Goal: Task Accomplishment & Management: Manage account settings

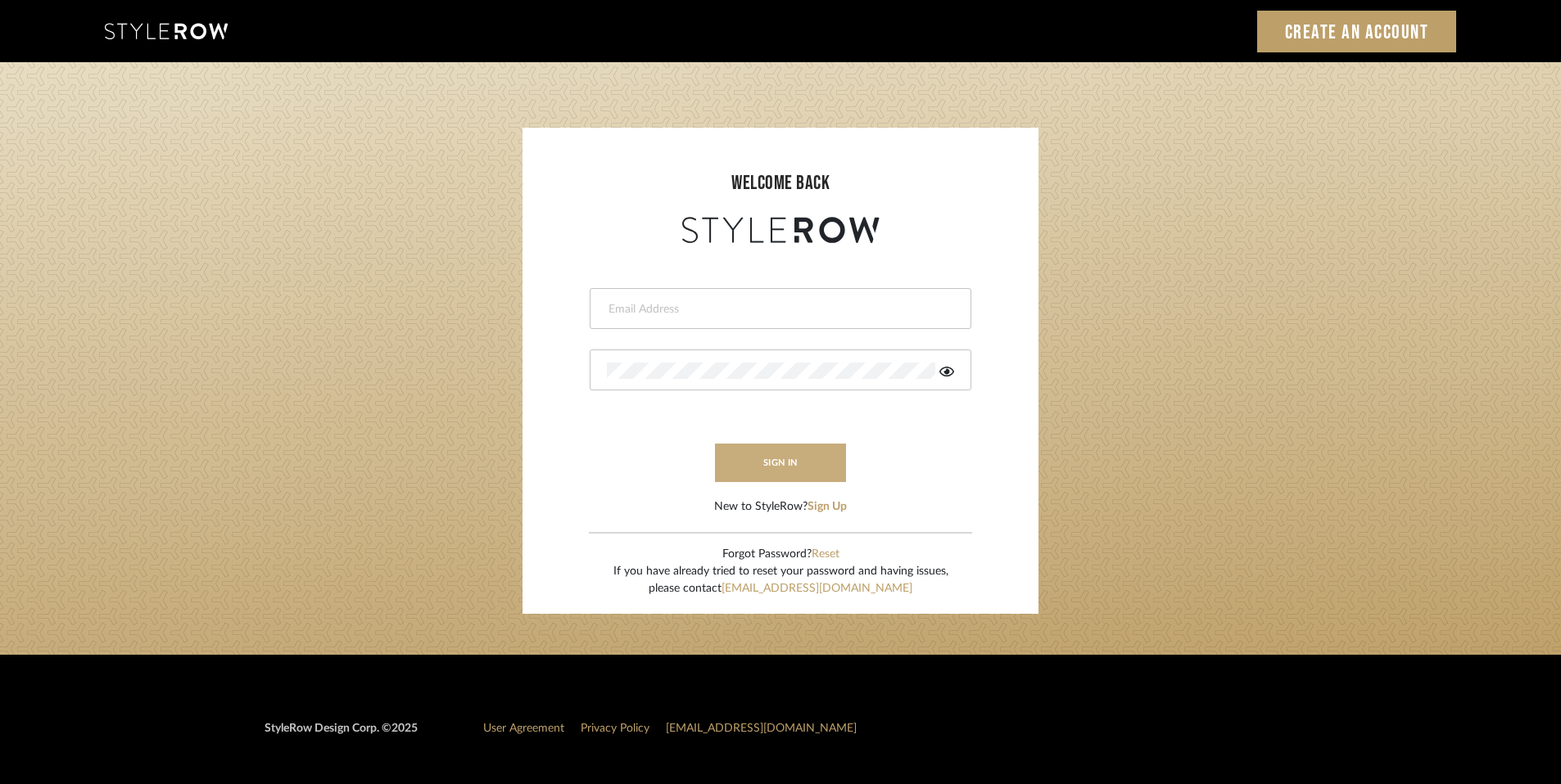
type input "[EMAIL_ADDRESS][DOMAIN_NAME]"
click at [792, 452] on button "sign in" at bounding box center [781, 463] width 131 height 39
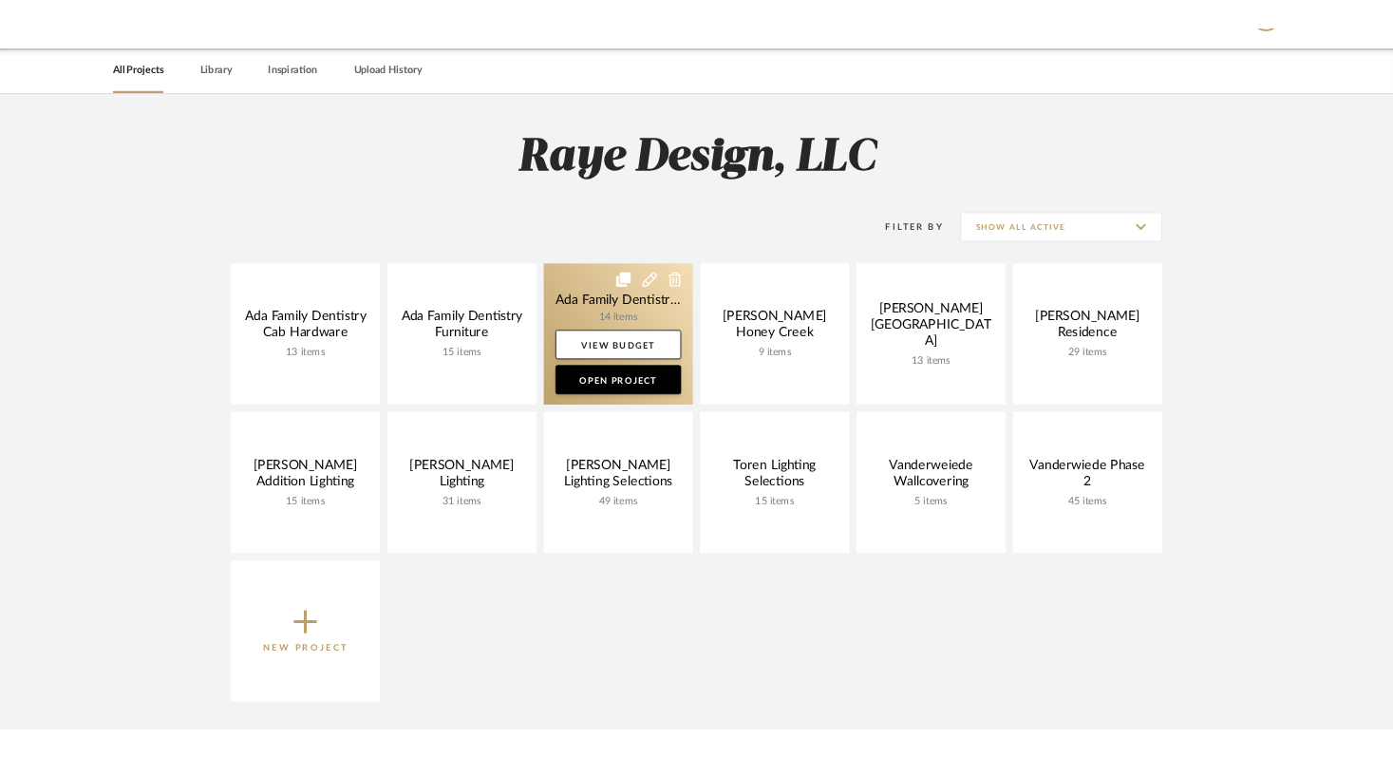
scroll to position [54, 0]
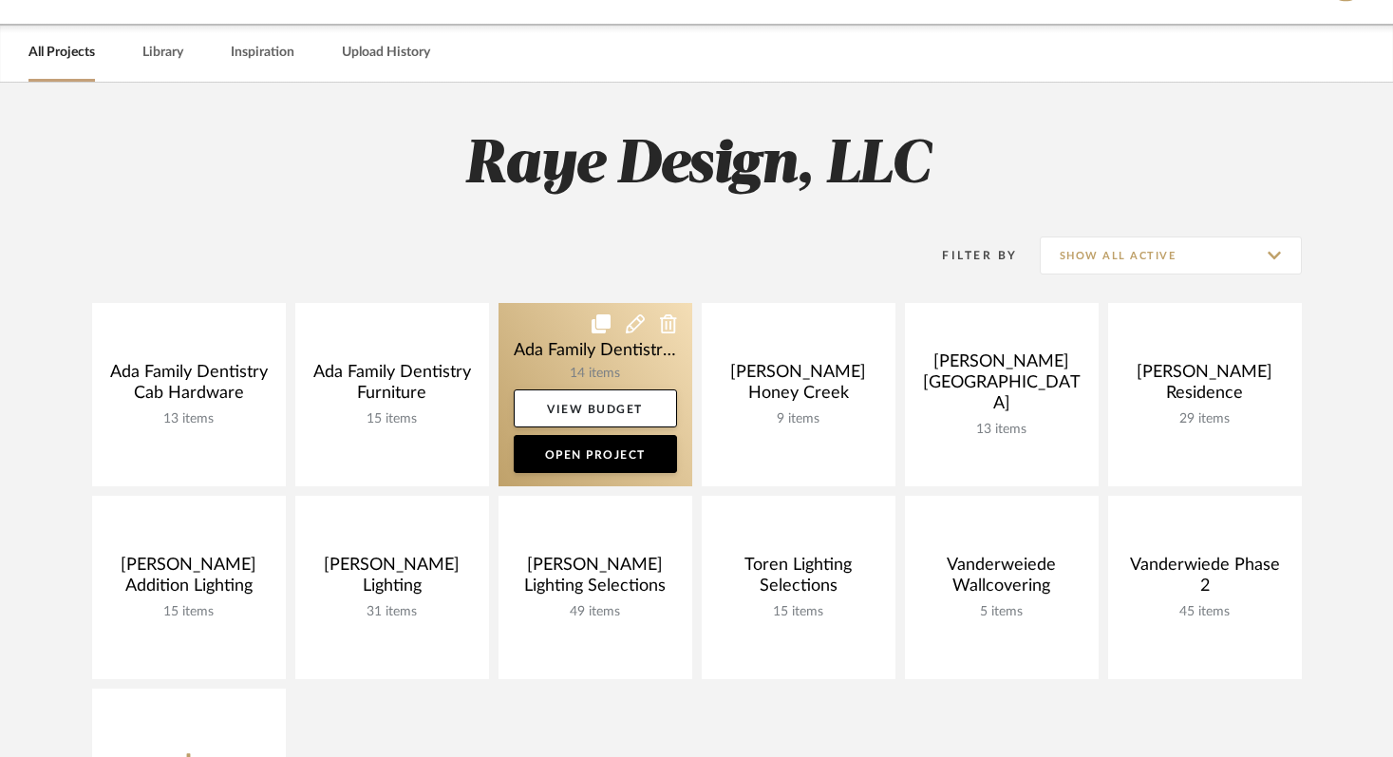
click at [592, 354] on link at bounding box center [595, 394] width 194 height 183
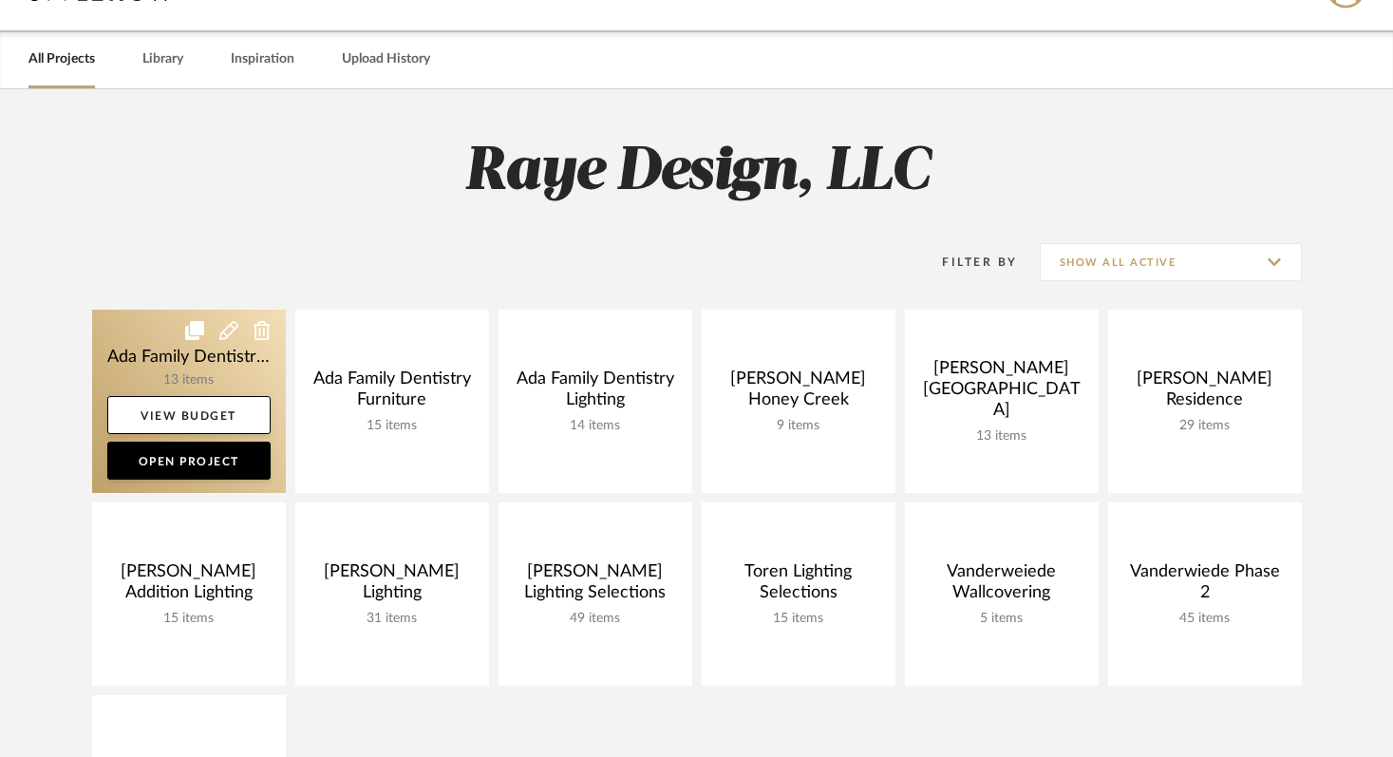
click at [216, 373] on link at bounding box center [189, 400] width 194 height 183
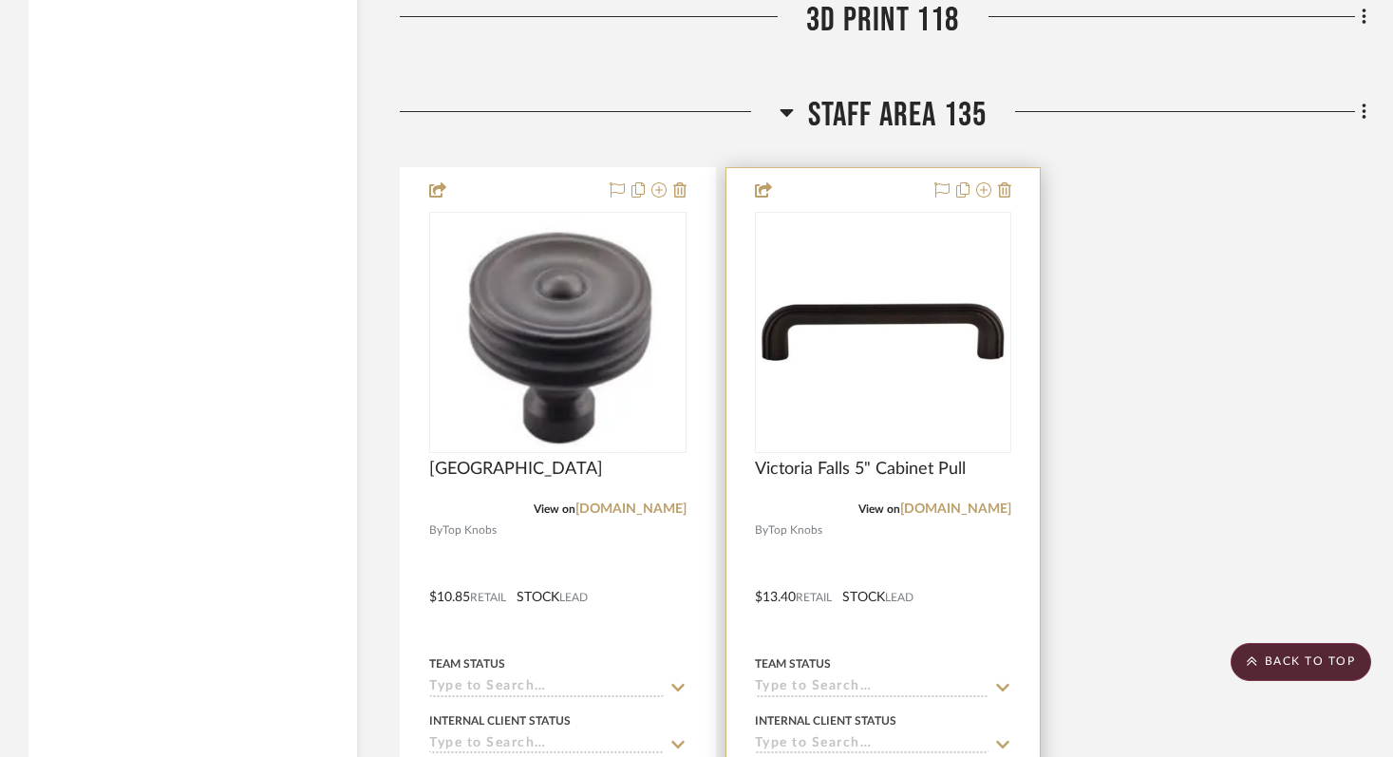
scroll to position [5624, 0]
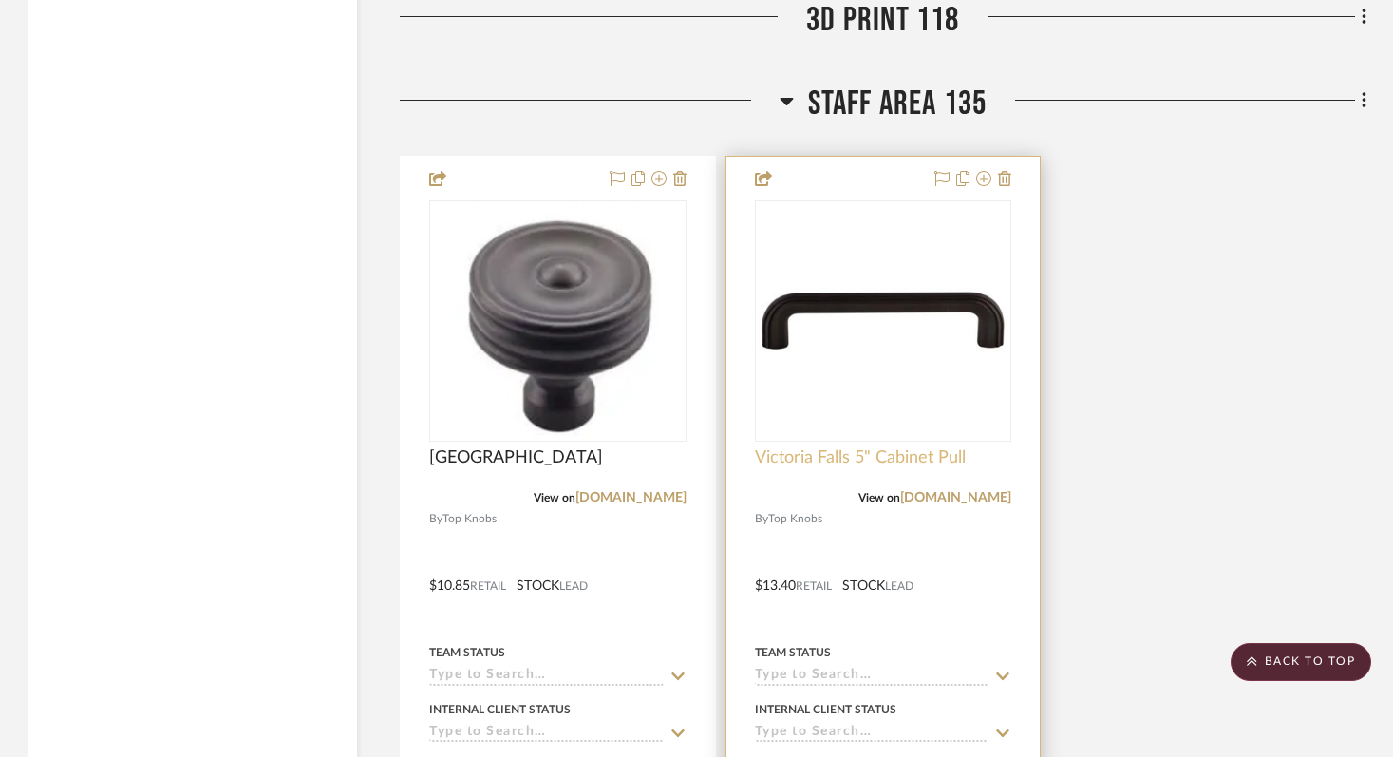
click at [833, 460] on span "Victoria Falls 5" Cabinet Pull" at bounding box center [860, 457] width 211 height 21
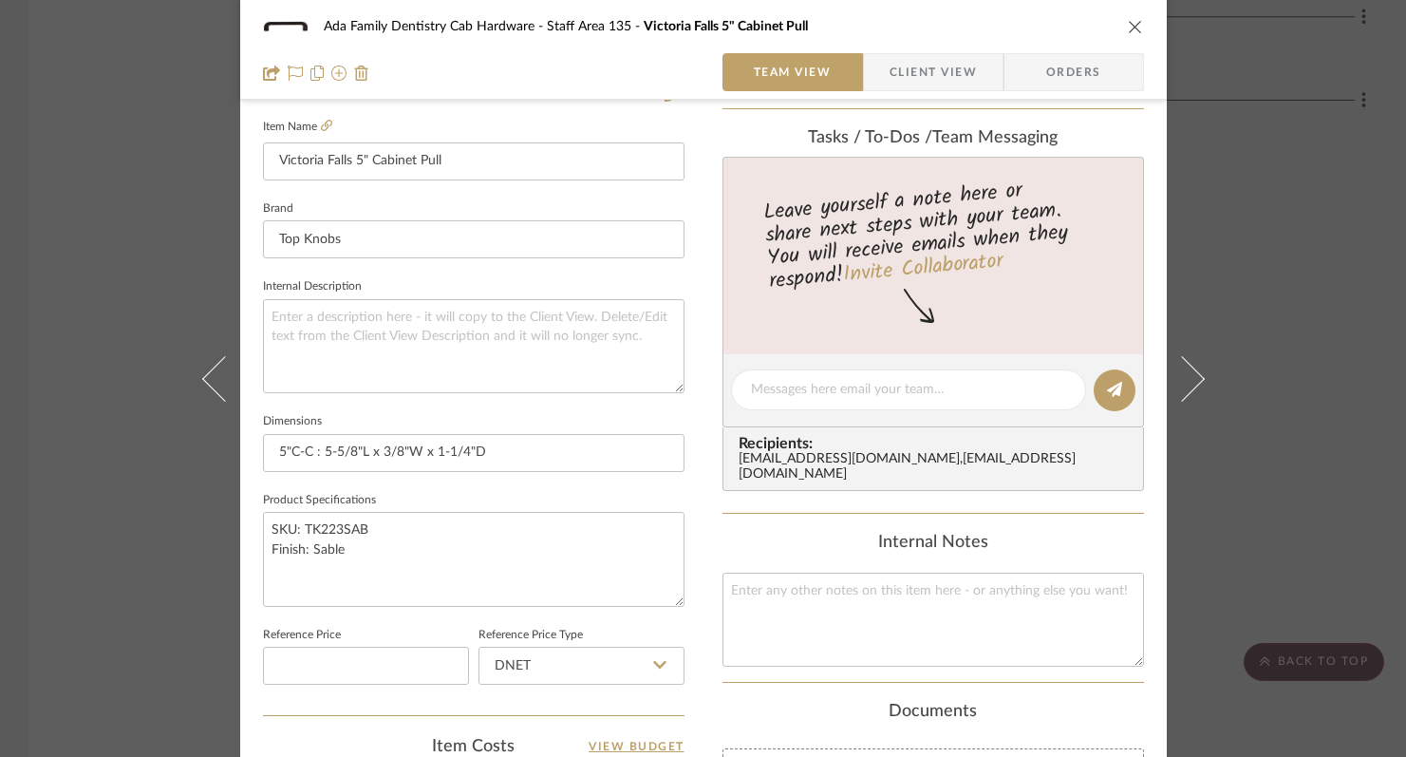
scroll to position [1011, 0]
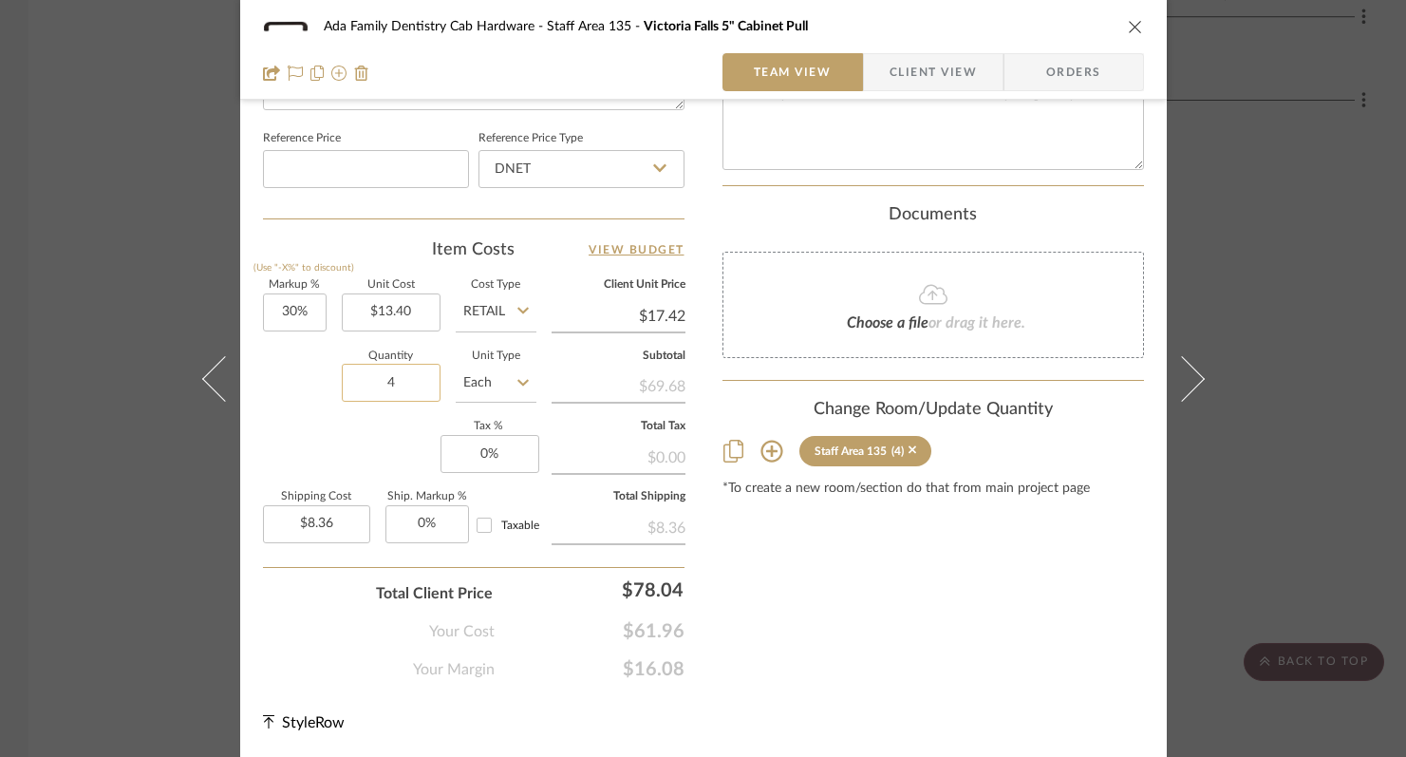
click at [388, 384] on input "4" at bounding box center [391, 383] width 99 height 38
type input "22"
click at [1116, 21] on div "Ada Family Dentistry Cab Hardware Staff Area [STREET_ADDRESS]" Cabinet Pull" at bounding box center [703, 27] width 881 height 38
click at [1134, 25] on icon "close" at bounding box center [1135, 26] width 15 height 15
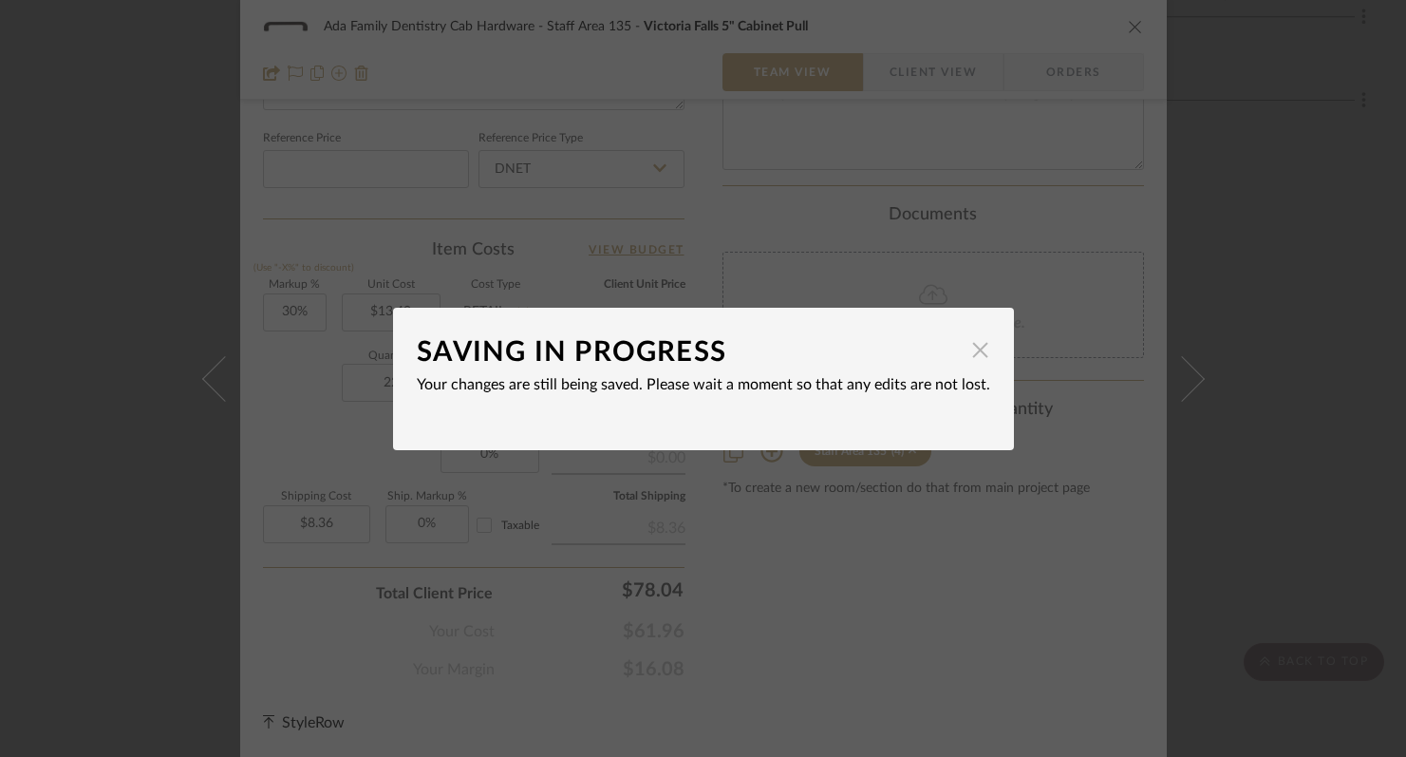
click at [973, 358] on span "button" at bounding box center [981, 350] width 38 height 38
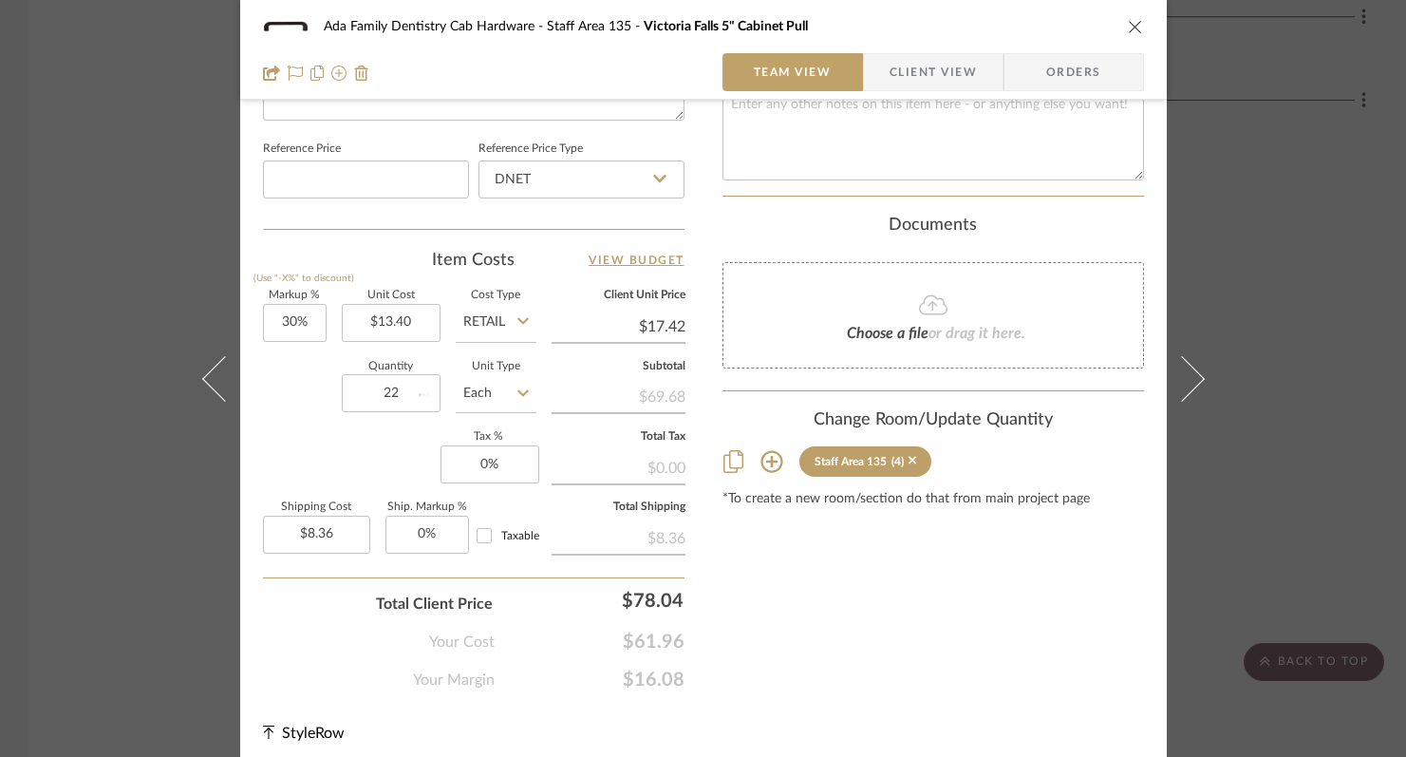
scroll to position [1004, 0]
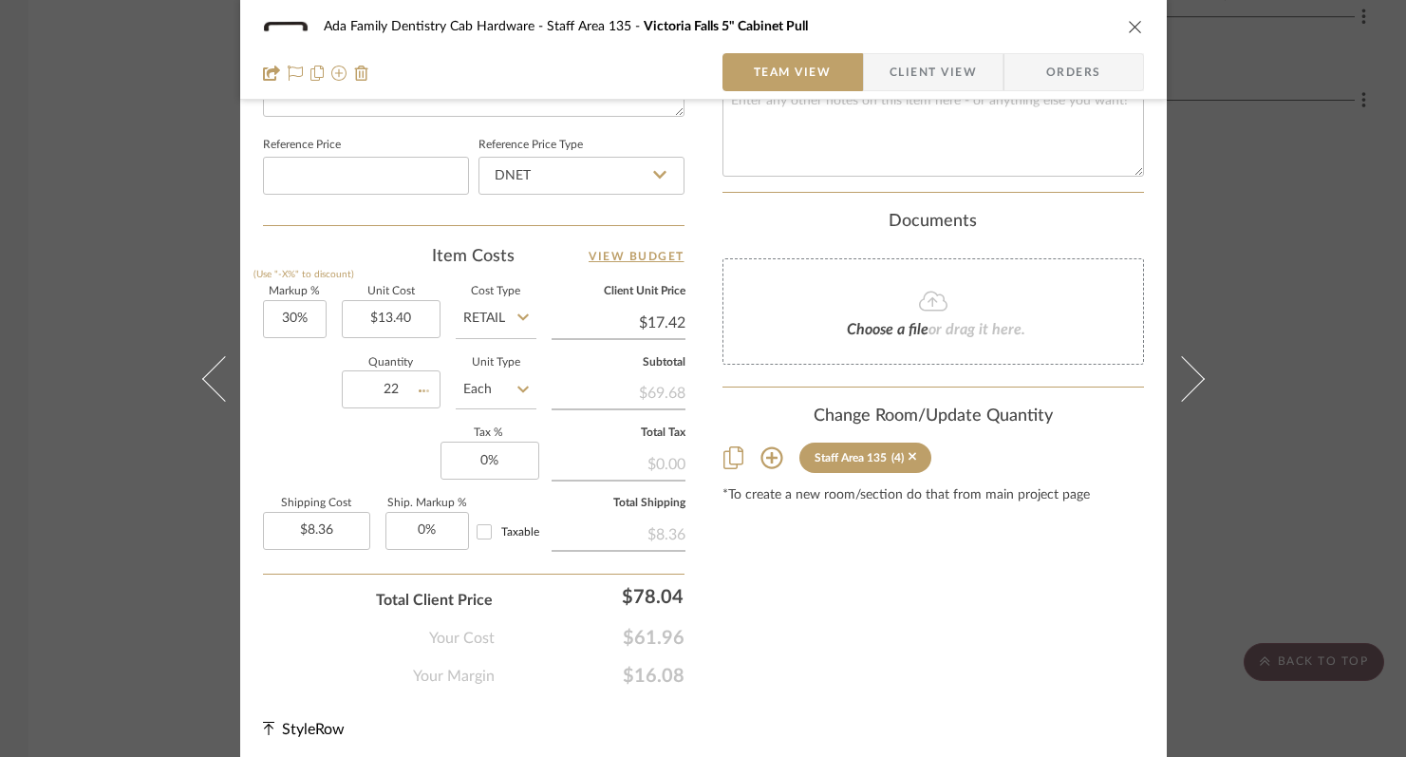
type input "$45.99"
click at [479, 456] on input "0" at bounding box center [489, 460] width 99 height 38
type input "6%"
click at [1137, 15] on div "Ada Family Dentistry Cab Hardware Staff Area [STREET_ADDRESS]" Cabinet Pull Tea…" at bounding box center [703, 50] width 927 height 100
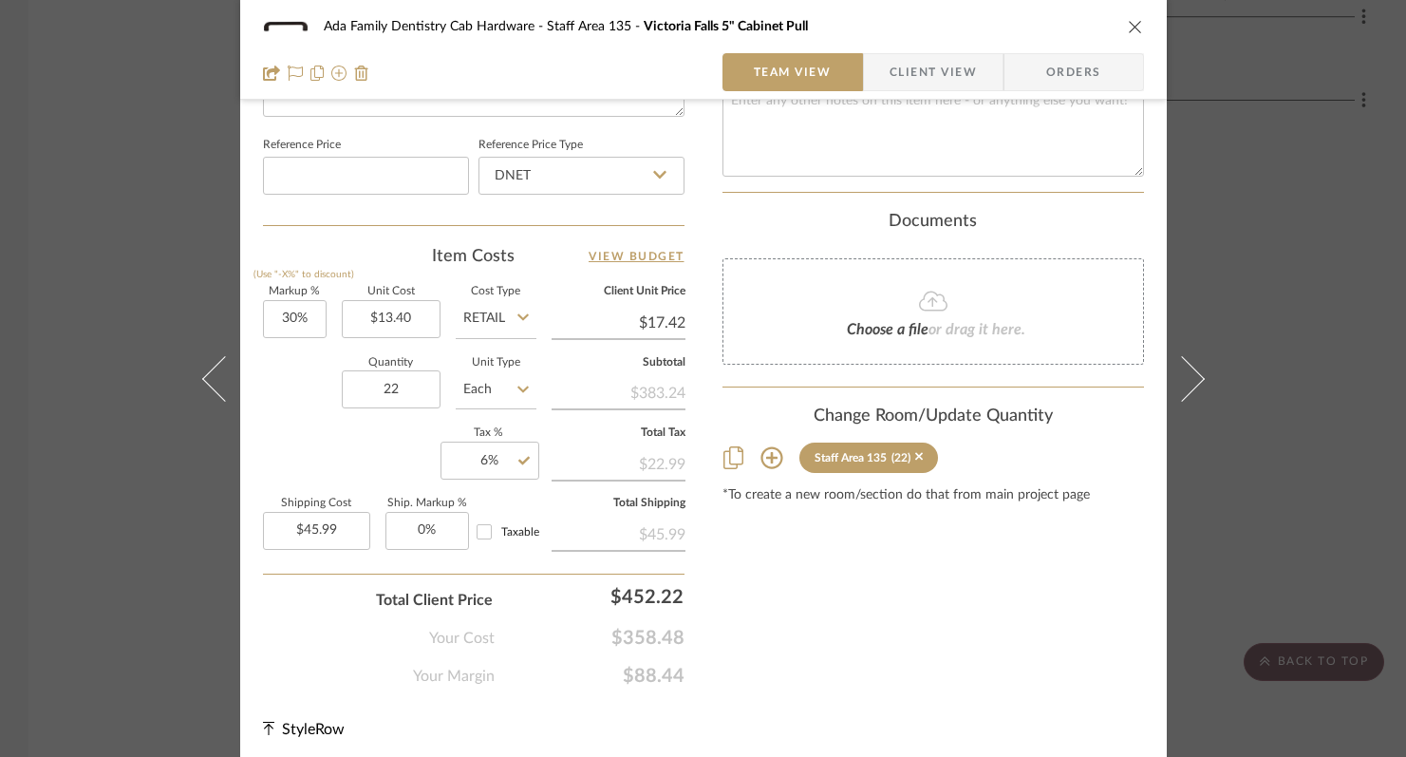
click at [1129, 27] on icon "close" at bounding box center [1135, 26] width 15 height 15
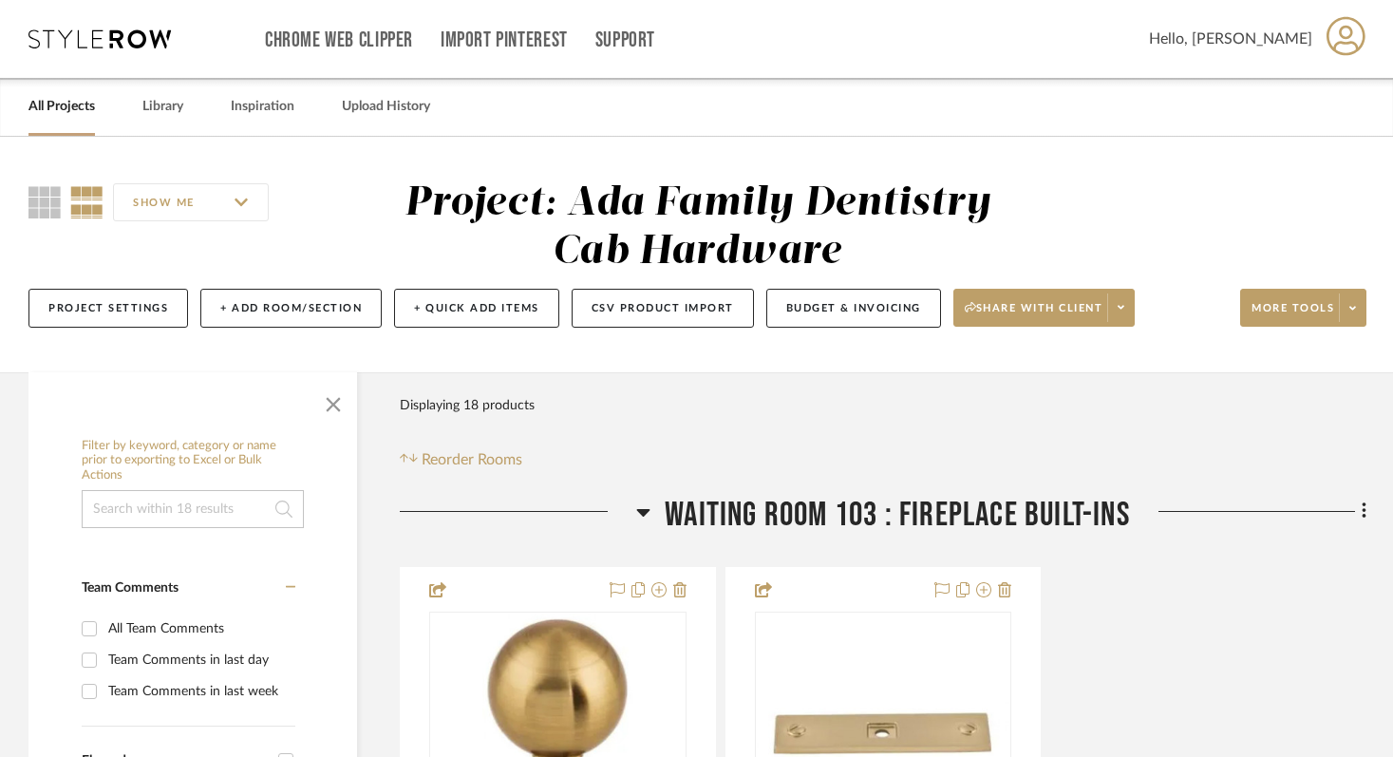
scroll to position [283, 0]
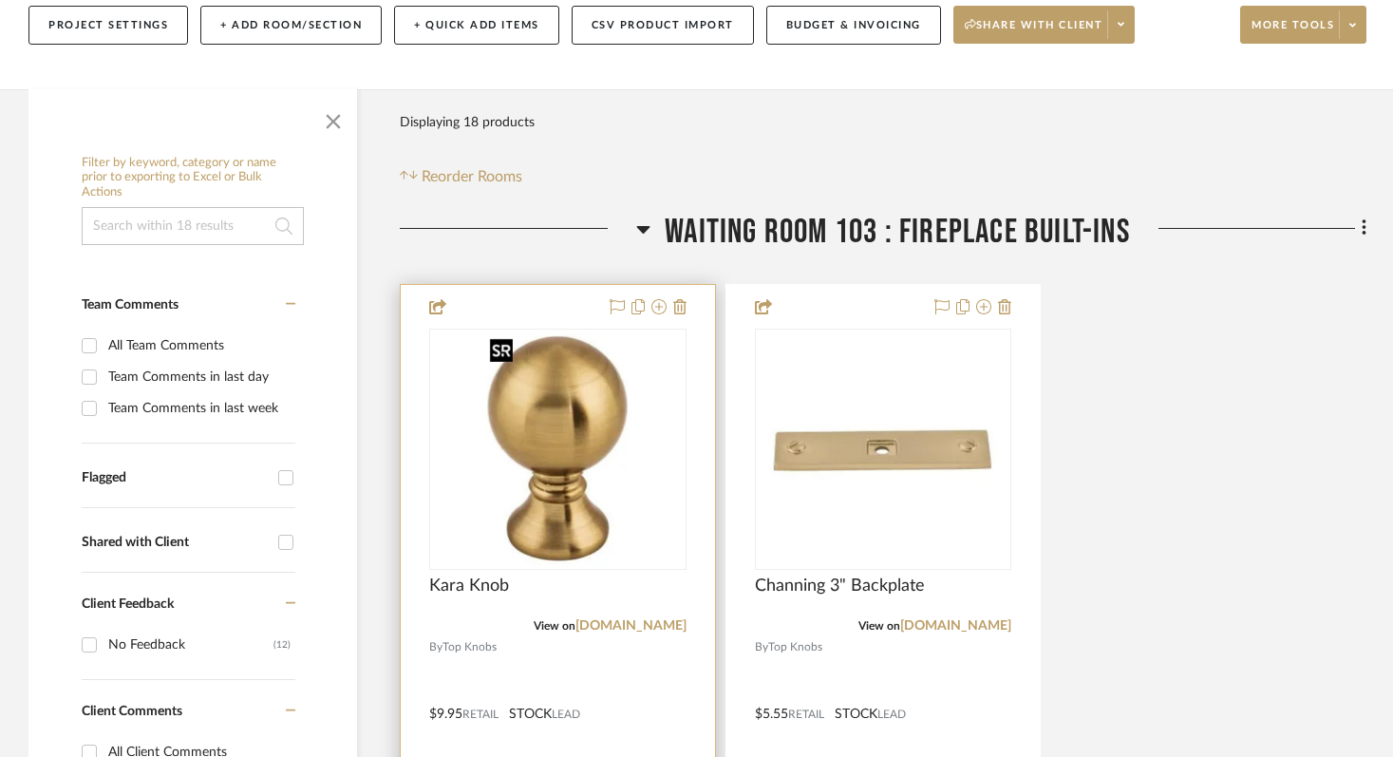
click at [595, 387] on img "0" at bounding box center [557, 448] width 151 height 237
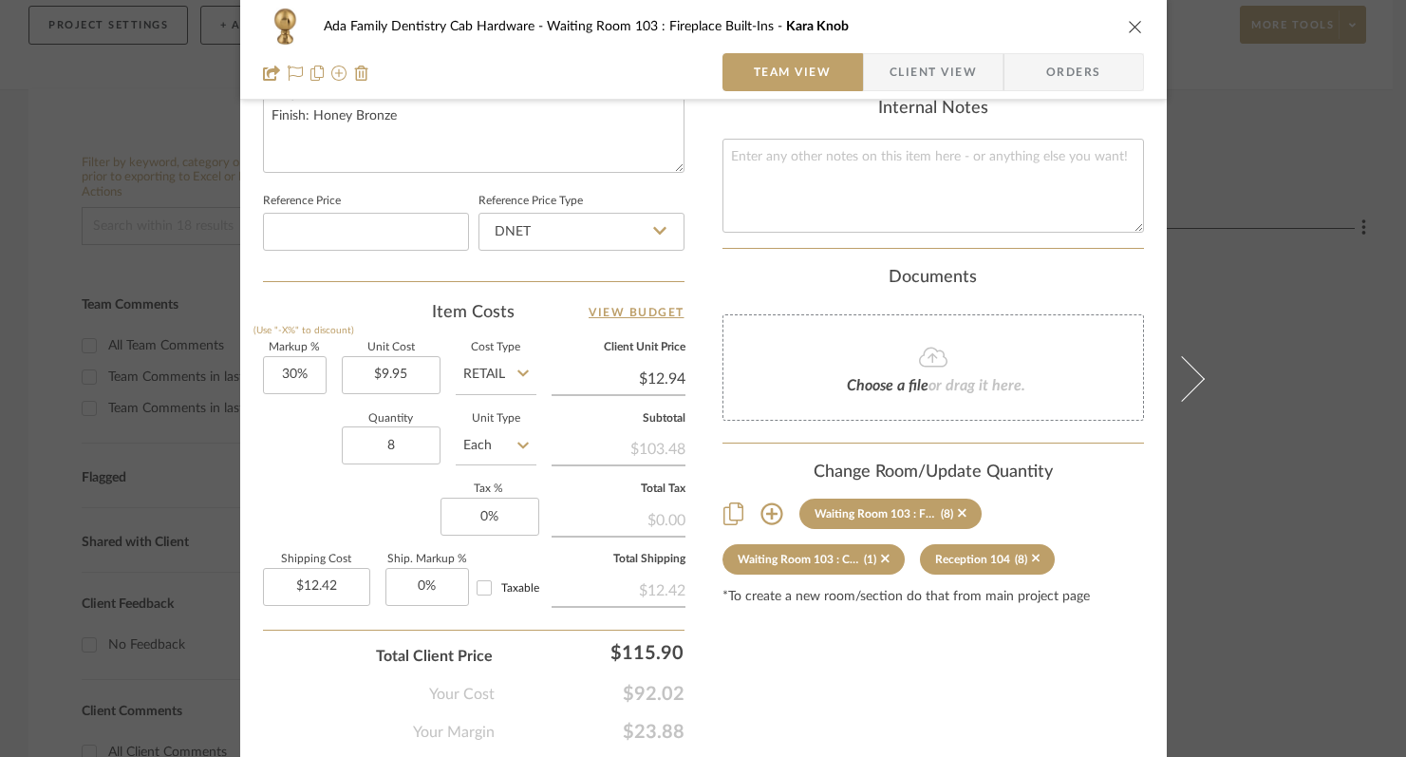
scroll to position [963, 0]
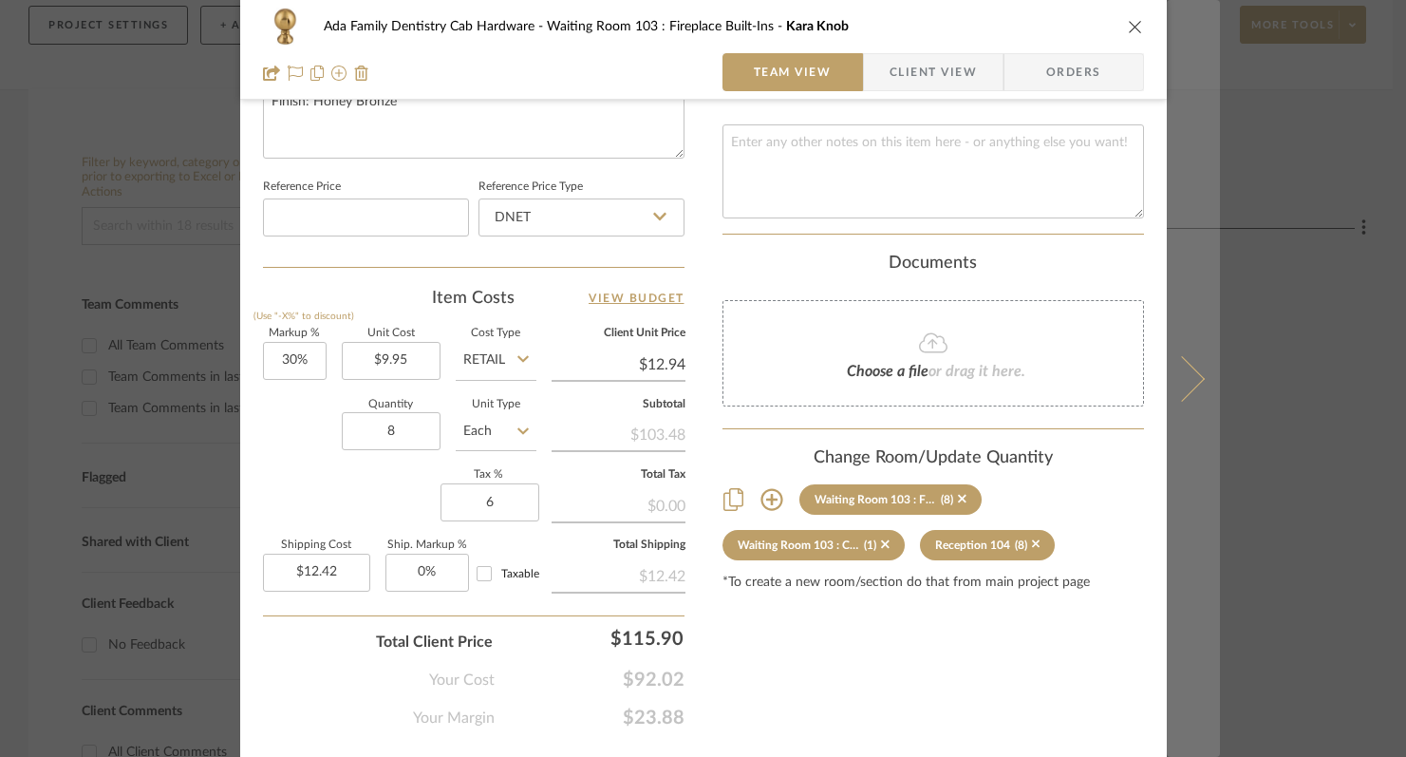
type input "6%"
click at [1185, 407] on button at bounding box center [1193, 378] width 53 height 757
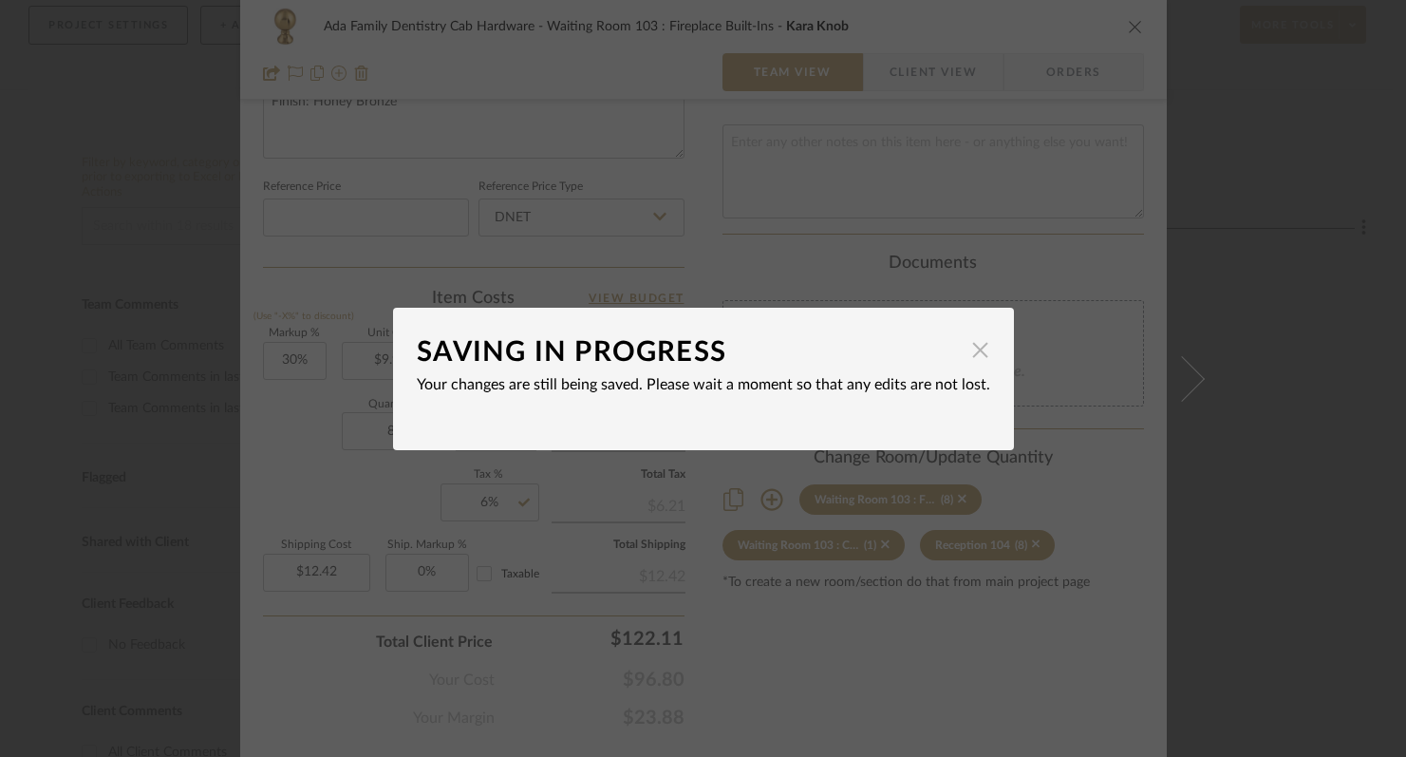
click at [978, 356] on span "button" at bounding box center [981, 350] width 38 height 38
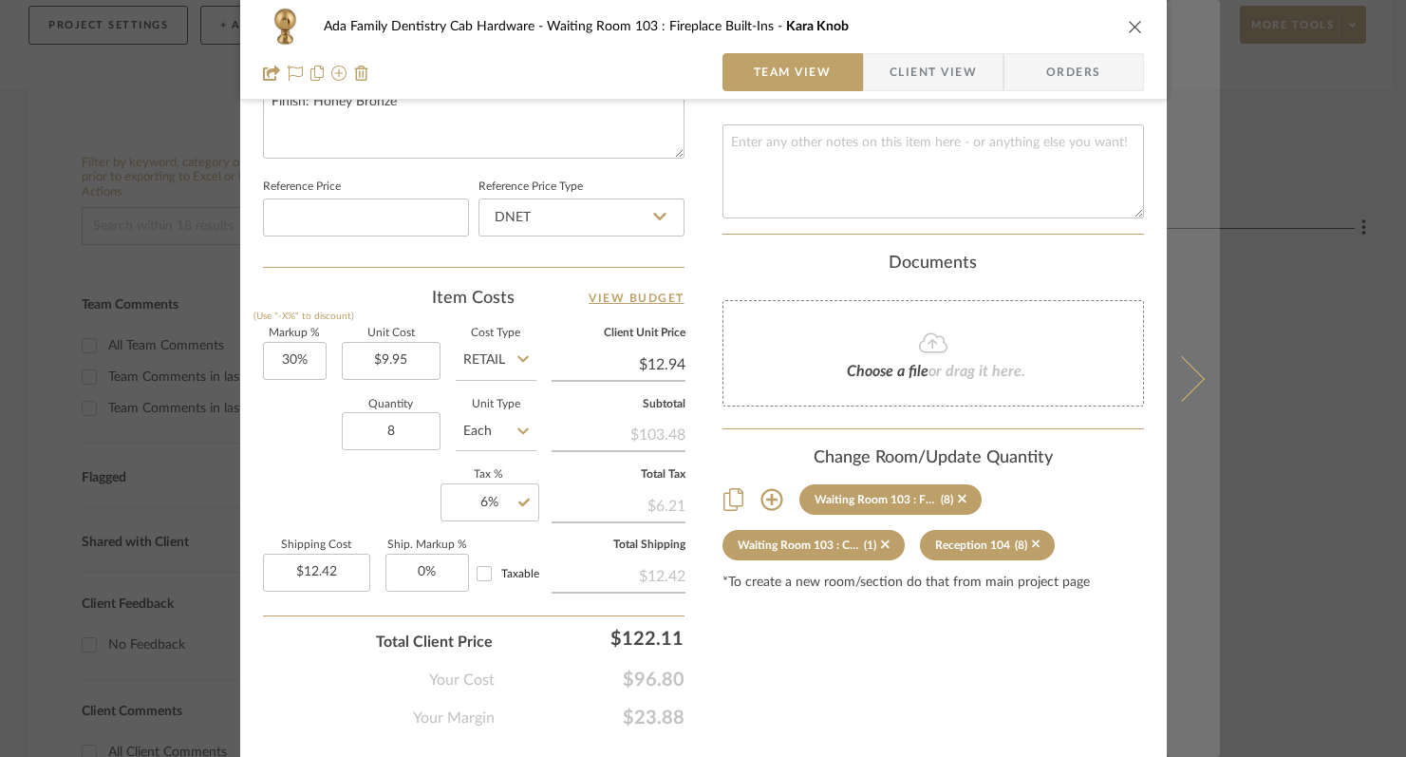
click at [1179, 373] on icon at bounding box center [1181, 378] width 46 height 46
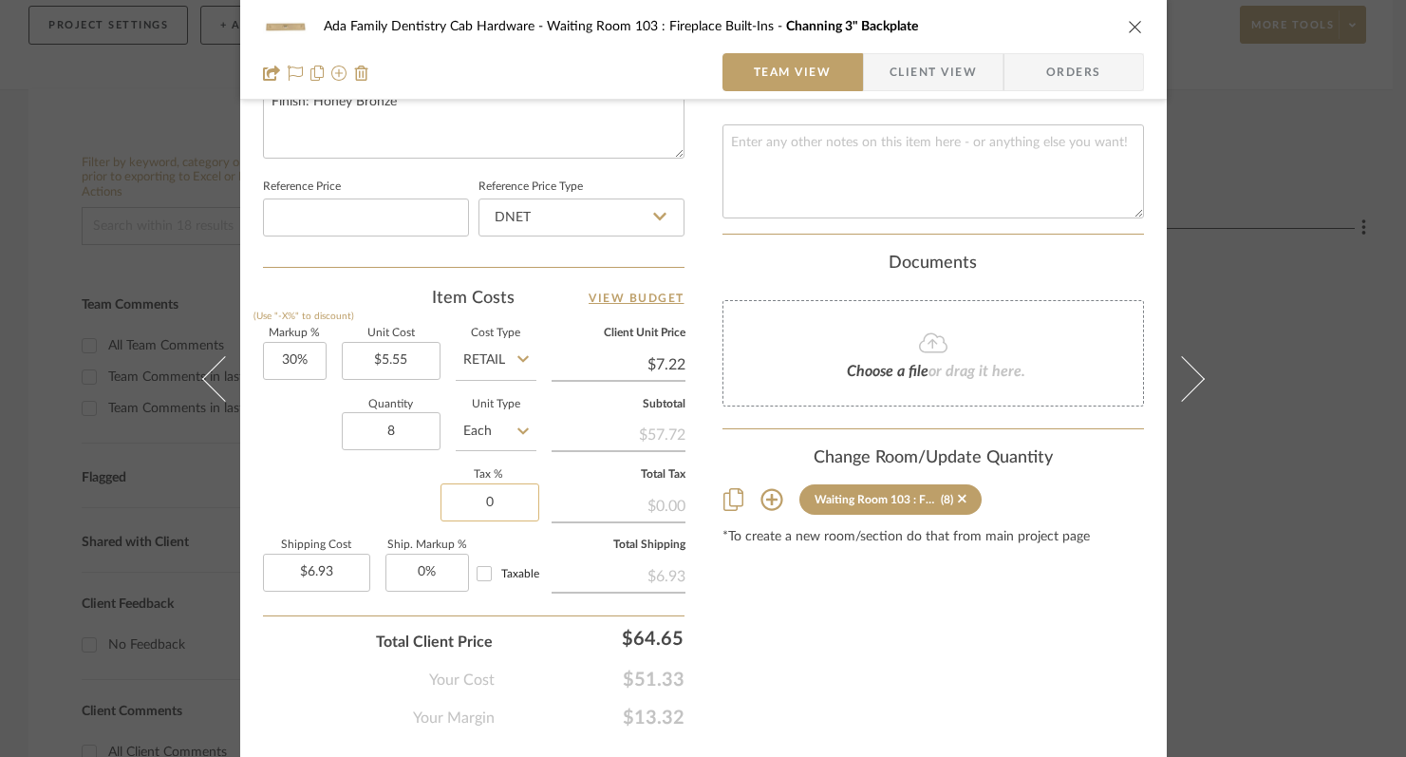
drag, startPoint x: 476, startPoint y: 498, endPoint x: 526, endPoint y: 498, distance: 50.3
click at [509, 501] on input "0" at bounding box center [489, 502] width 99 height 38
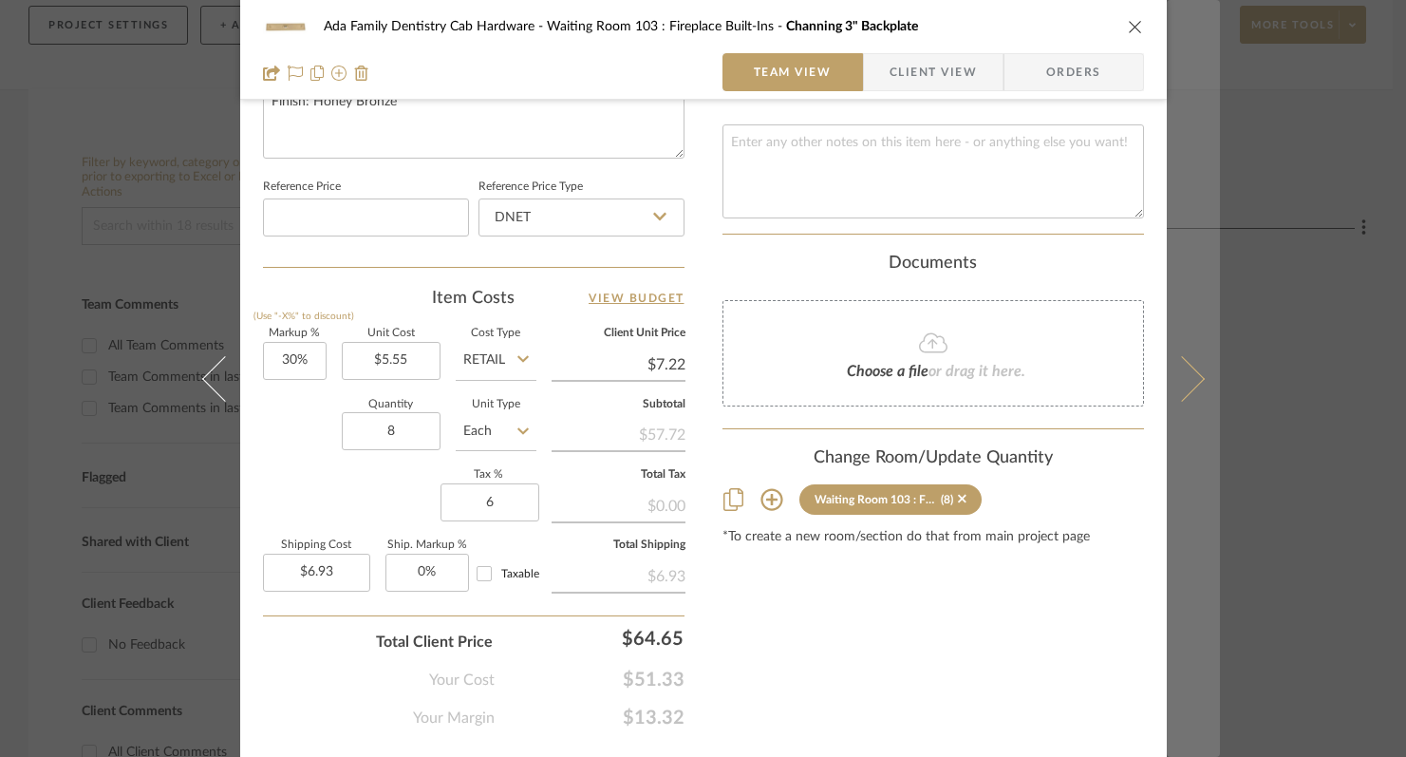
type input "6%"
click at [1176, 398] on icon at bounding box center [1181, 378] width 46 height 46
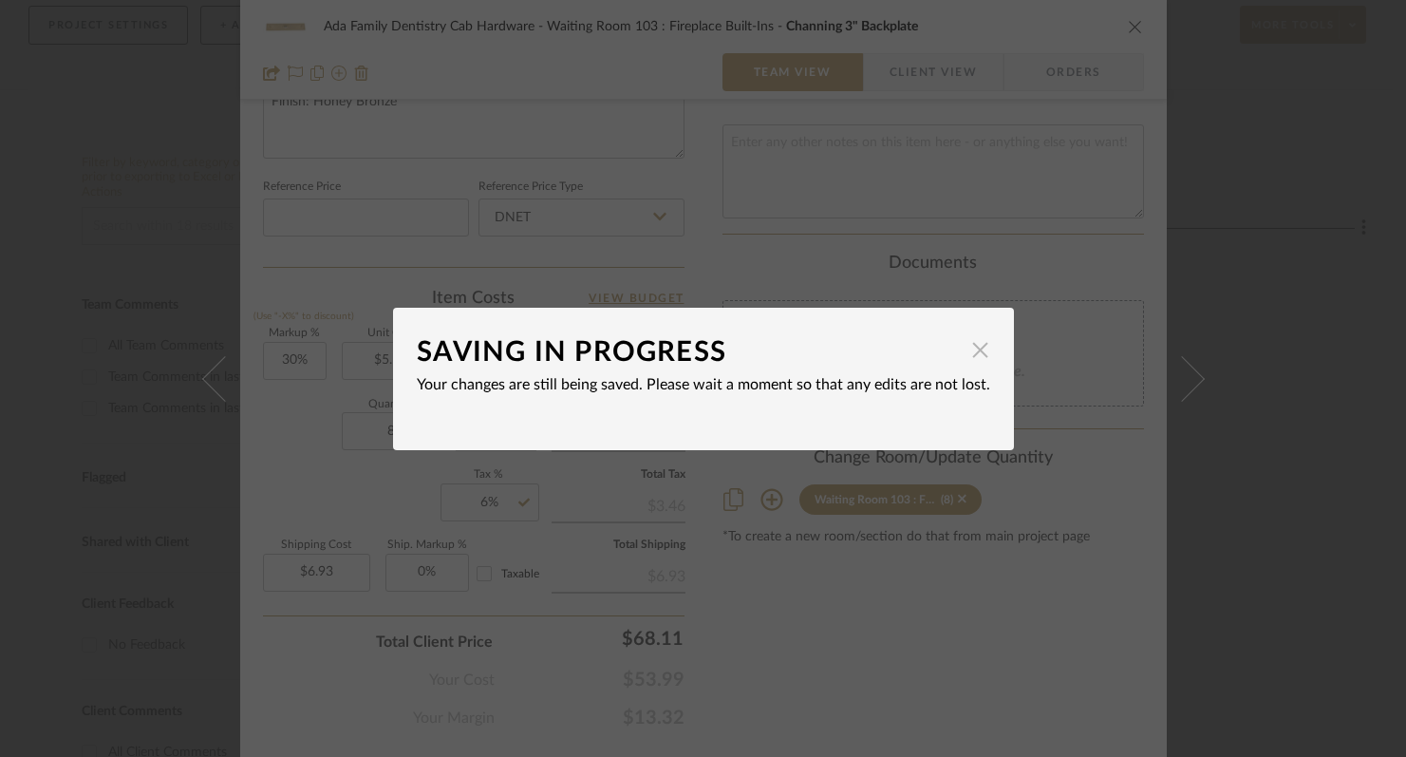
click at [968, 337] on span "button" at bounding box center [981, 350] width 38 height 38
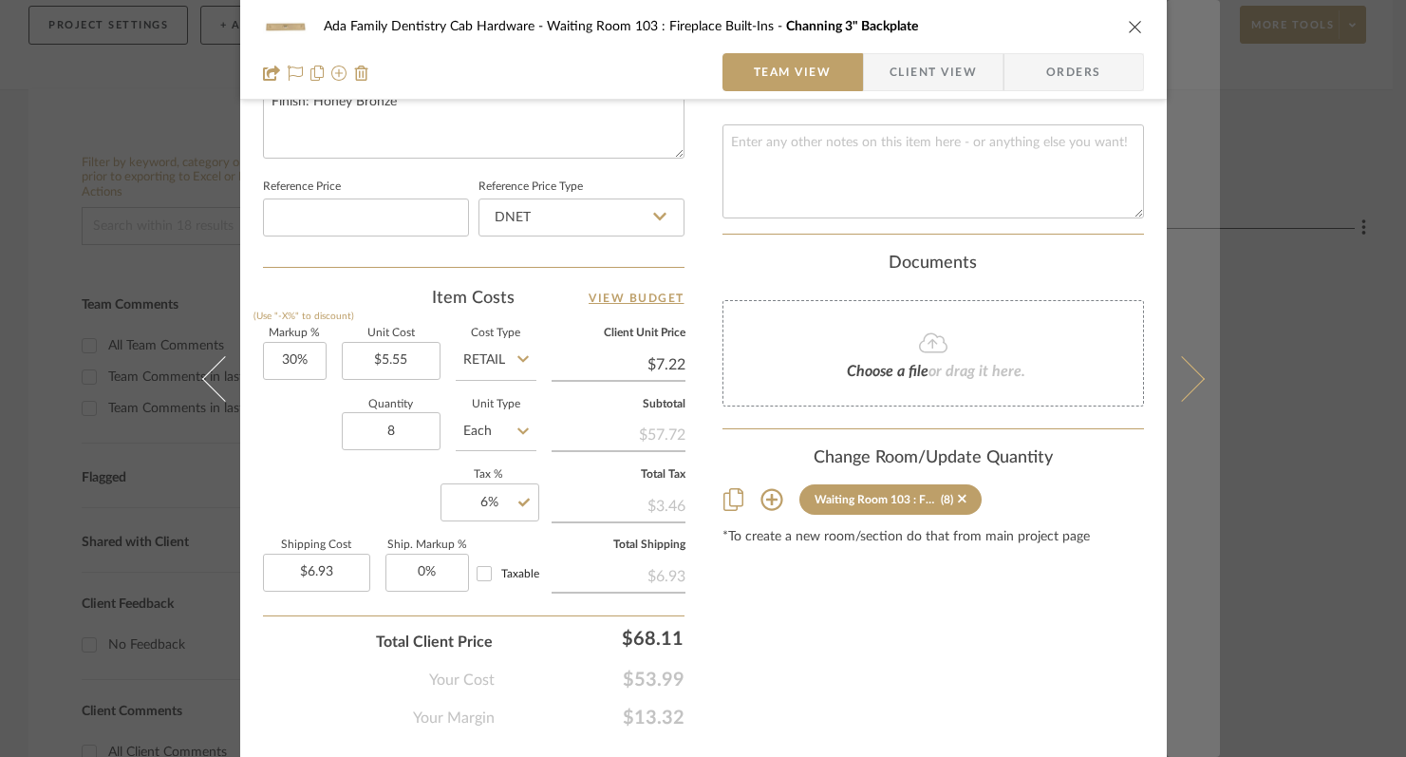
click at [1186, 373] on icon at bounding box center [1181, 378] width 46 height 46
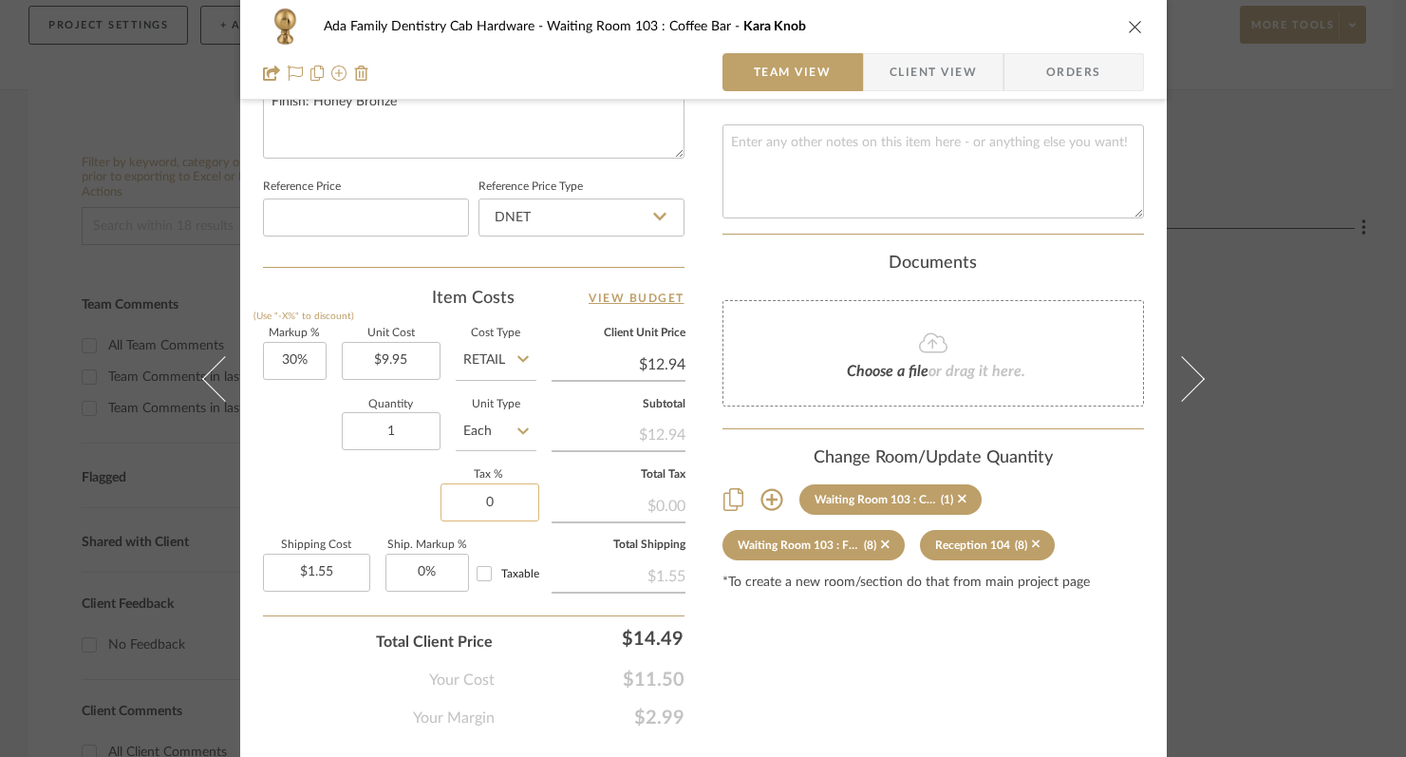
drag, startPoint x: 467, startPoint y: 497, endPoint x: 513, endPoint y: 497, distance: 45.6
click at [513, 497] on input "0" at bounding box center [489, 502] width 99 height 38
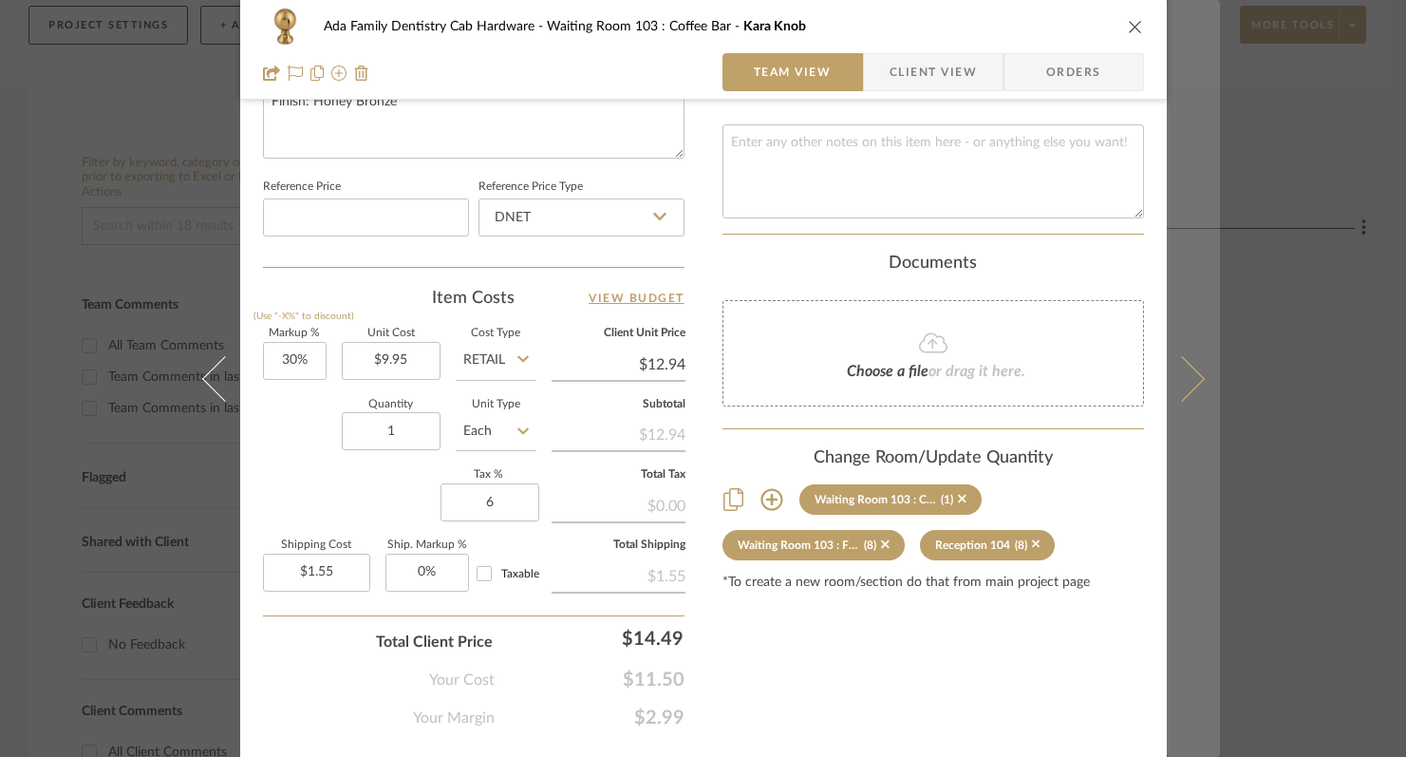
type input "6%"
click at [1190, 381] on icon at bounding box center [1181, 378] width 46 height 46
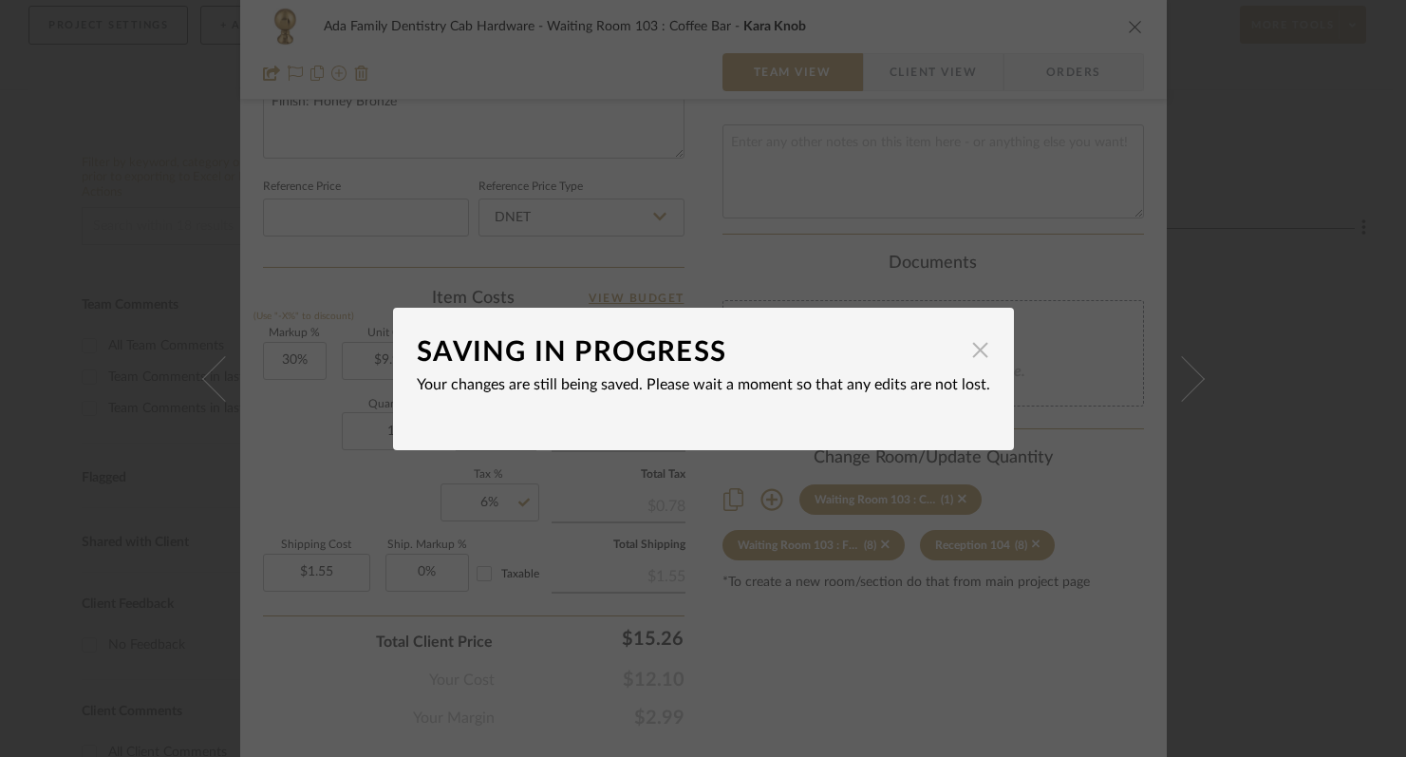
click at [951, 347] on div "SAVING IN PROGRESS" at bounding box center [689, 352] width 545 height 42
click at [971, 348] on span "button" at bounding box center [981, 350] width 38 height 38
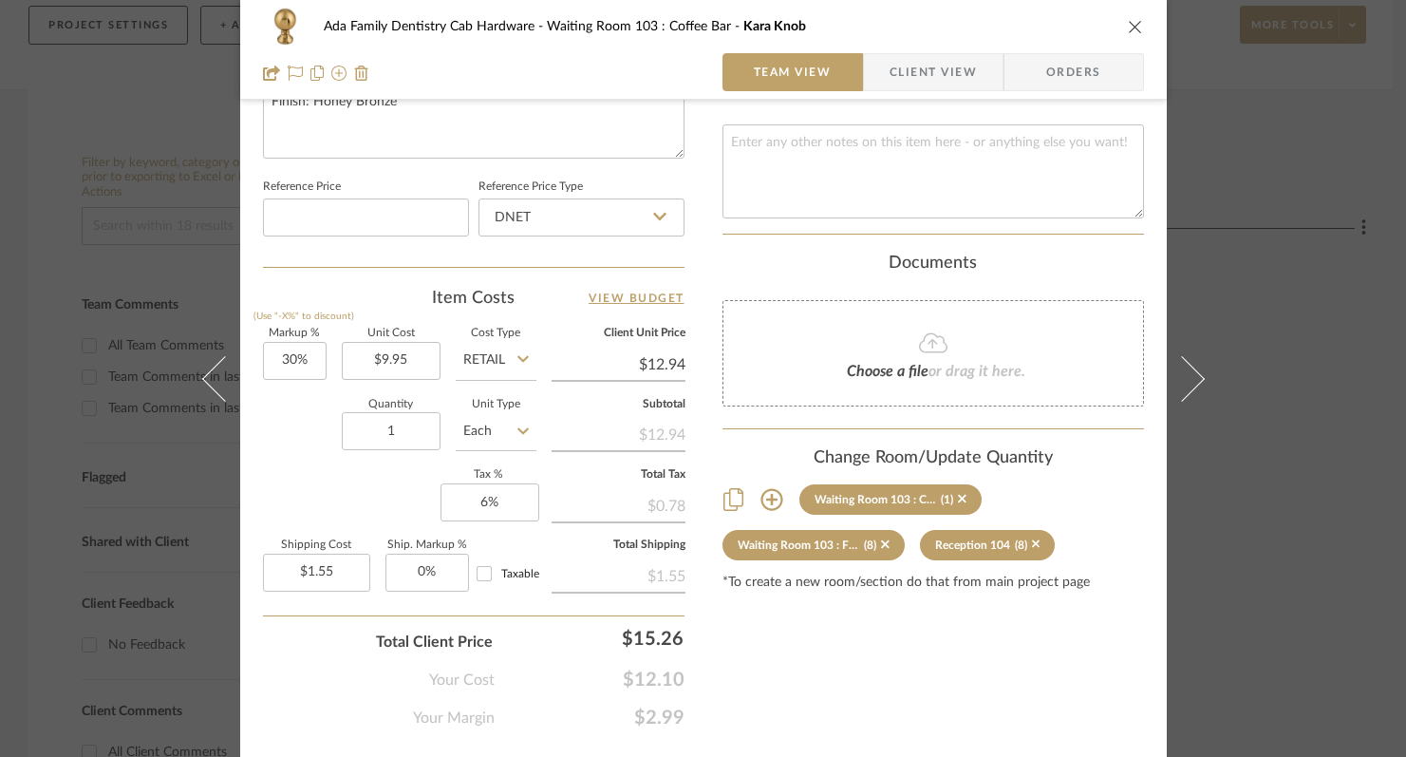
click at [1197, 381] on button at bounding box center [1193, 378] width 53 height 757
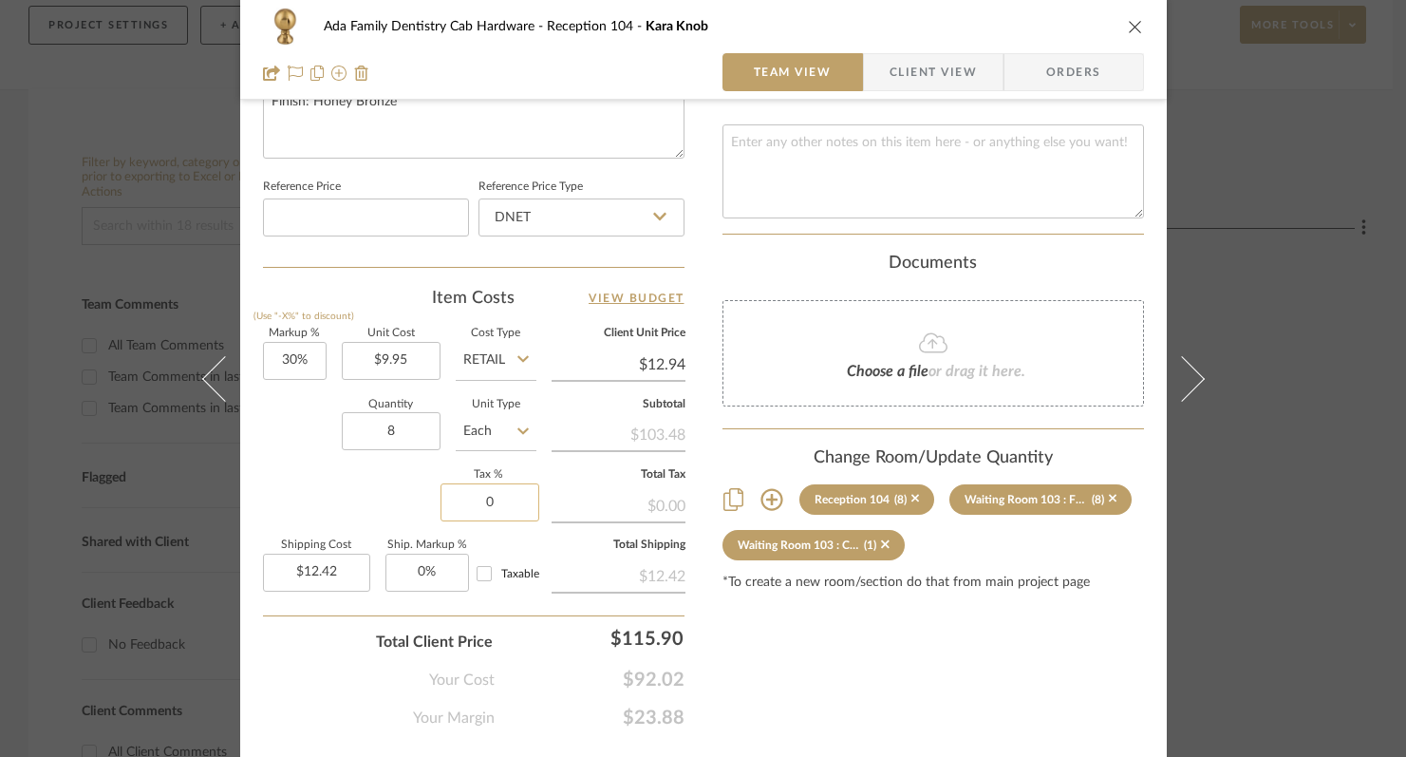
drag, startPoint x: 476, startPoint y: 500, endPoint x: 492, endPoint y: 501, distance: 16.2
click at [492, 501] on input "0" at bounding box center [489, 502] width 99 height 38
type input "6%"
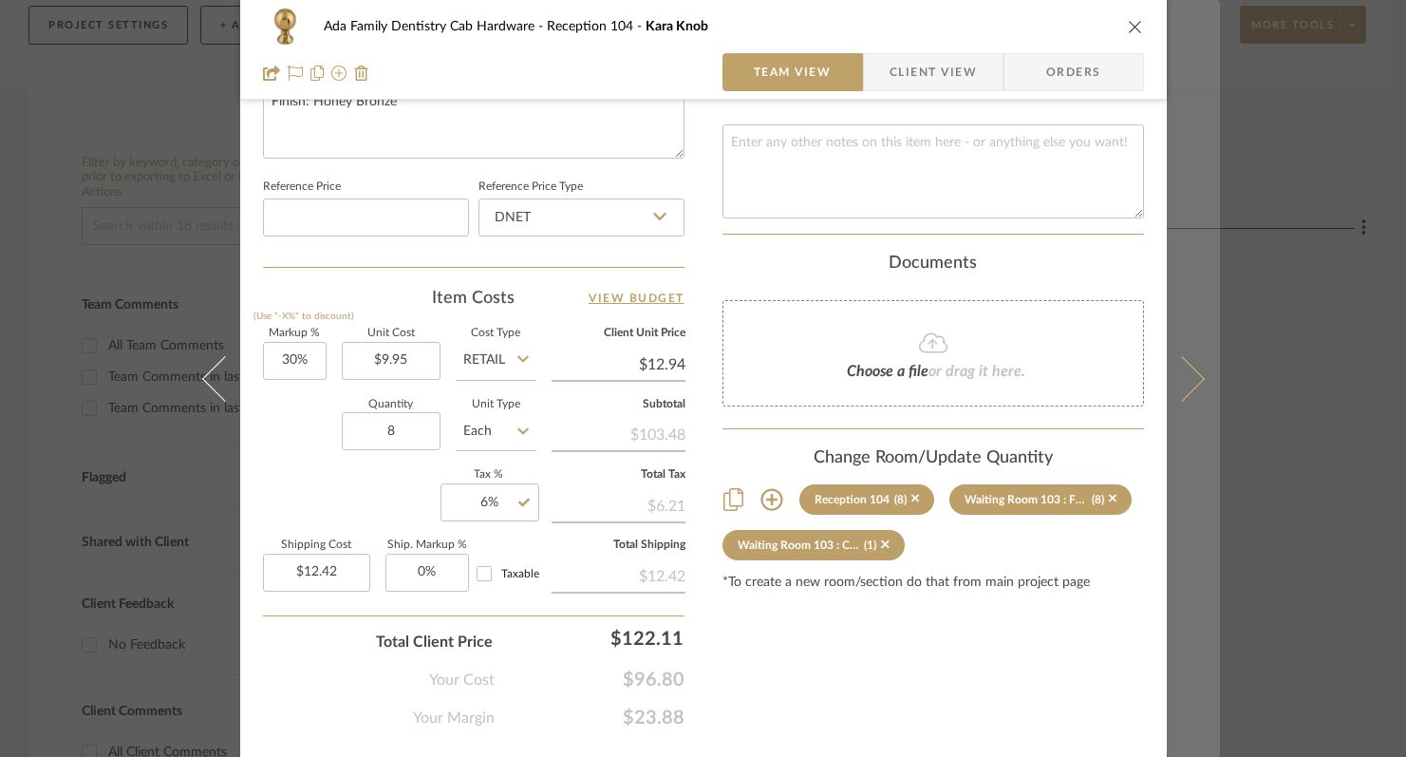
click at [1188, 381] on icon at bounding box center [1181, 378] width 46 height 46
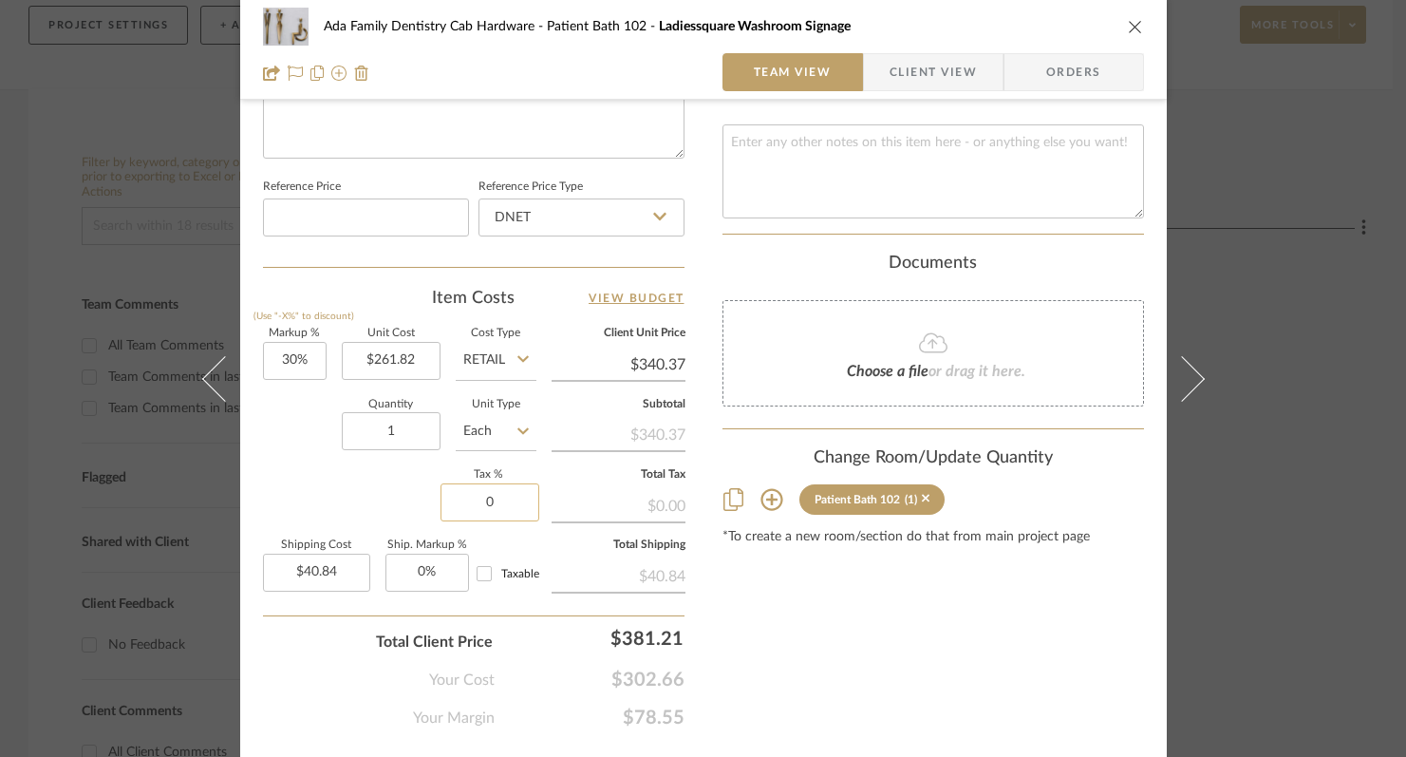
drag, startPoint x: 472, startPoint y: 507, endPoint x: 500, endPoint y: 505, distance: 28.5
click at [500, 505] on input "0" at bounding box center [489, 502] width 99 height 38
type input "6%"
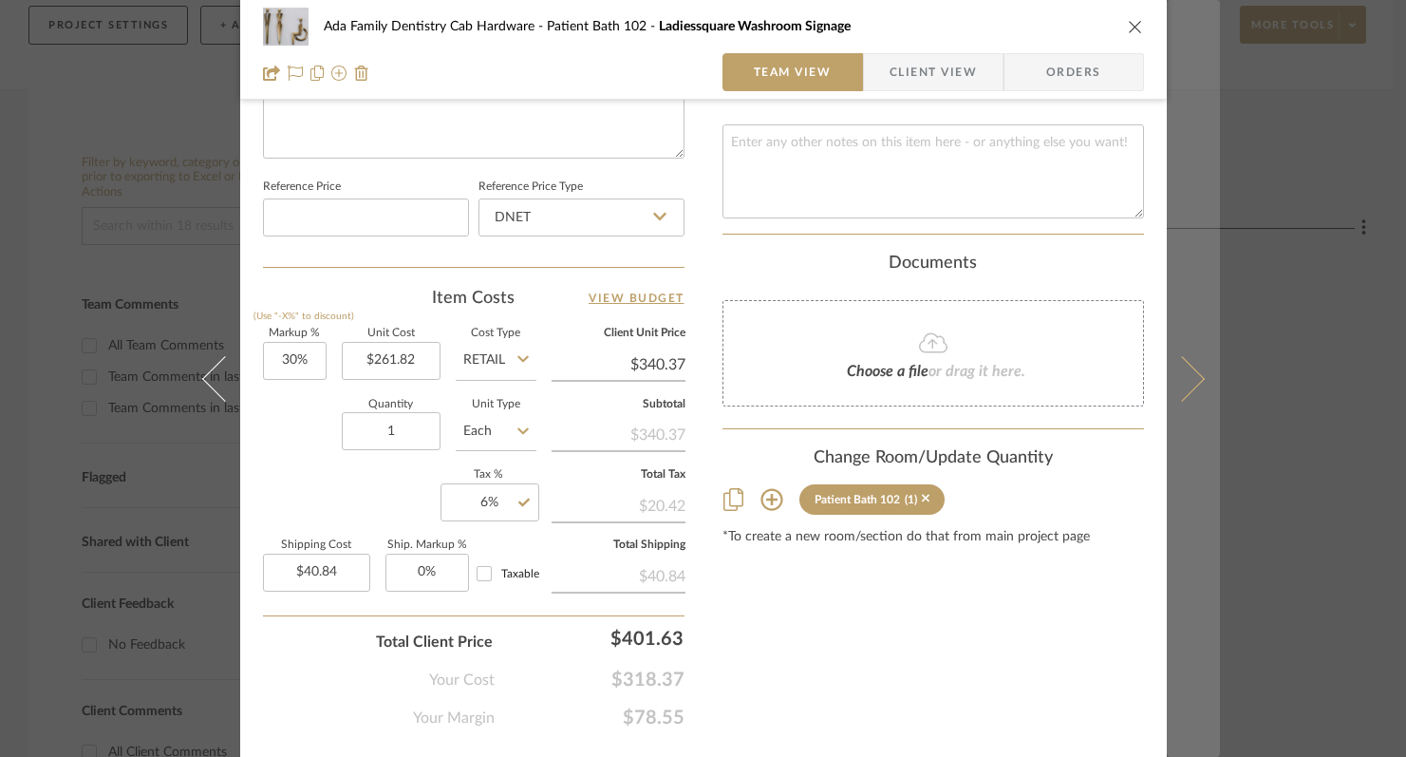
click at [1188, 375] on icon at bounding box center [1181, 378] width 46 height 46
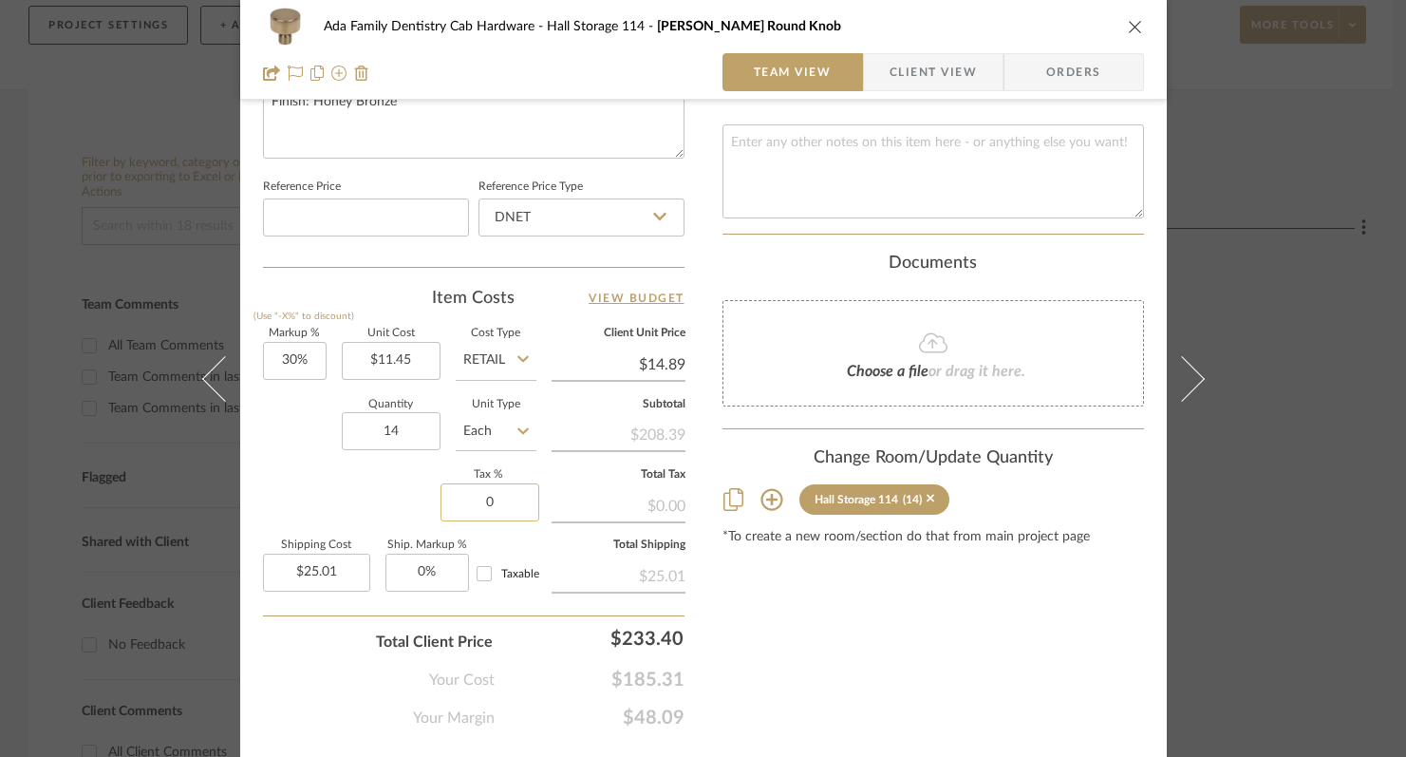
drag, startPoint x: 462, startPoint y: 514, endPoint x: 504, endPoint y: 507, distance: 42.3
click at [504, 507] on input "0" at bounding box center [489, 502] width 99 height 38
type input "6%"
drag, startPoint x: 866, startPoint y: 575, endPoint x: 887, endPoint y: 564, distance: 23.8
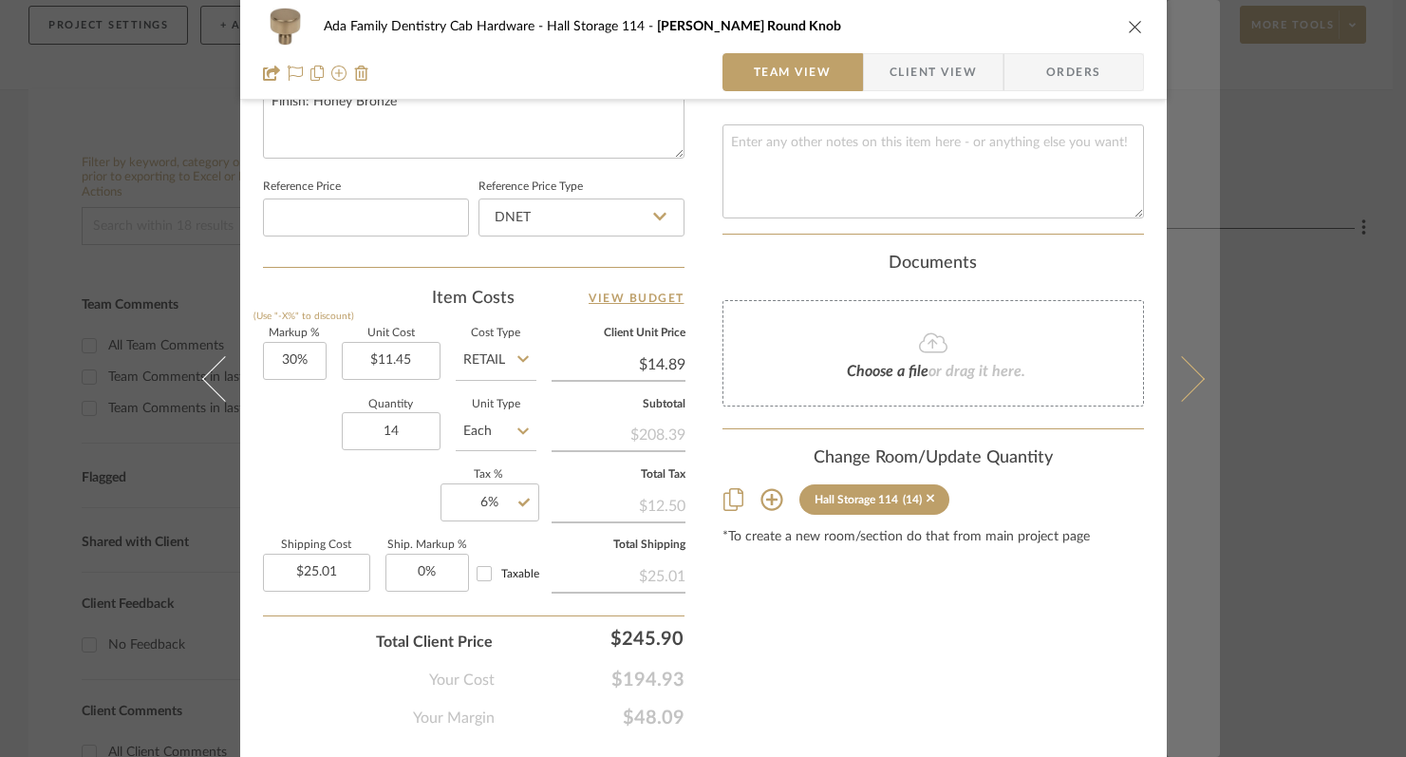
click at [1186, 373] on icon at bounding box center [1181, 378] width 46 height 46
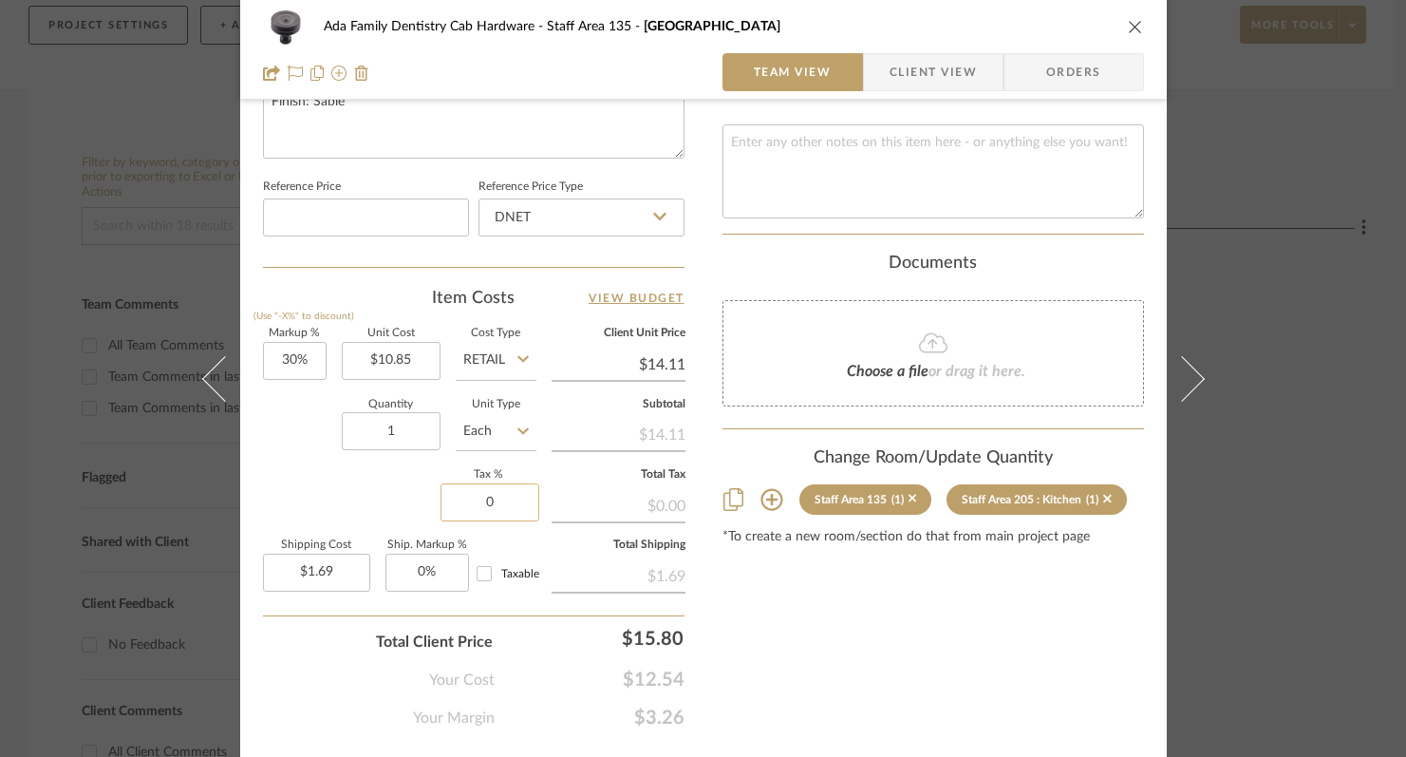
drag, startPoint x: 466, startPoint y: 510, endPoint x: 505, endPoint y: 504, distance: 39.3
click at [504, 504] on input "0" at bounding box center [489, 502] width 99 height 38
type input "6%"
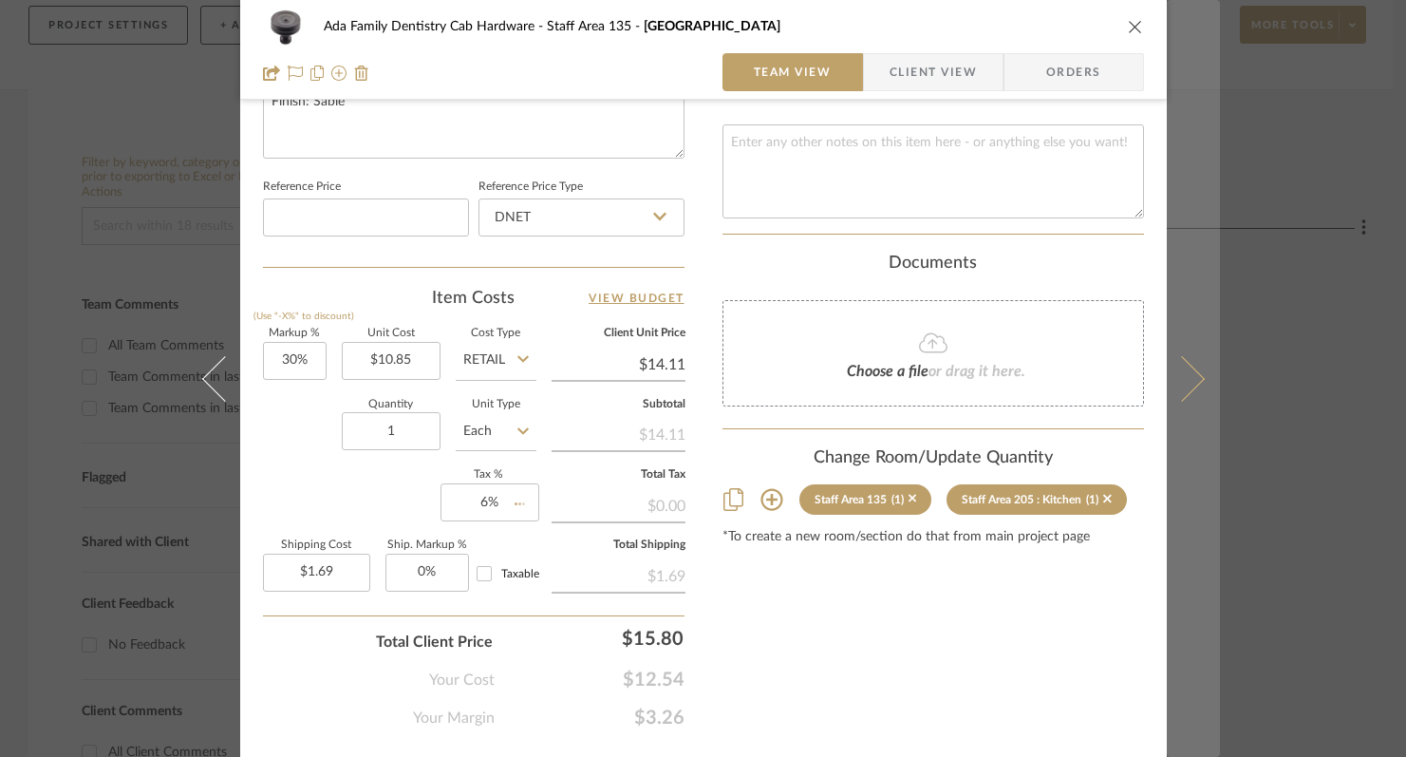
click at [1189, 380] on icon at bounding box center [1181, 378] width 46 height 46
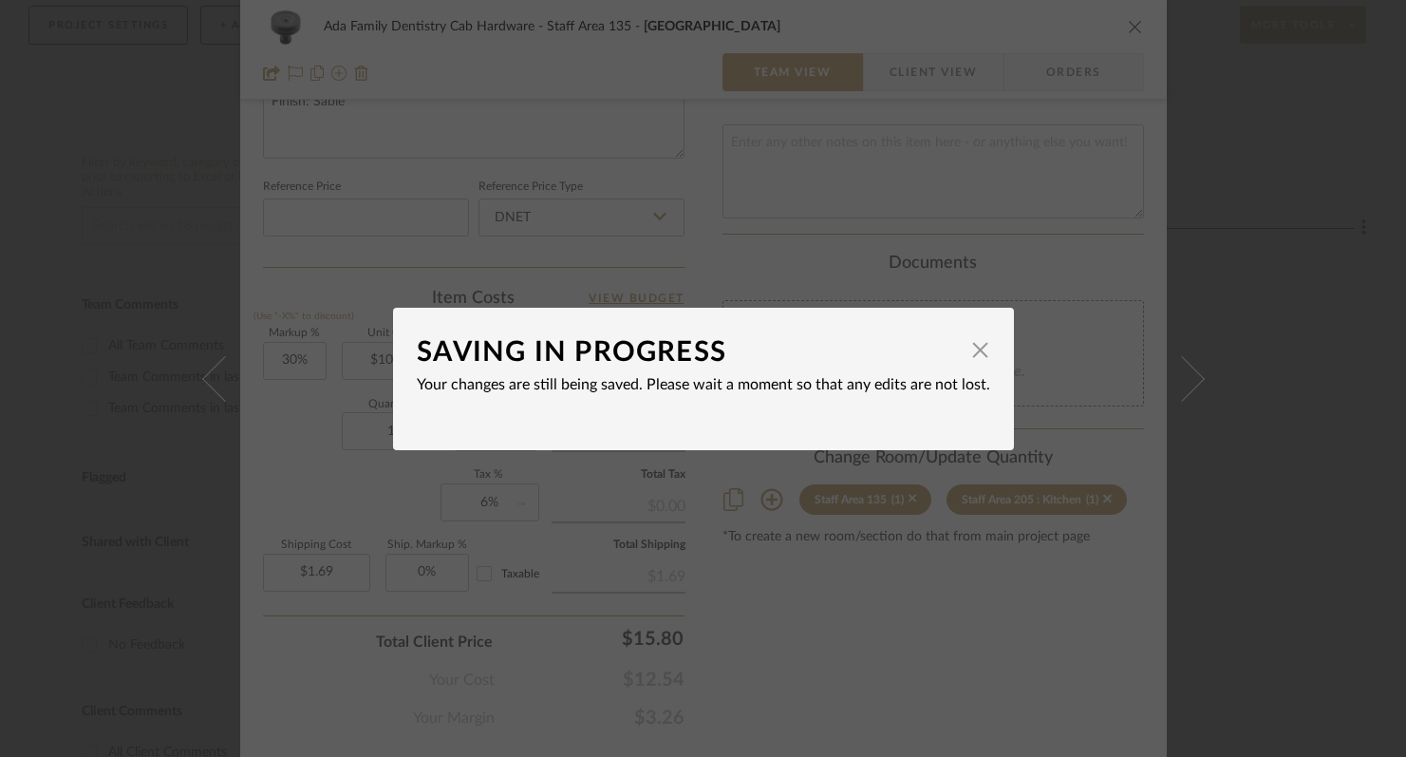
click at [979, 339] on span "button" at bounding box center [981, 350] width 38 height 38
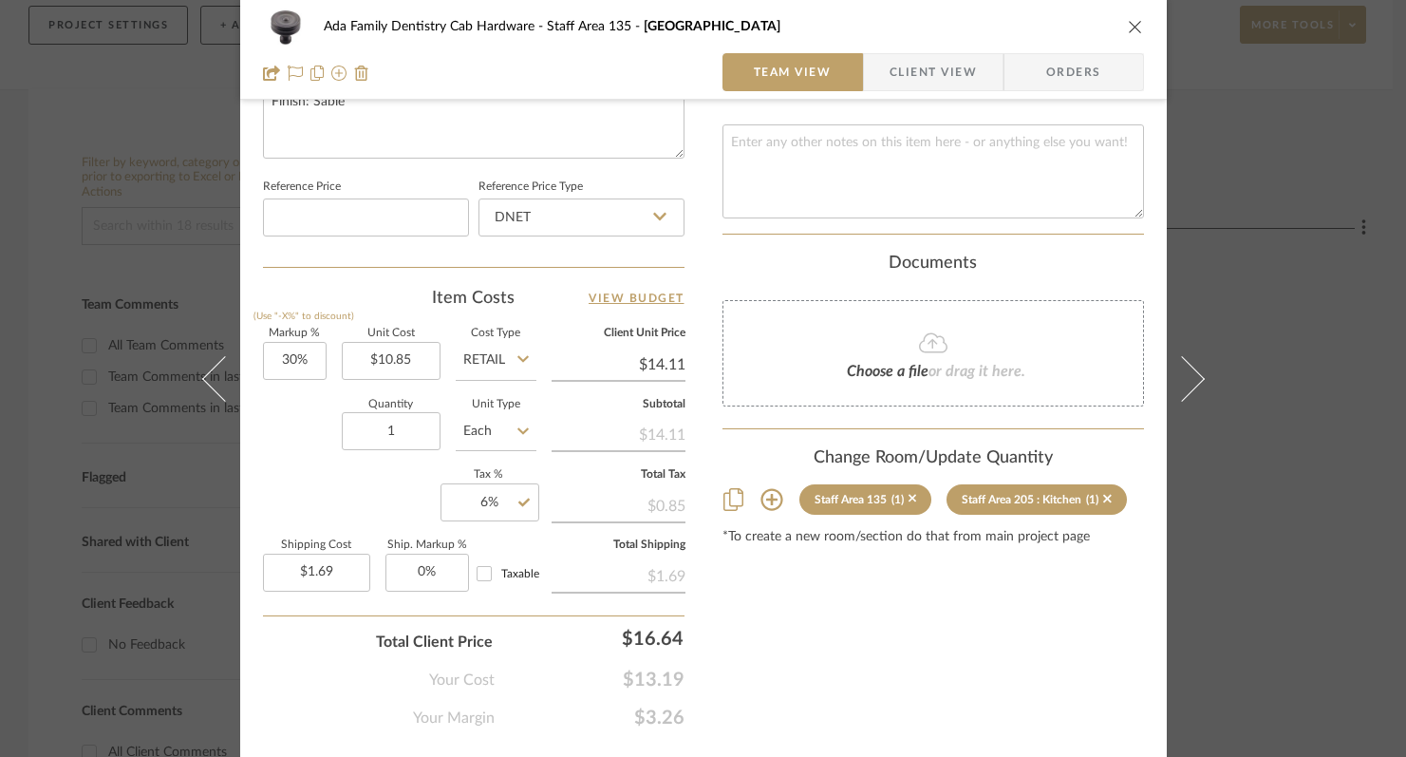
click at [973, 364] on span "or drag it here." at bounding box center [976, 371] width 97 height 15
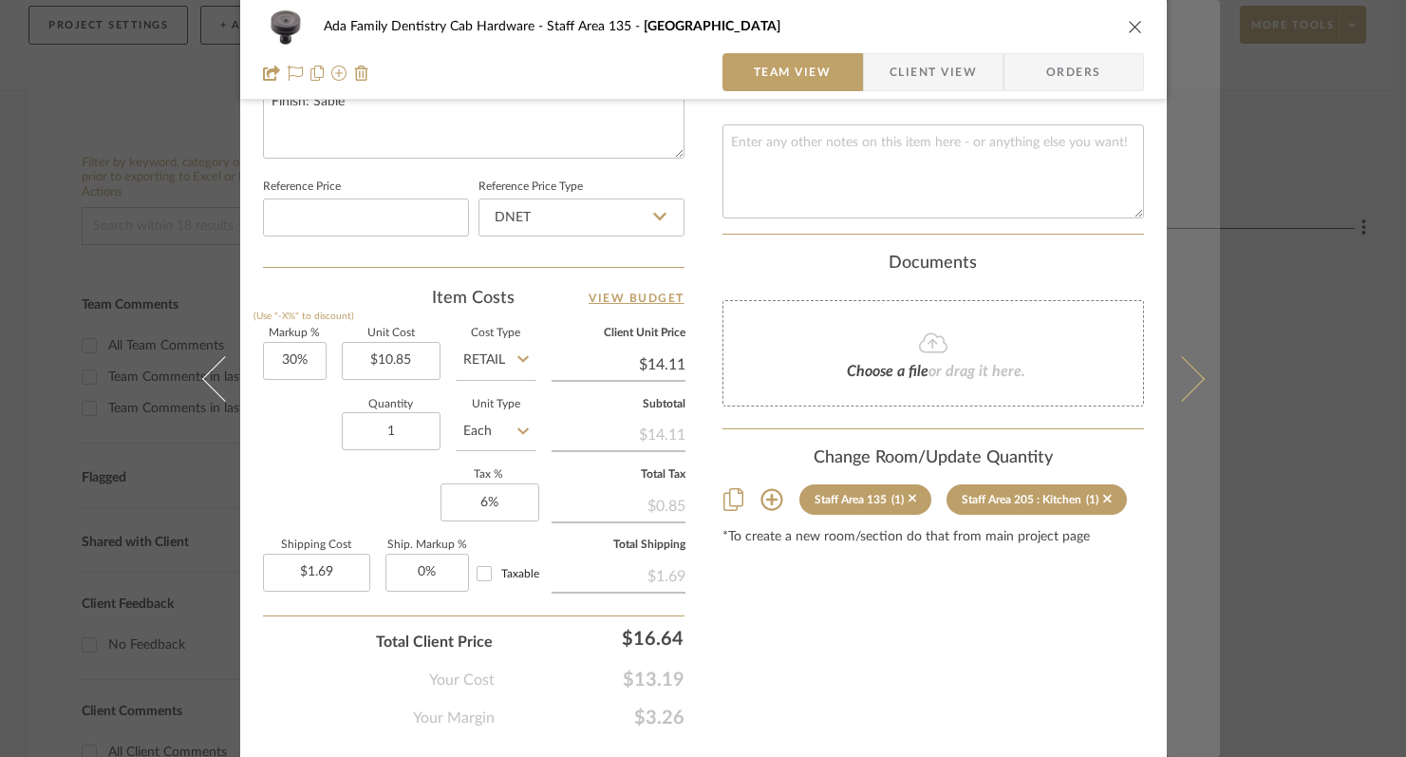
click at [1195, 378] on icon at bounding box center [1181, 378] width 46 height 46
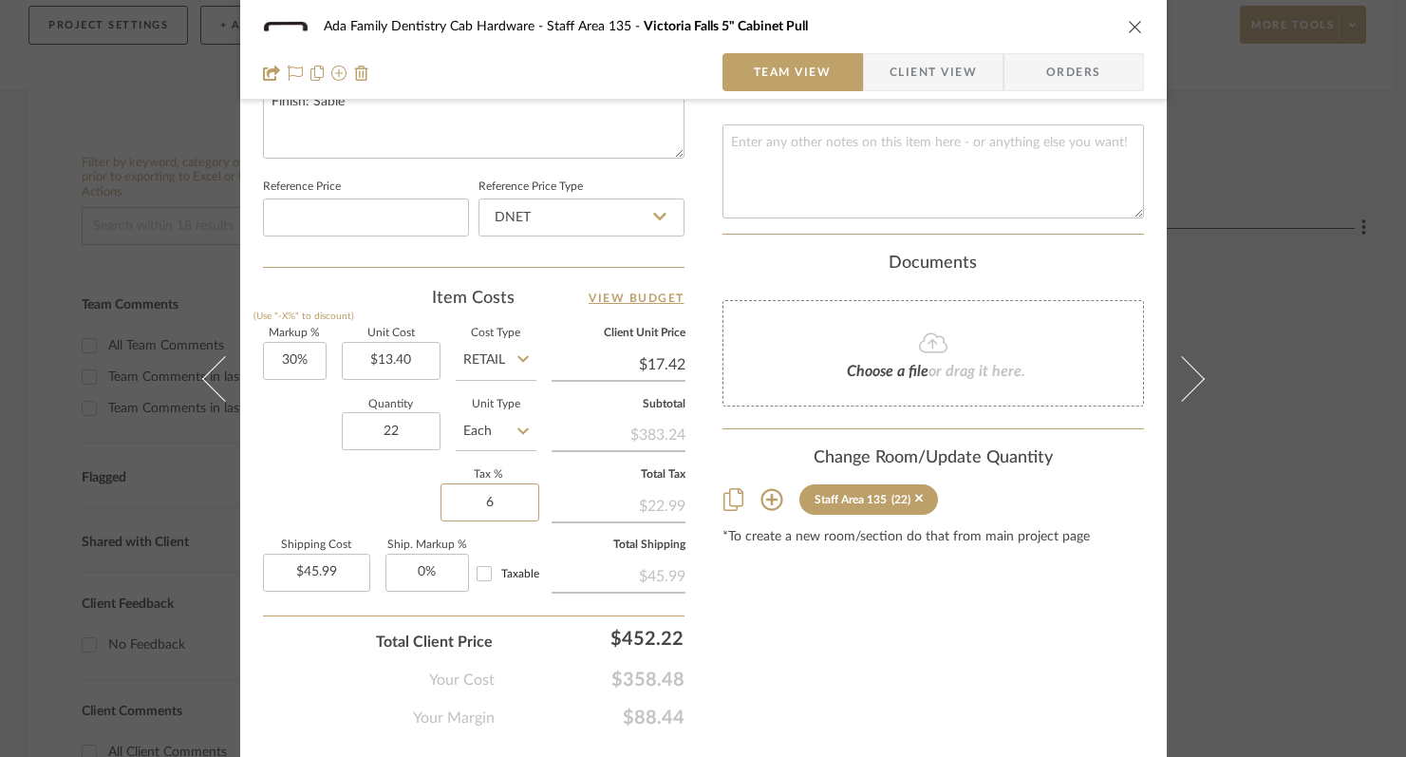
drag, startPoint x: 478, startPoint y: 504, endPoint x: 532, endPoint y: 503, distance: 54.1
click at [482, 504] on input "6" at bounding box center [489, 502] width 99 height 38
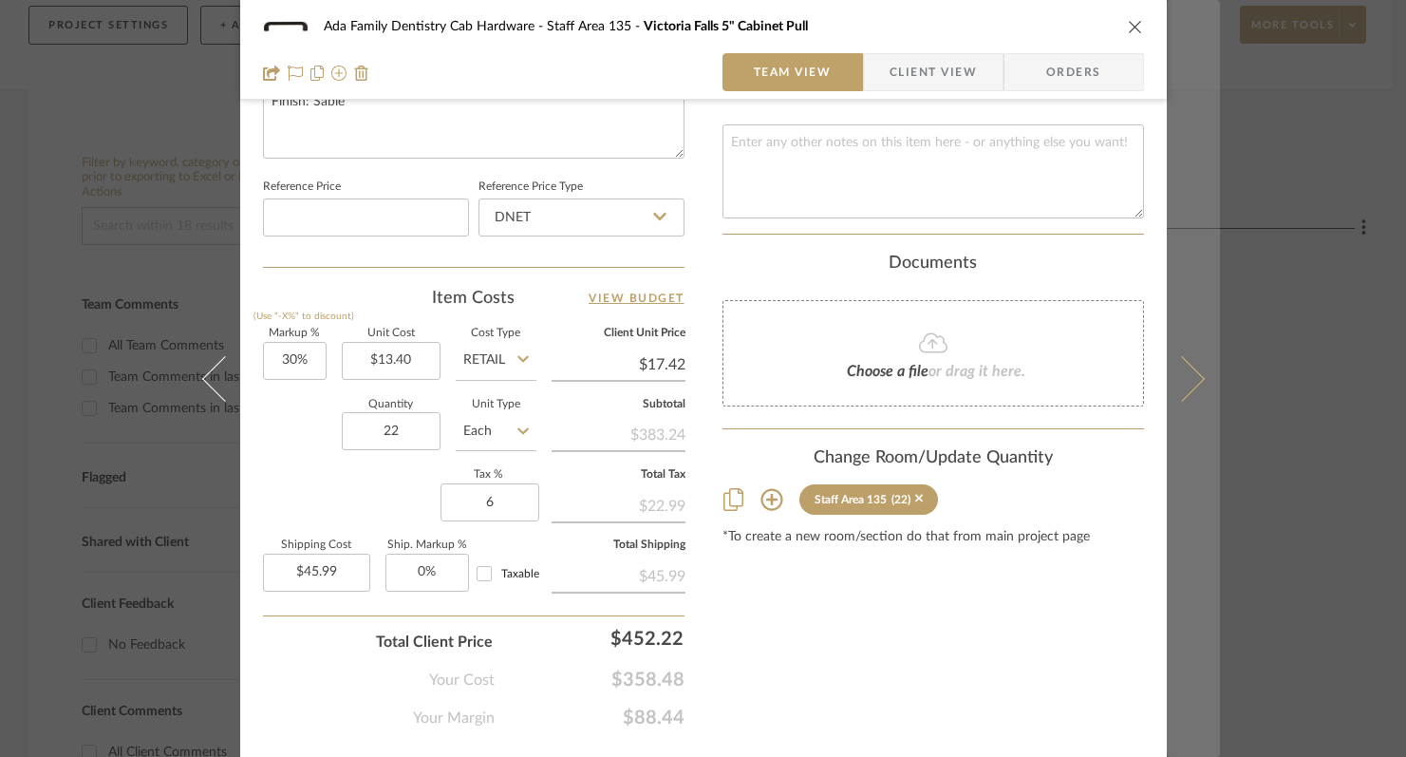
type input "6%"
click at [1194, 394] on button at bounding box center [1193, 378] width 53 height 757
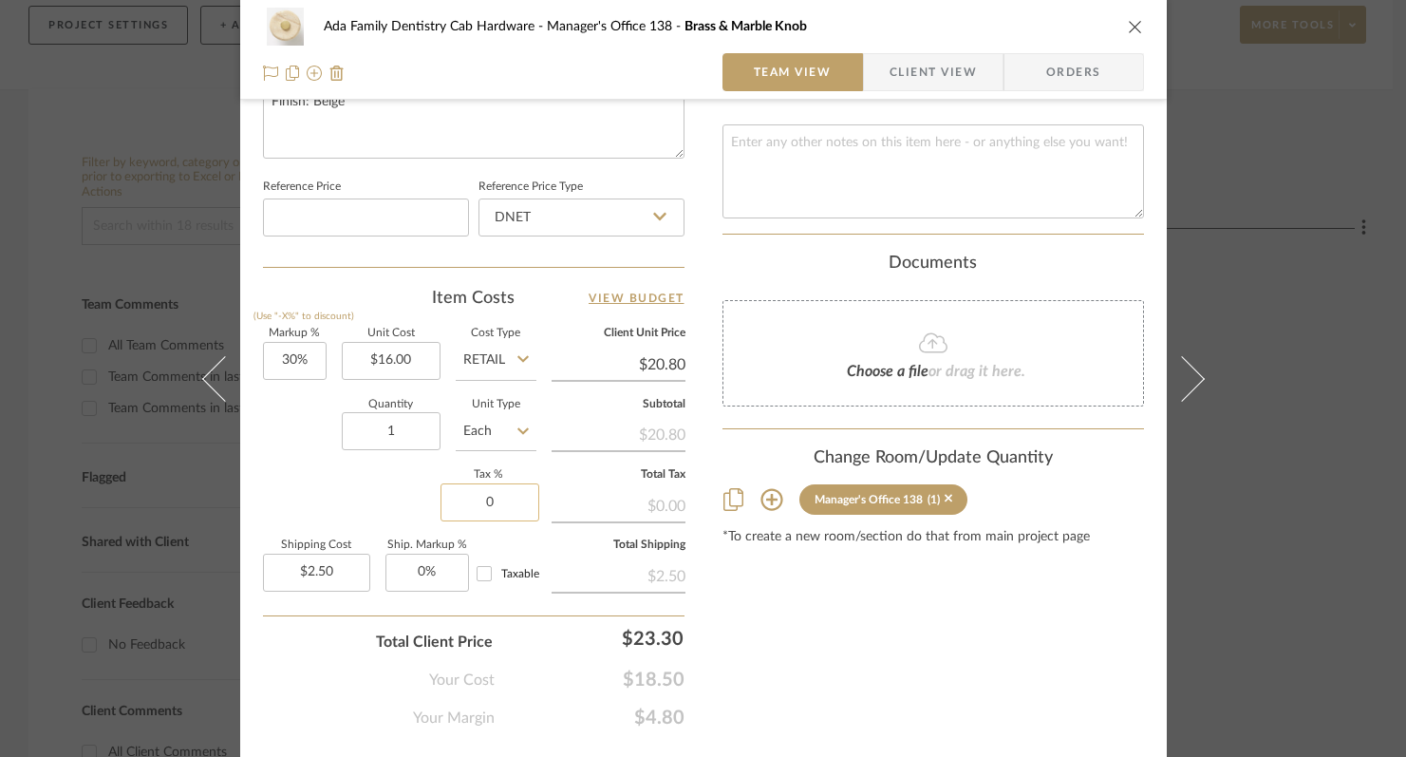
drag, startPoint x: 491, startPoint y: 491, endPoint x: 480, endPoint y: 497, distance: 11.9
click at [491, 492] on input "0" at bounding box center [489, 502] width 99 height 38
drag, startPoint x: 478, startPoint y: 500, endPoint x: 548, endPoint y: 496, distance: 70.4
click at [521, 502] on input "0" at bounding box center [489, 502] width 99 height 38
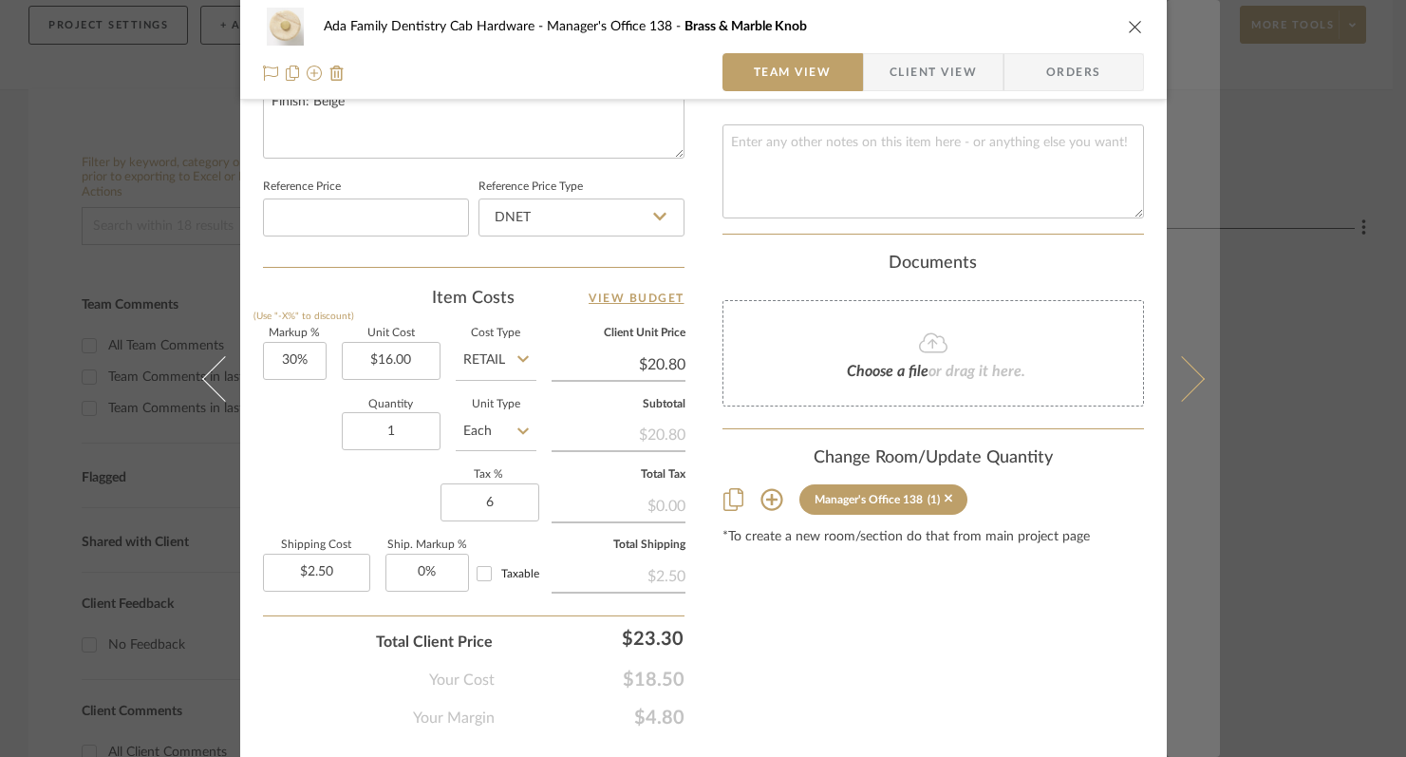
type input "6%"
click at [1175, 383] on icon at bounding box center [1181, 378] width 46 height 46
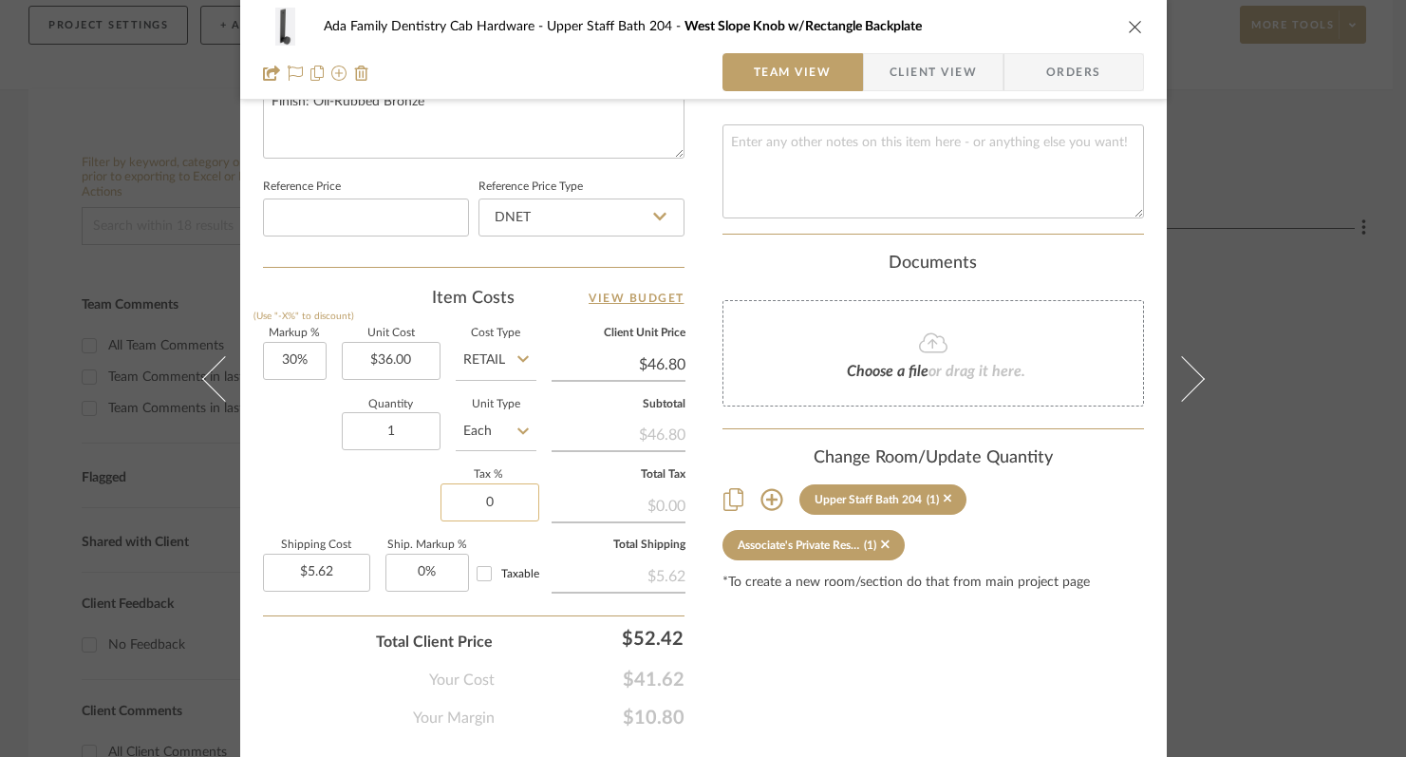
drag, startPoint x: 474, startPoint y: 509, endPoint x: 518, endPoint y: 504, distance: 44.9
click at [518, 504] on input "0" at bounding box center [489, 502] width 99 height 38
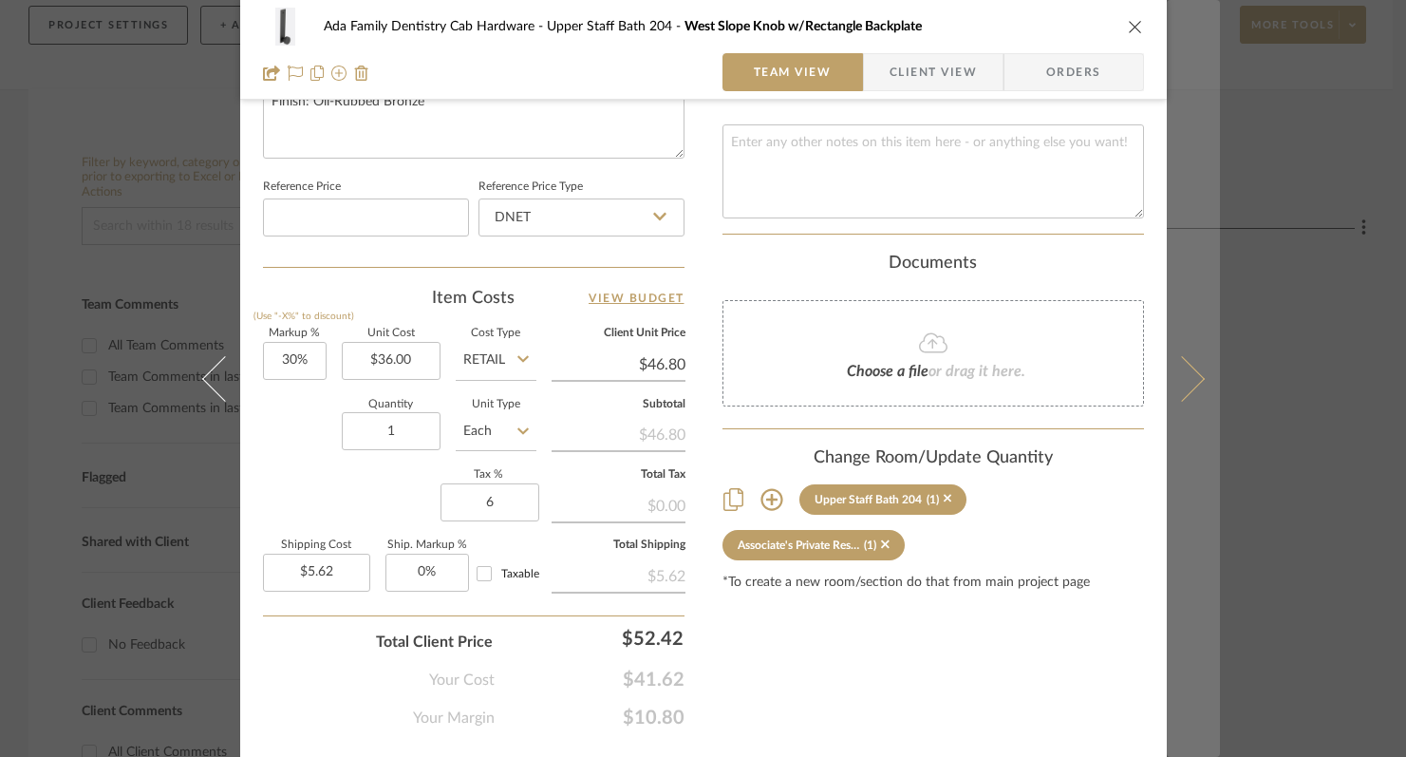
type input "6%"
click at [1192, 393] on button at bounding box center [1193, 378] width 53 height 757
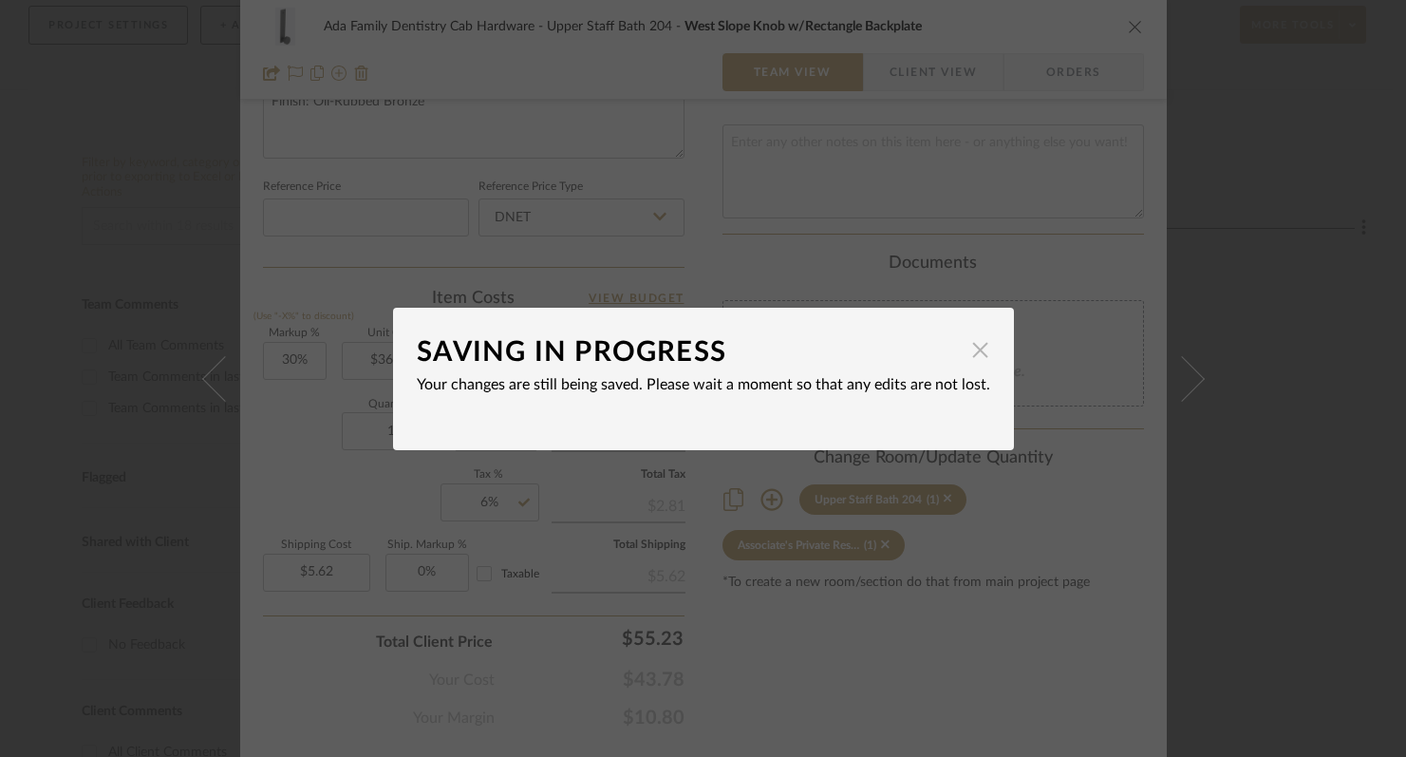
click at [965, 350] on span "button" at bounding box center [981, 350] width 38 height 38
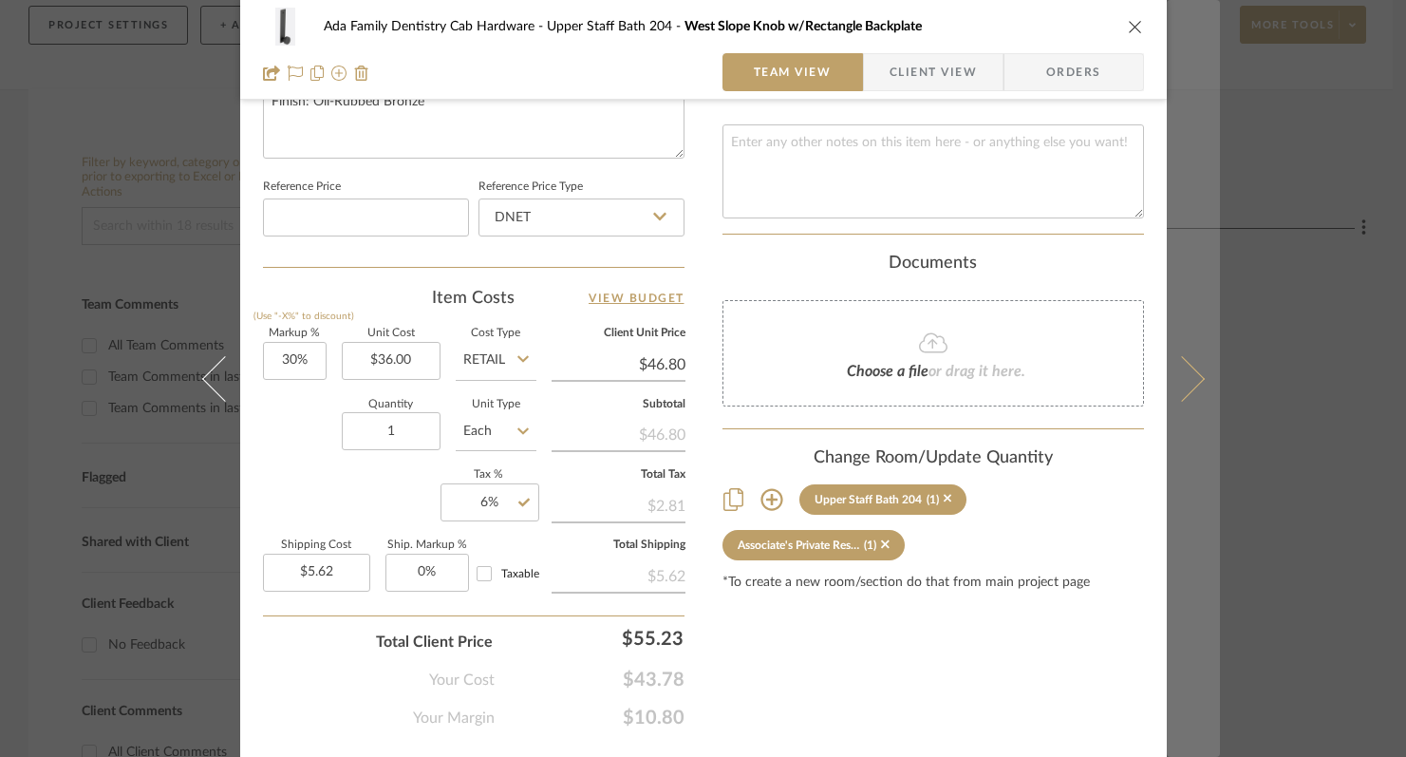
click at [1173, 371] on icon at bounding box center [1181, 378] width 46 height 46
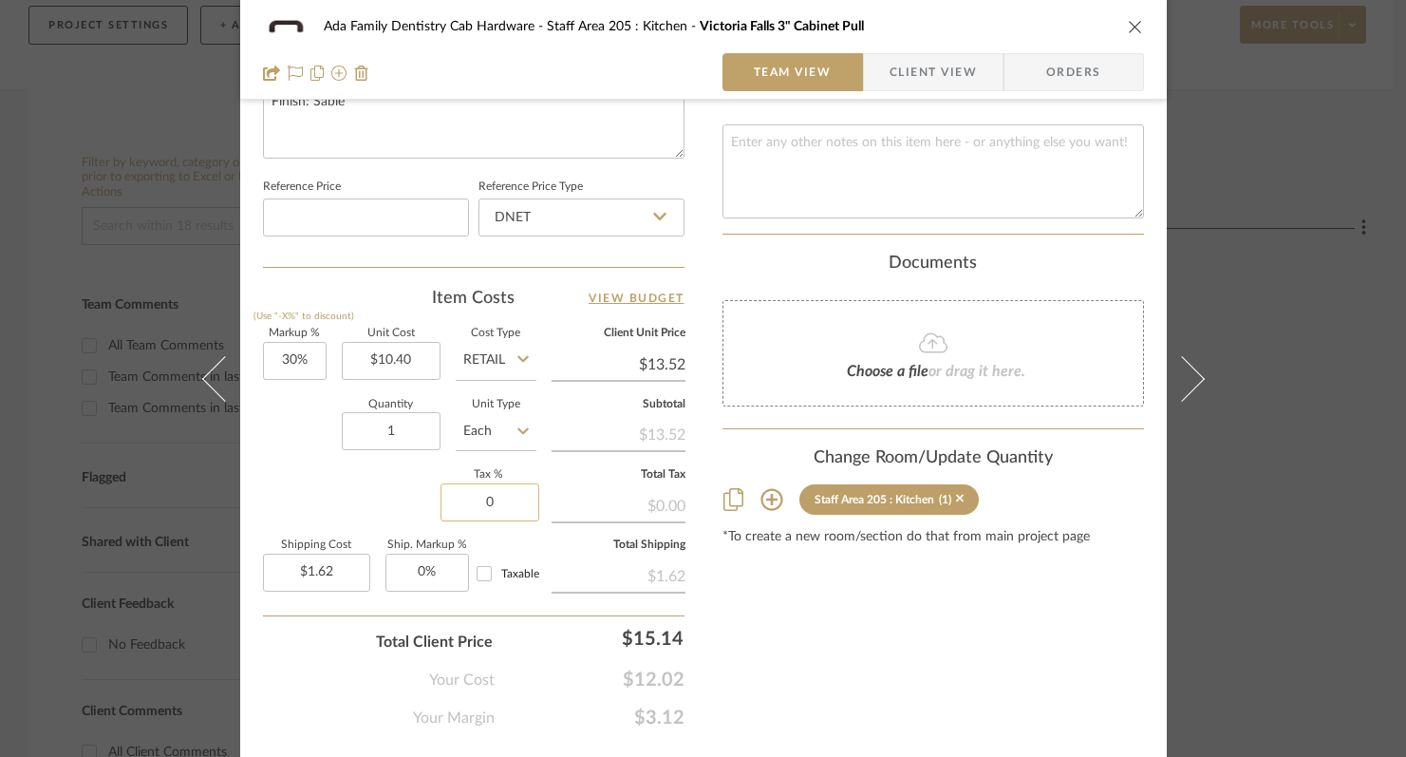
click at [478, 509] on input "0" at bounding box center [489, 502] width 99 height 38
type input "6%"
drag, startPoint x: 1136, startPoint y: 515, endPoint x: 1144, endPoint y: 478, distance: 38.7
click at [1135, 513] on div "Change Room/Update Quantity Staff Area 205 : Kitchen (1) *To create a new room/…" at bounding box center [933, 496] width 422 height 97
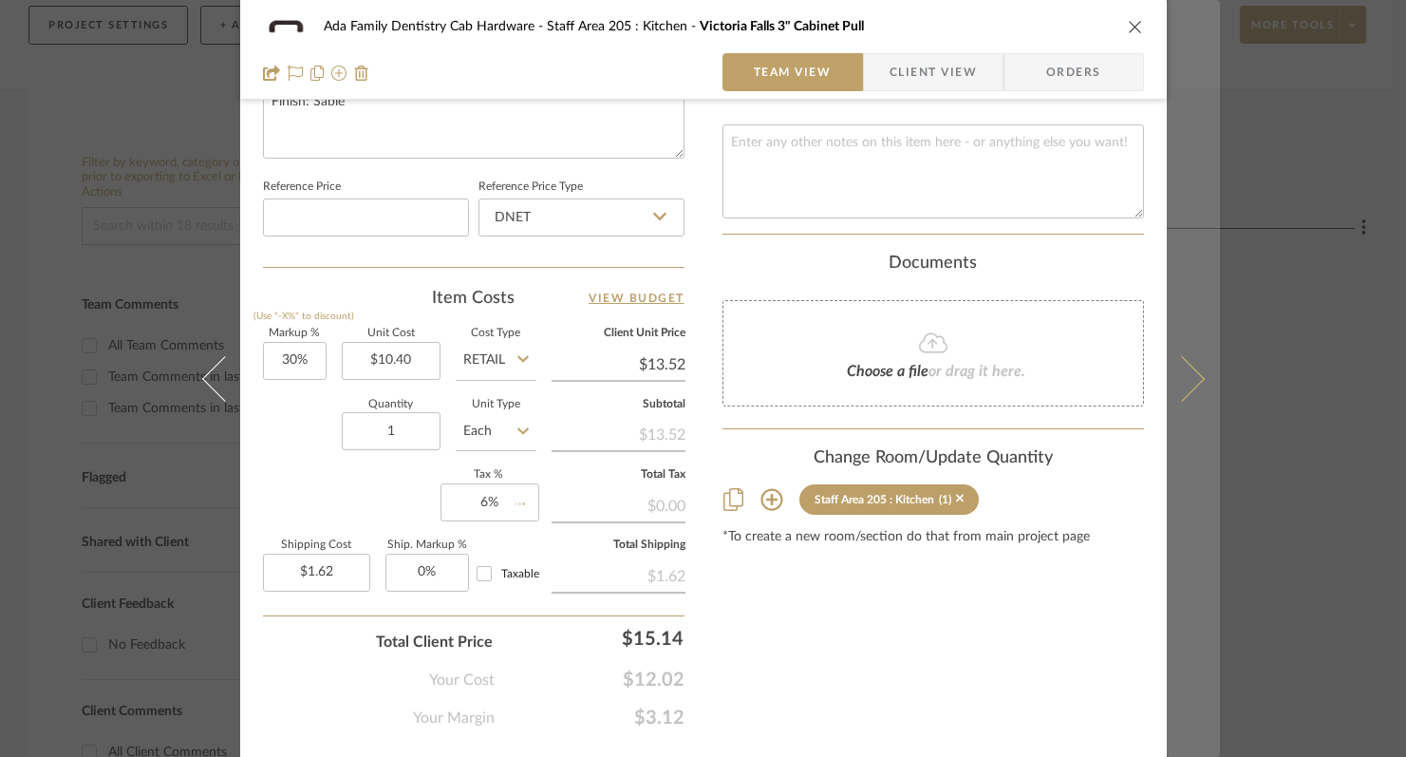
click at [1182, 380] on icon at bounding box center [1181, 378] width 46 height 46
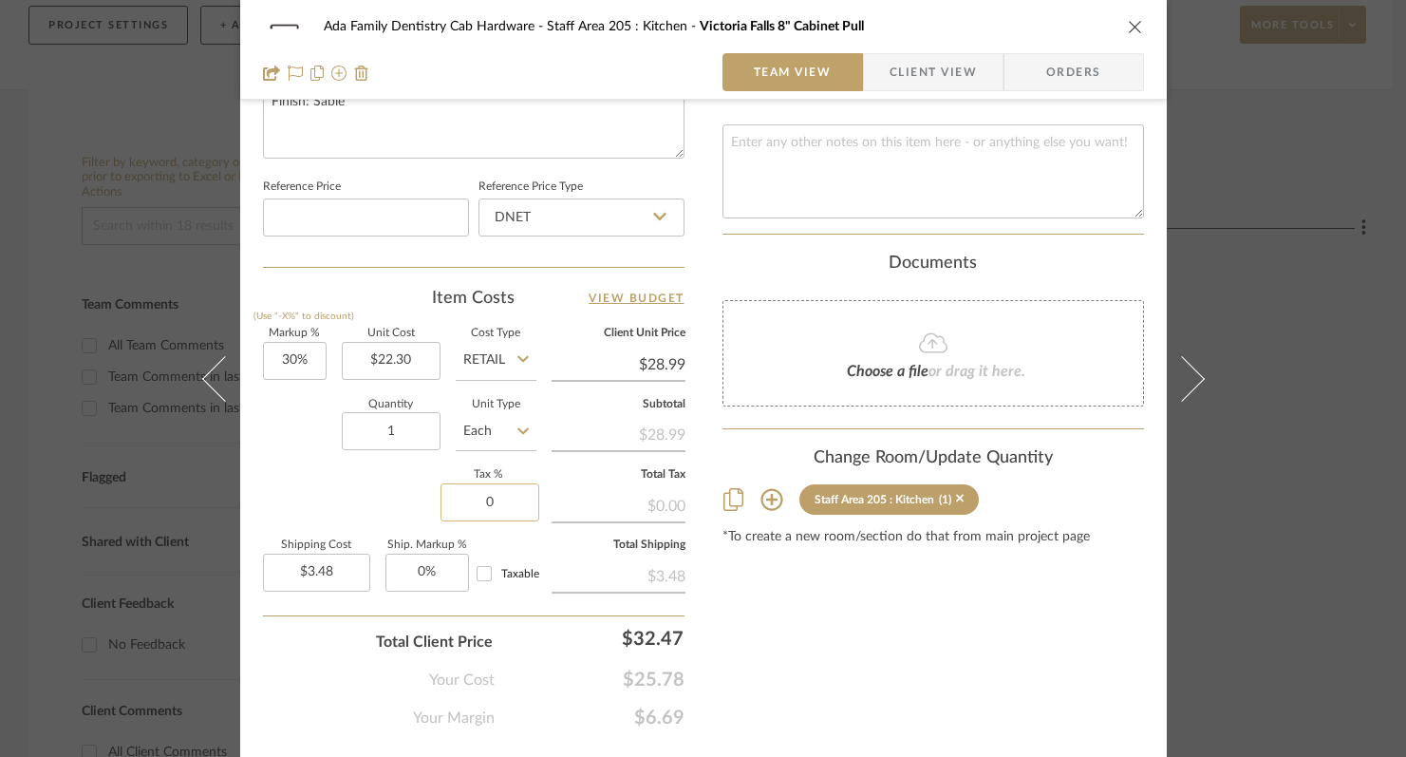
drag, startPoint x: 469, startPoint y: 505, endPoint x: 521, endPoint y: 501, distance: 52.4
click at [521, 501] on input "0" at bounding box center [489, 502] width 99 height 38
type input "6%"
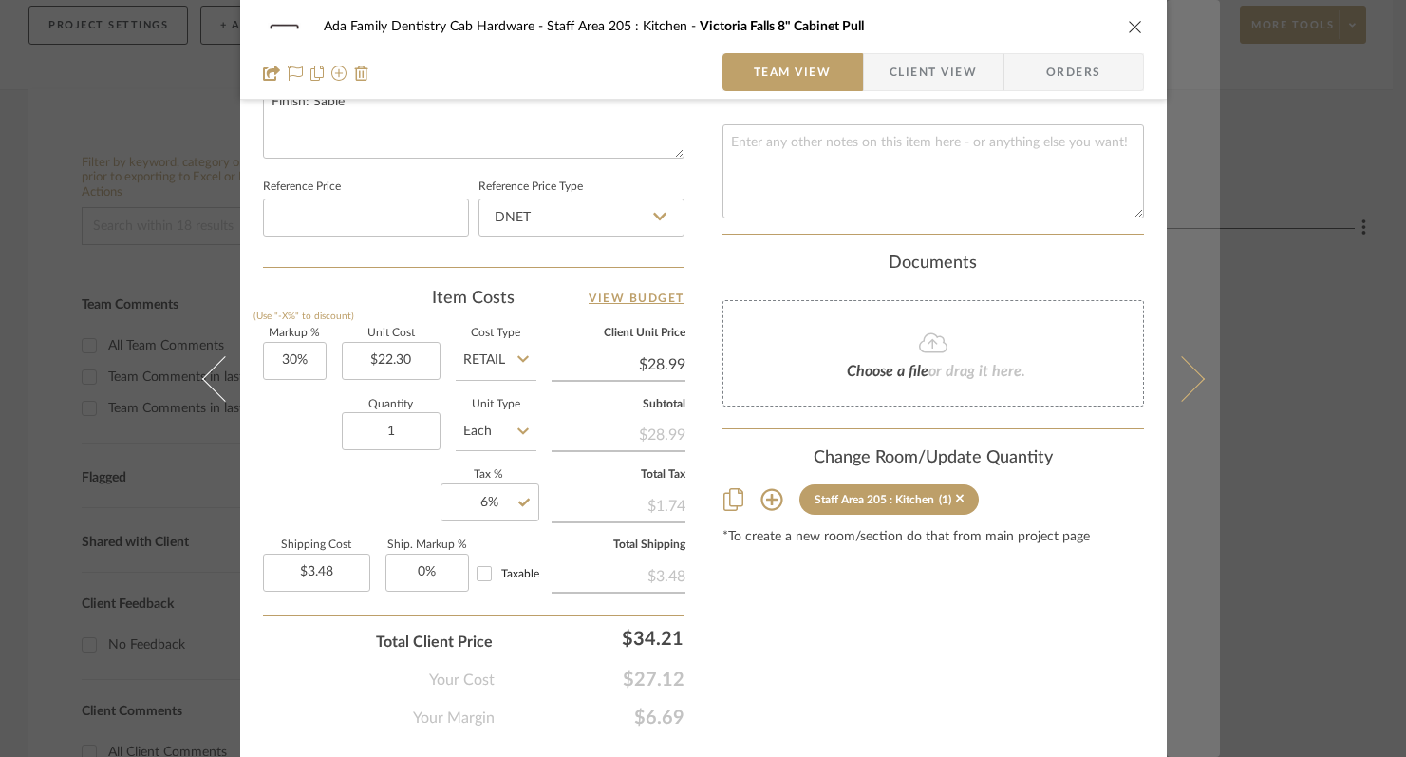
click at [1185, 374] on icon at bounding box center [1181, 378] width 46 height 46
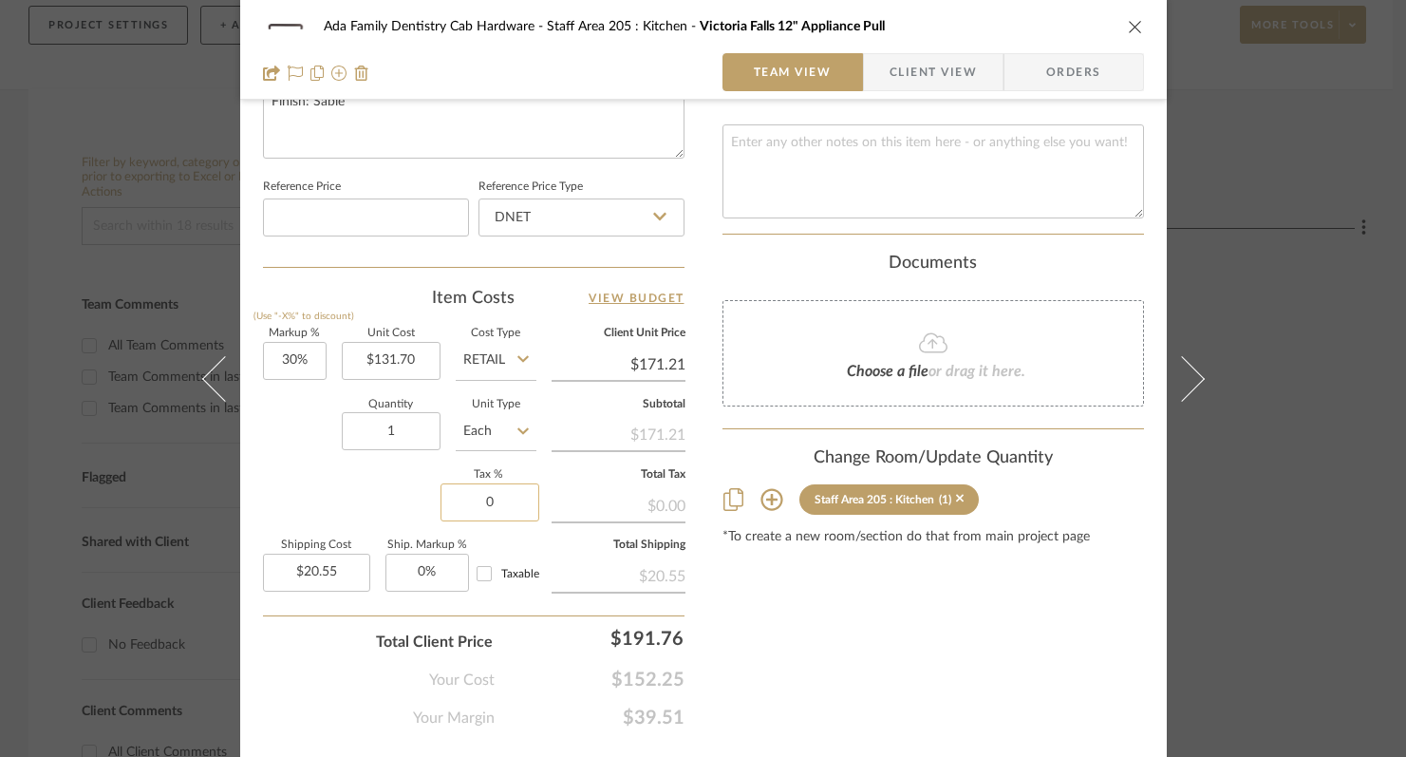
click at [471, 500] on input "0" at bounding box center [489, 502] width 99 height 38
type input "6%"
click at [1227, 604] on div "Ada Family Dentistry Cab Hardware Staff Area 205 : Kitchen [GEOGRAPHIC_DATA] 12…" at bounding box center [703, 378] width 1406 height 757
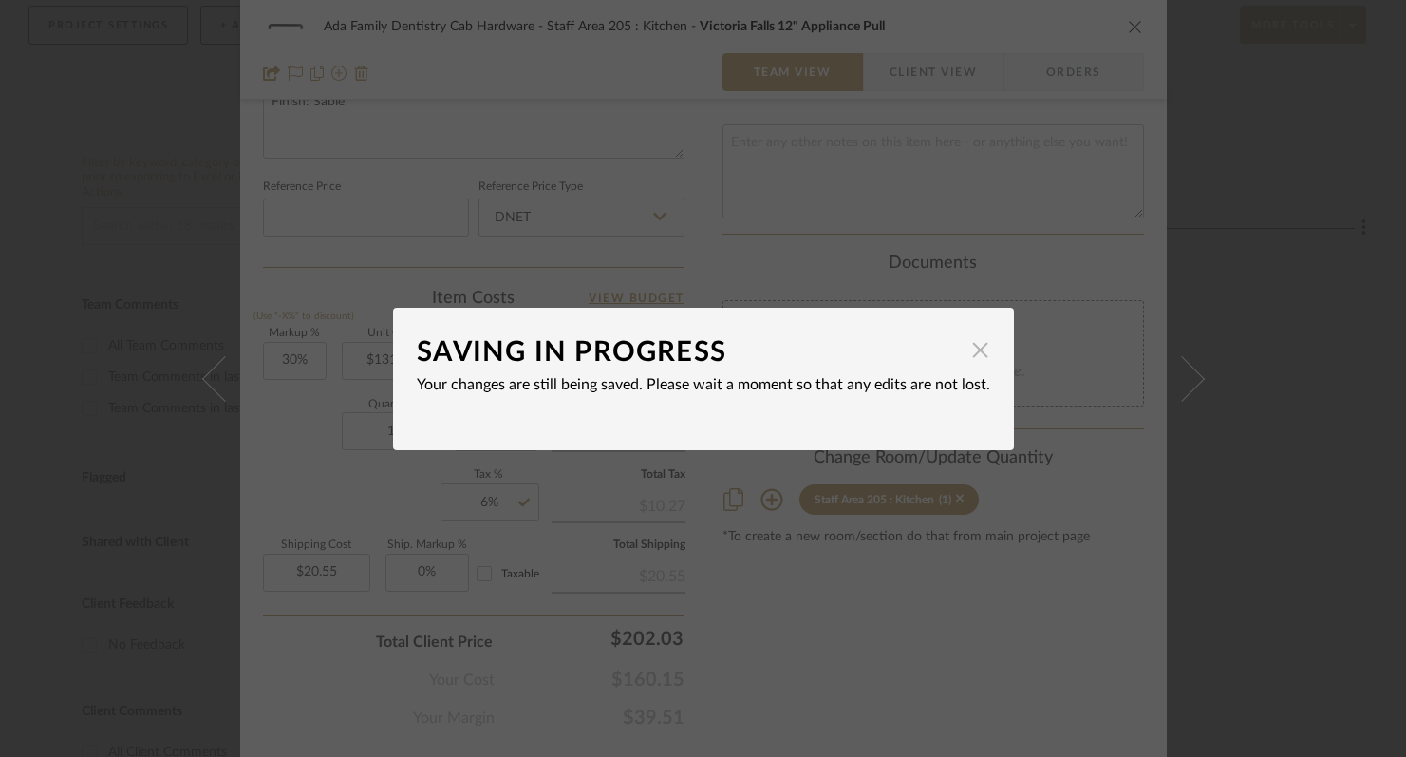
click at [967, 350] on span "button" at bounding box center [981, 350] width 38 height 38
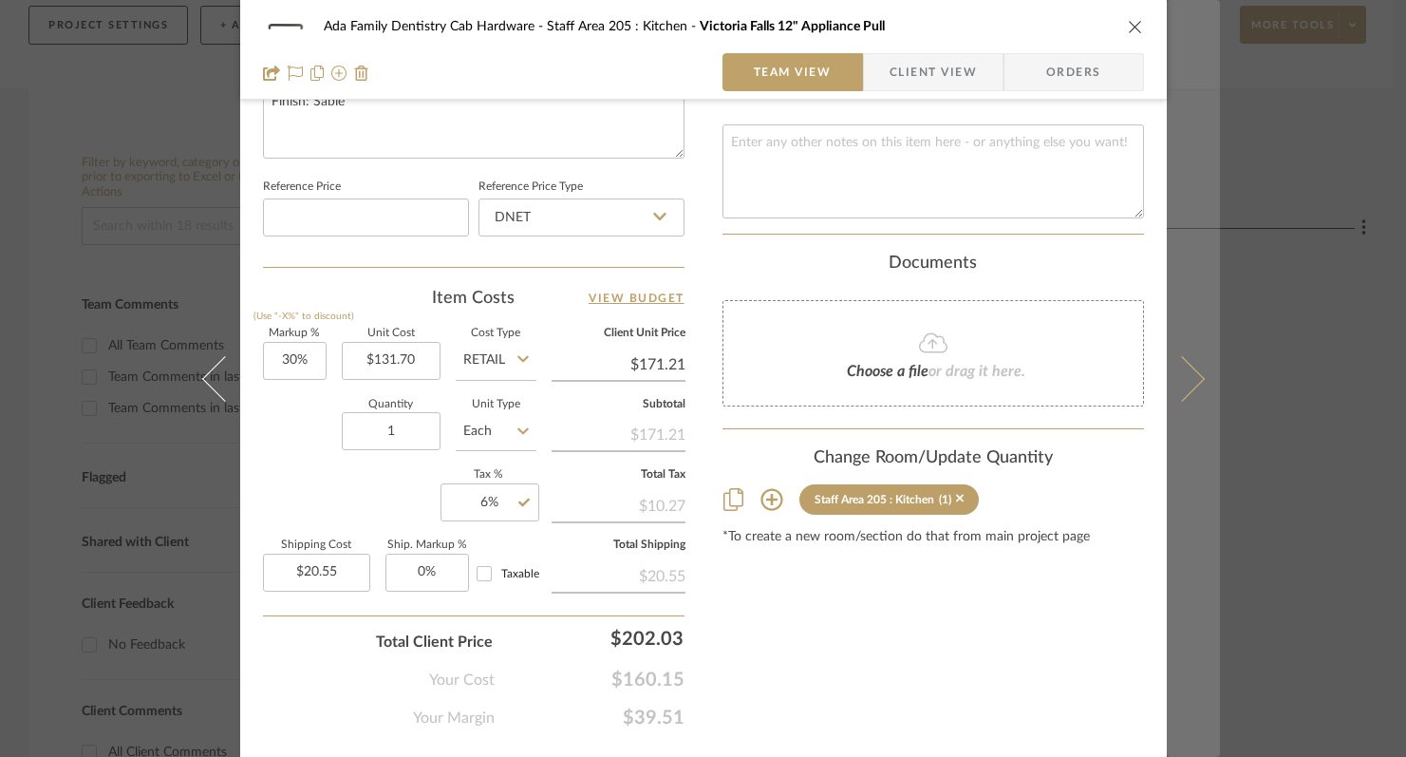
click at [1199, 376] on button at bounding box center [1193, 378] width 53 height 757
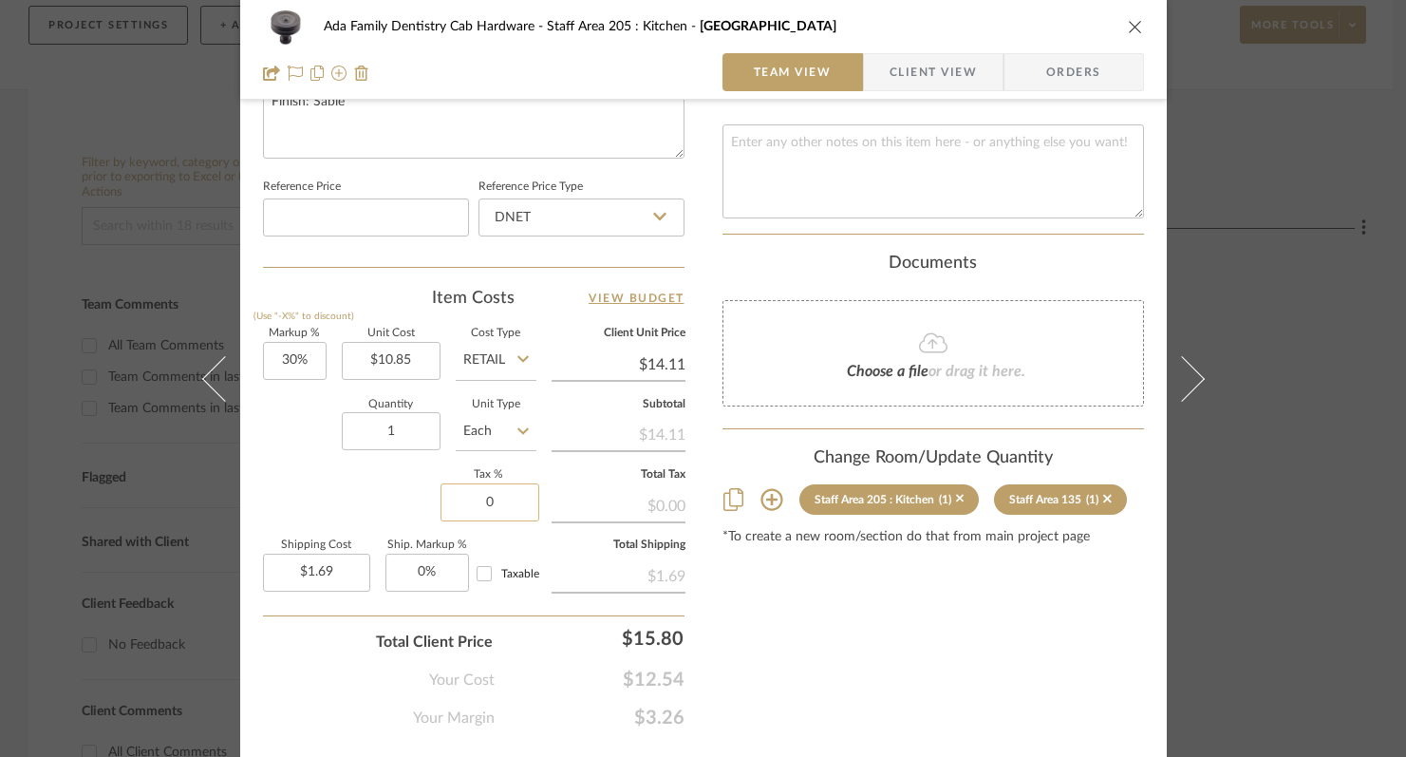
click at [469, 491] on input "0" at bounding box center [489, 502] width 99 height 38
drag, startPoint x: 471, startPoint y: 500, endPoint x: 520, endPoint y: 501, distance: 49.4
click at [518, 501] on input "0" at bounding box center [489, 502] width 99 height 38
type input "6%"
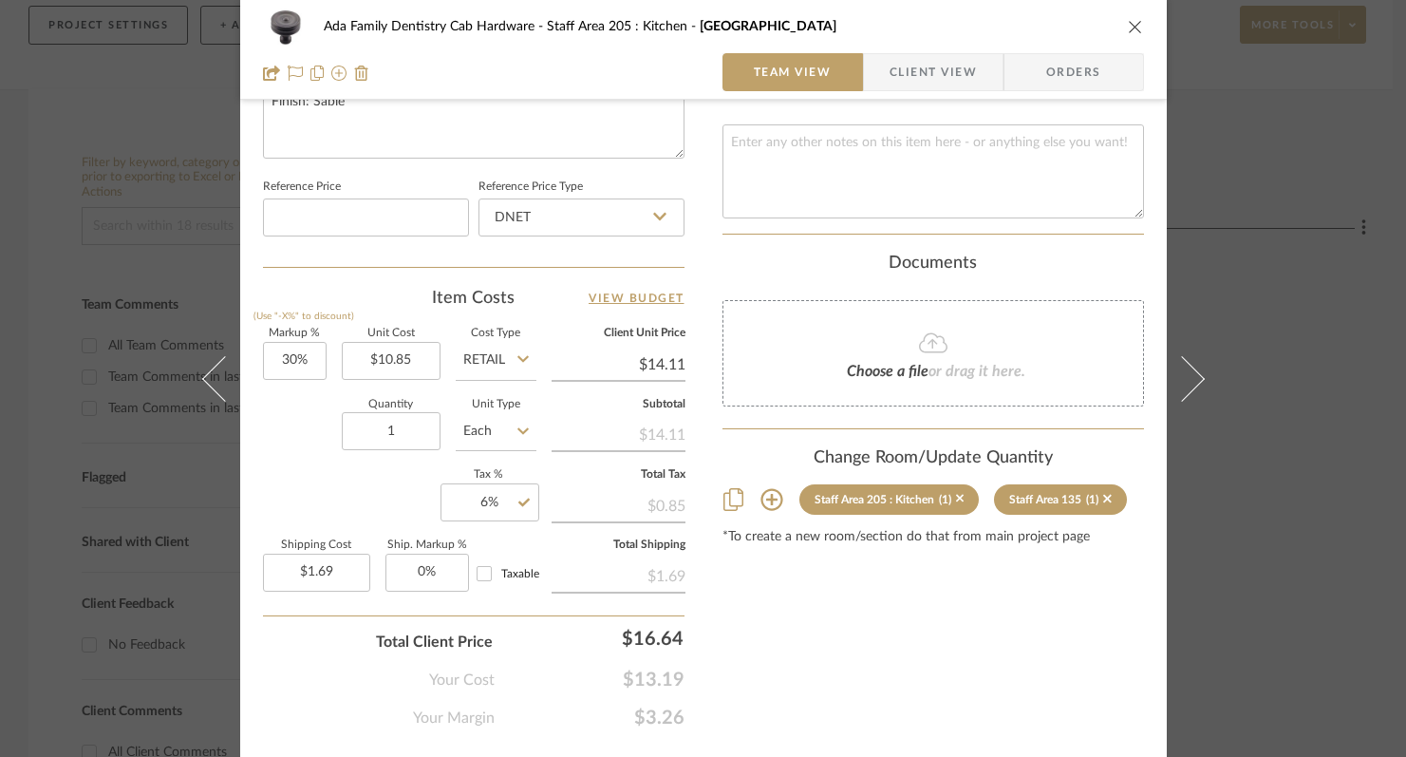
click at [1184, 387] on icon at bounding box center [1181, 378] width 46 height 46
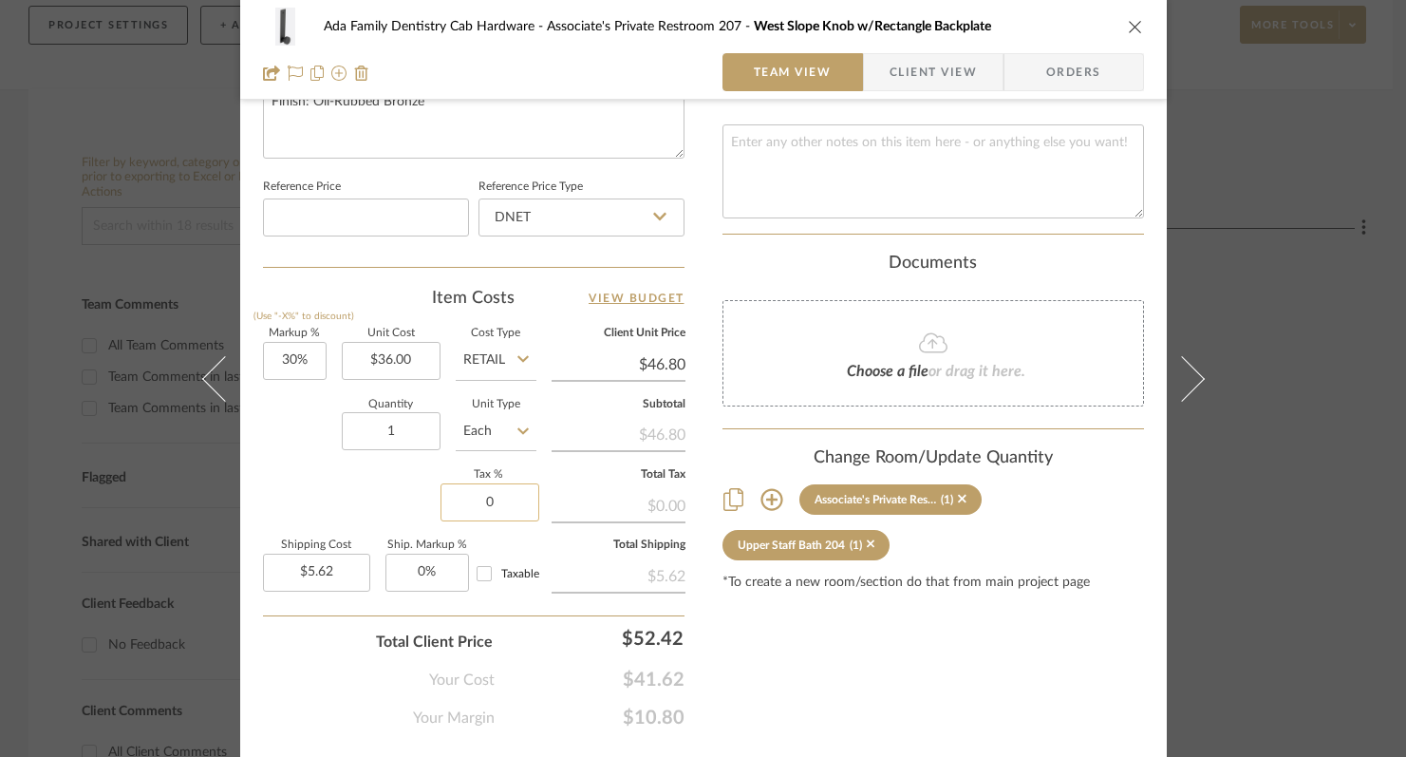
click at [474, 509] on input "0" at bounding box center [489, 502] width 99 height 38
type input "6%"
click at [1190, 393] on button at bounding box center [1193, 378] width 53 height 757
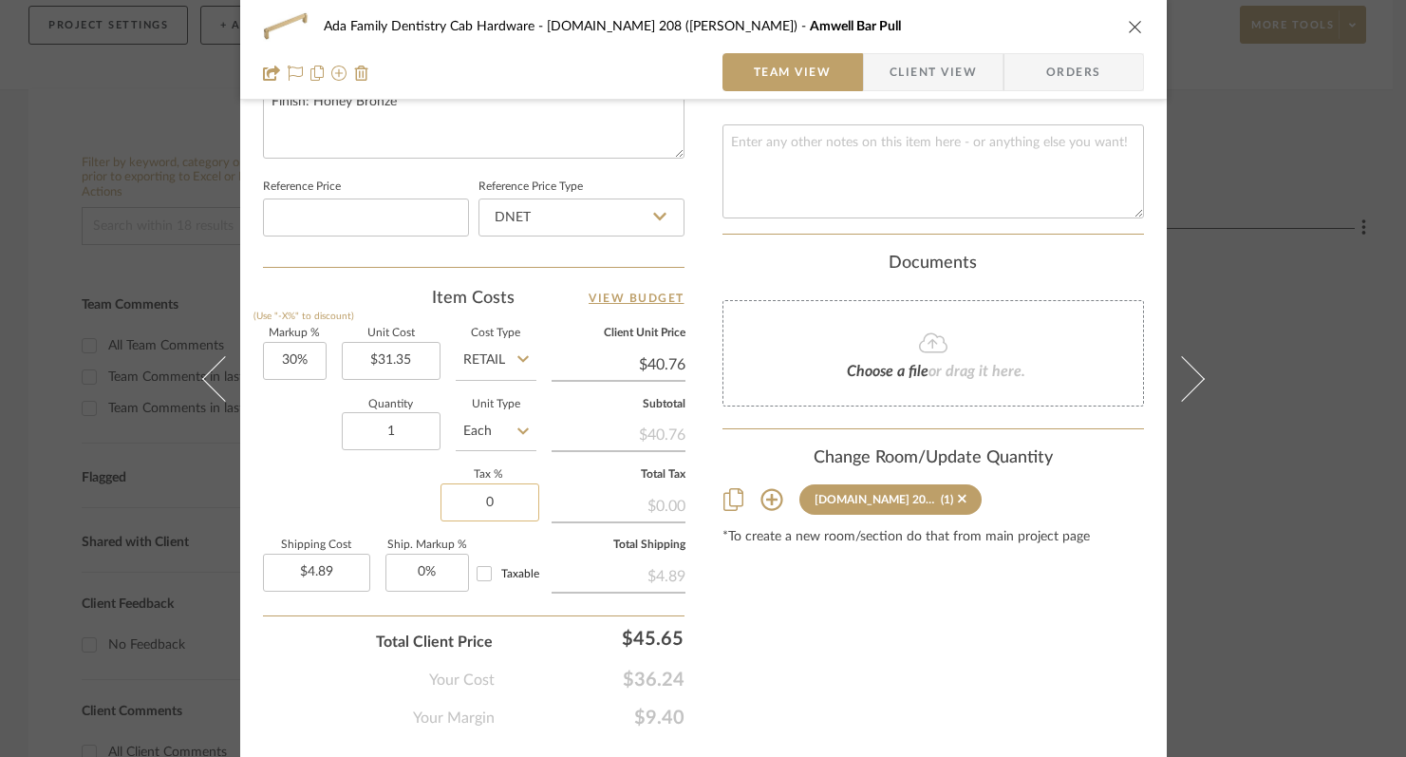
drag, startPoint x: 462, startPoint y: 504, endPoint x: 521, endPoint y: 500, distance: 59.0
click at [521, 500] on input "0" at bounding box center [489, 502] width 99 height 38
type input "6%"
click at [1172, 393] on icon at bounding box center [1181, 378] width 46 height 46
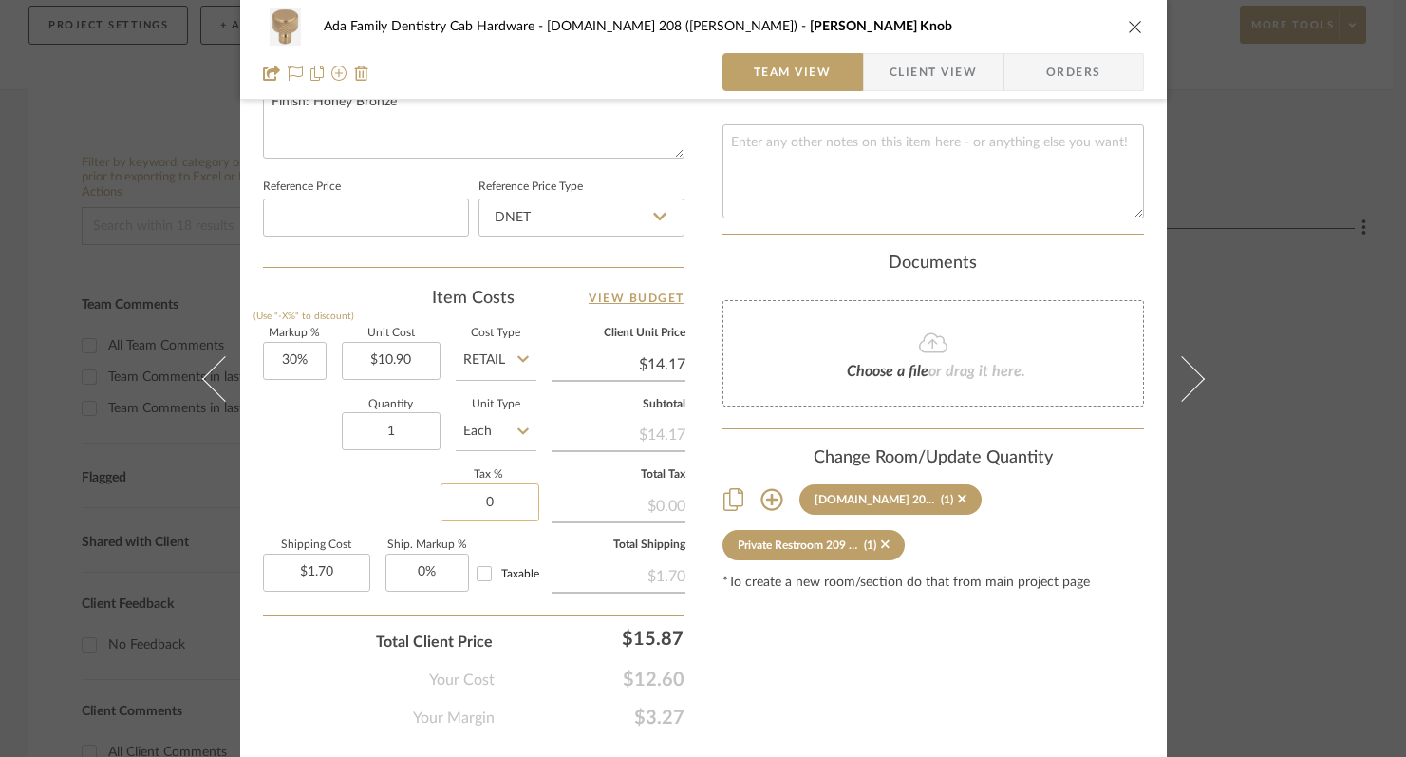
click at [475, 514] on input "0" at bounding box center [489, 502] width 99 height 38
type input "6%"
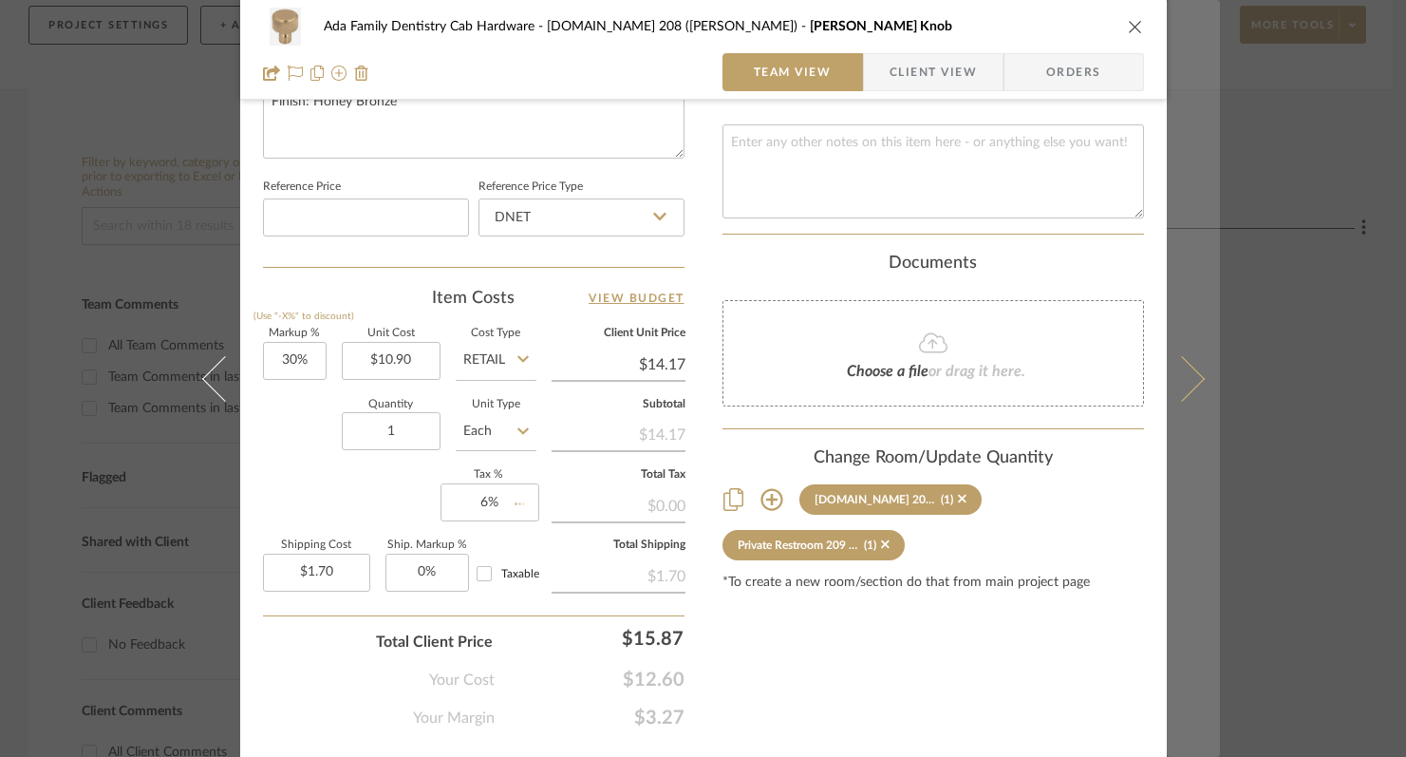
click at [1187, 387] on icon at bounding box center [1181, 378] width 46 height 46
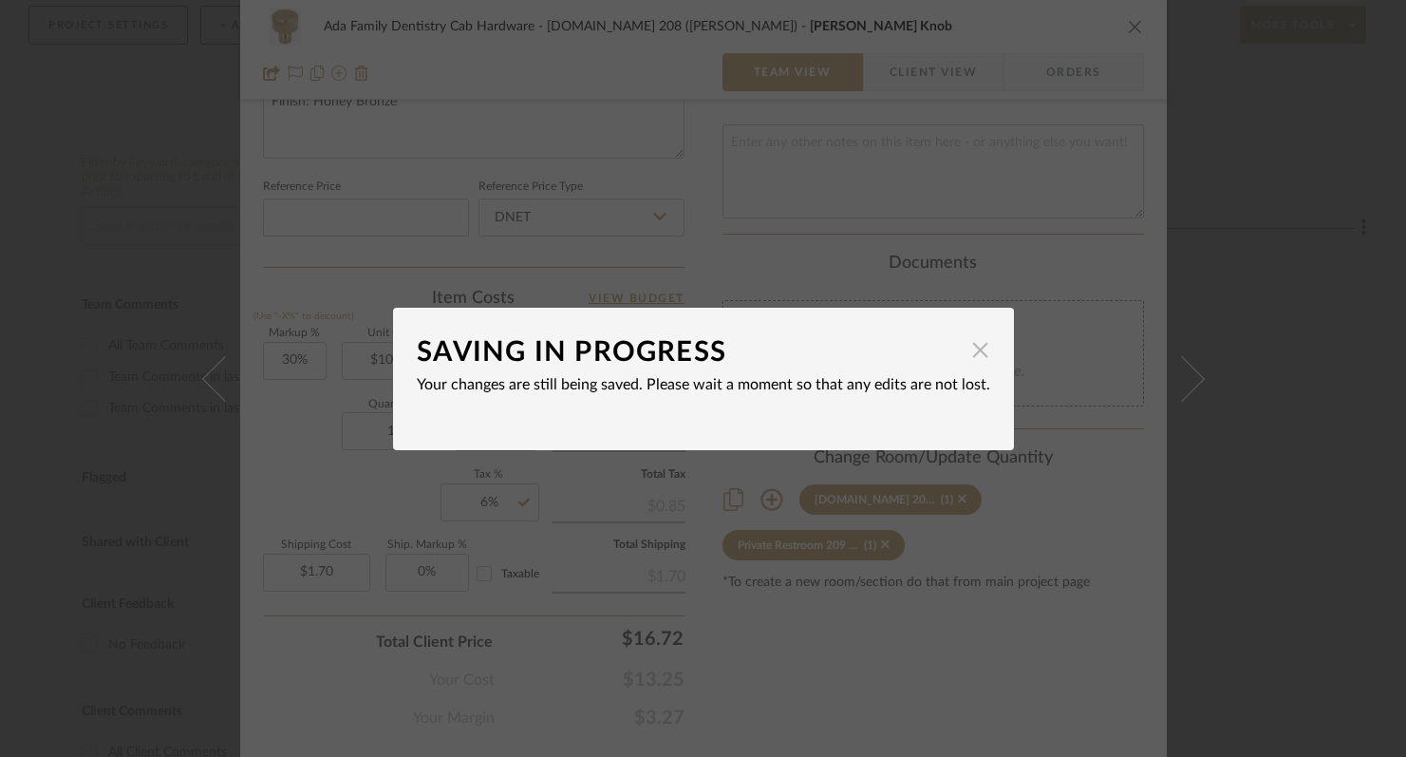
drag, startPoint x: 987, startPoint y: 360, endPoint x: 967, endPoint y: 356, distance: 20.3
click at [987, 360] on dialog-content "SAVING IN PROGRESS × Your changes are still being saved. Please wait a moment s…" at bounding box center [703, 379] width 621 height 142
click at [962, 353] on span "button" at bounding box center [981, 350] width 38 height 38
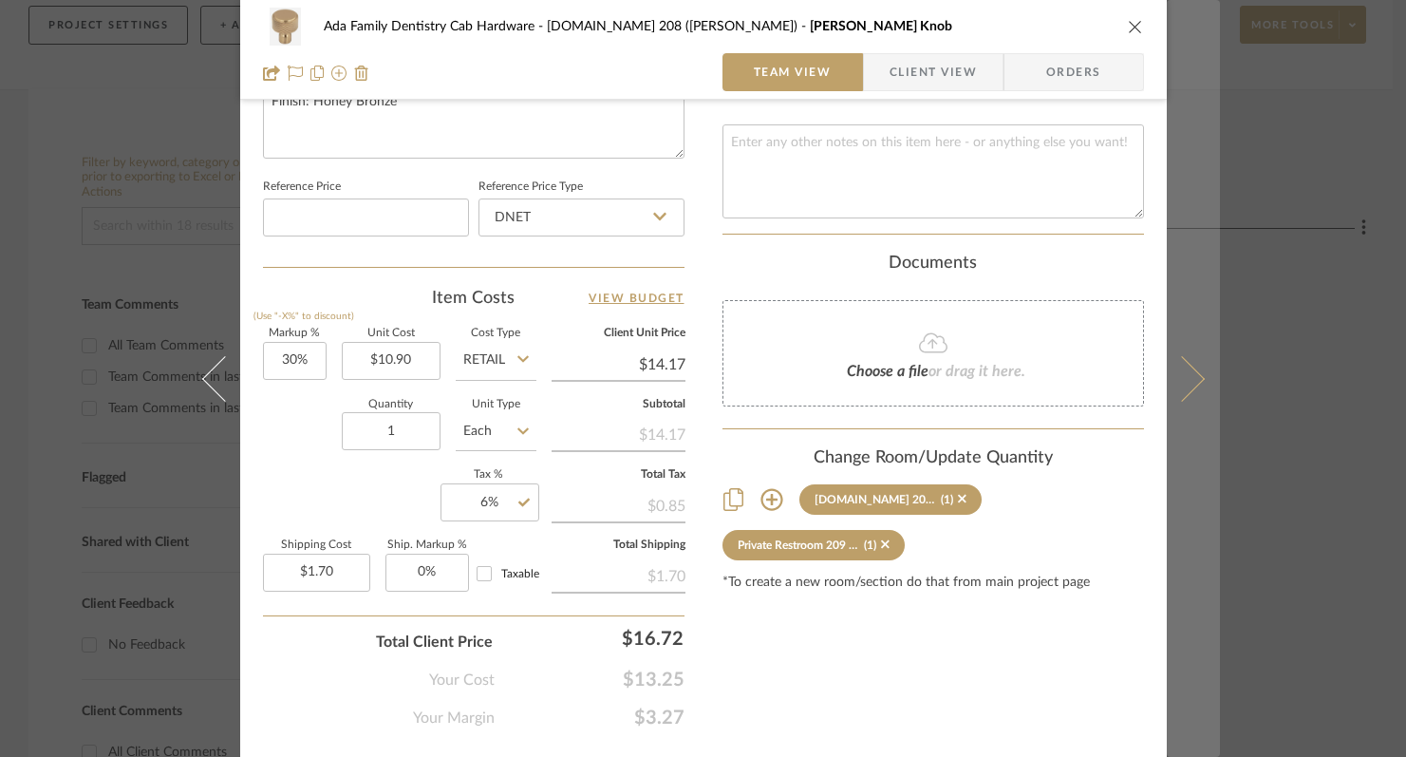
click at [1188, 386] on icon at bounding box center [1181, 378] width 46 height 46
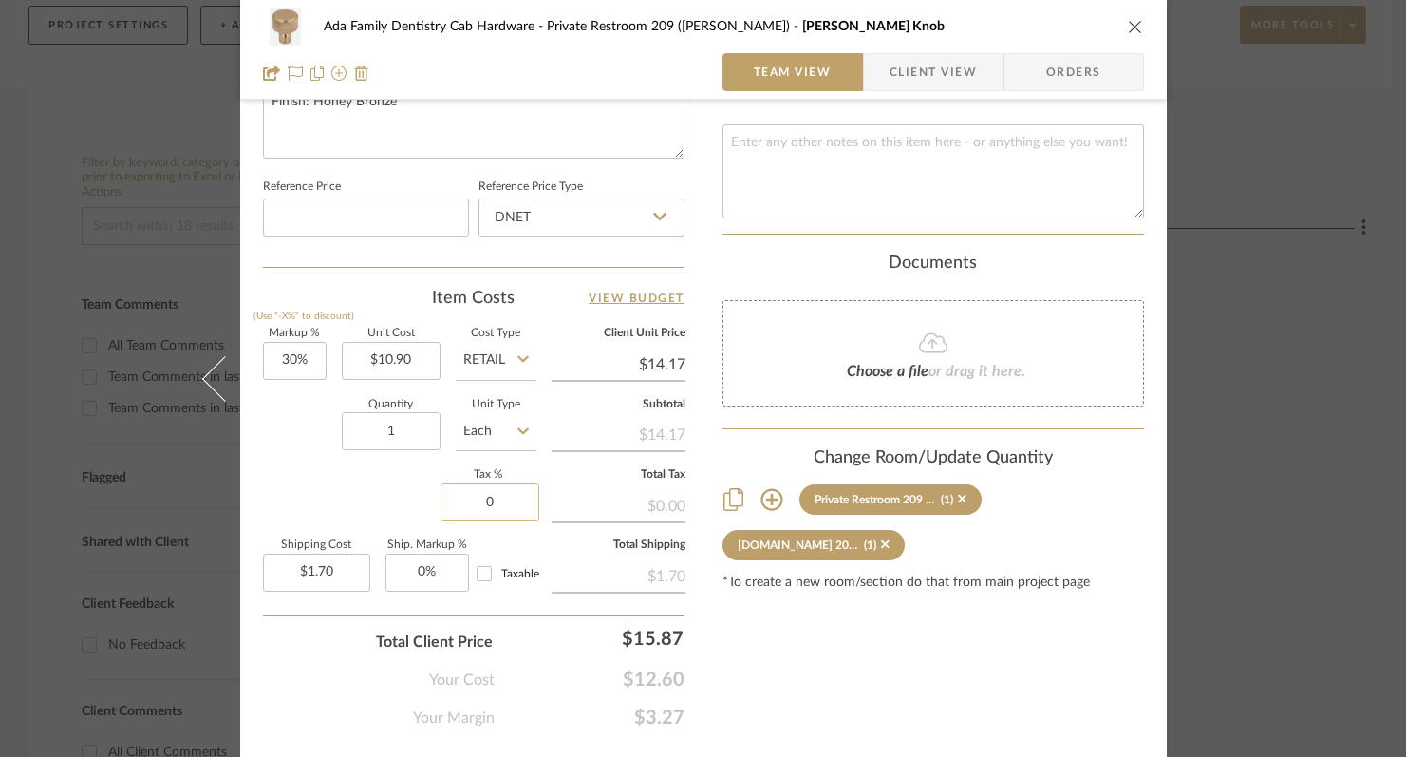
click at [461, 501] on input "0" at bounding box center [489, 502] width 99 height 38
drag, startPoint x: 515, startPoint y: 509, endPoint x: 441, endPoint y: 507, distance: 74.1
click at [441, 507] on input "60" at bounding box center [489, 502] width 99 height 38
type input "6%"
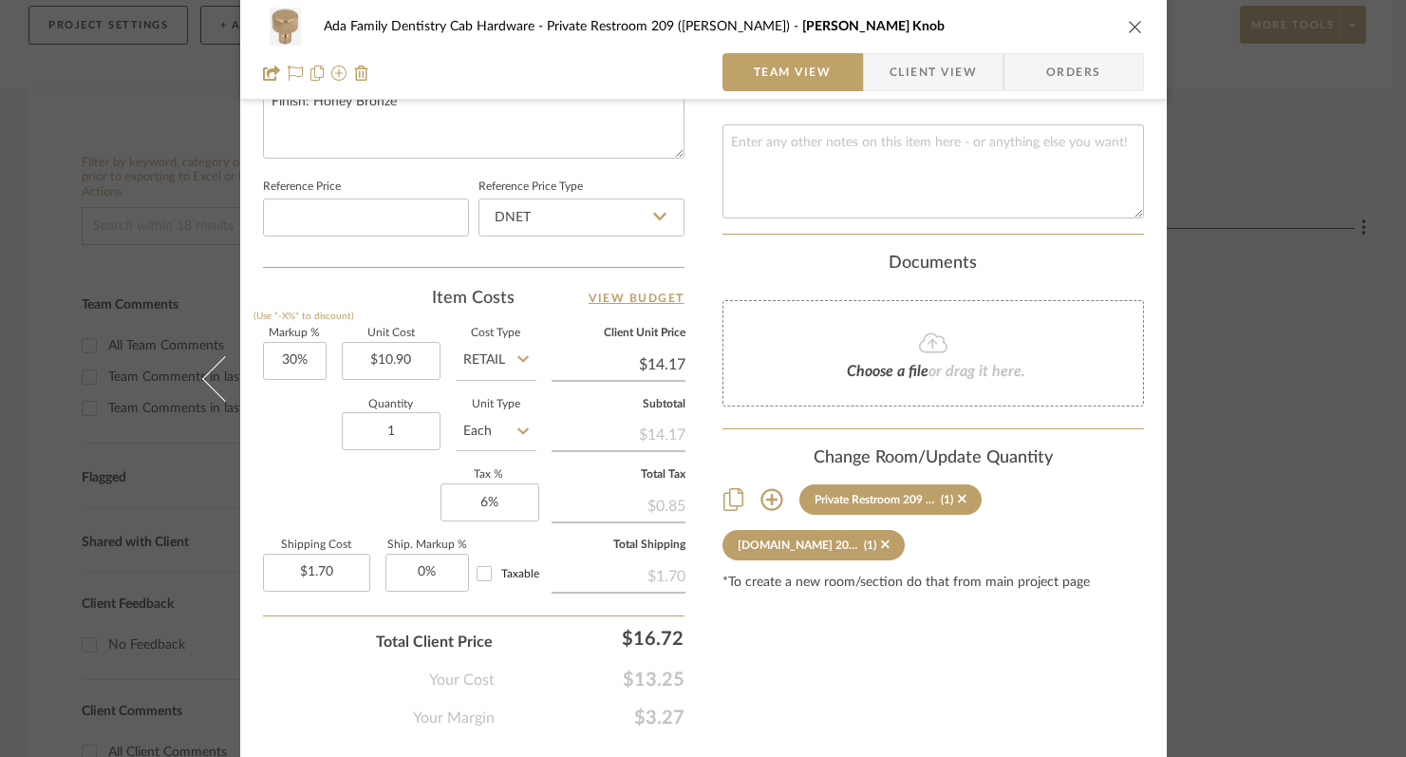
click at [1128, 31] on icon "close" at bounding box center [1135, 26] width 15 height 15
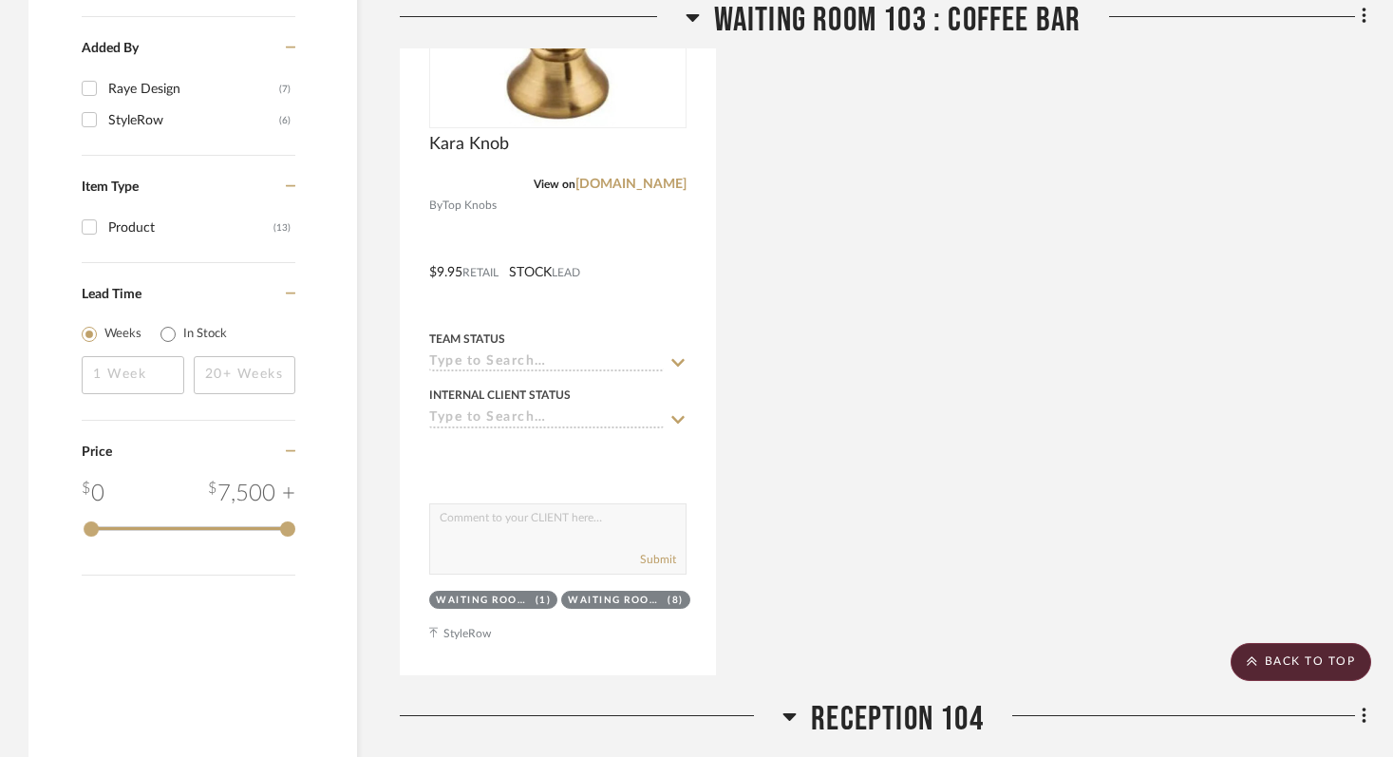
scroll to position [1656, 0]
